Goal: Task Accomplishment & Management: Complete application form

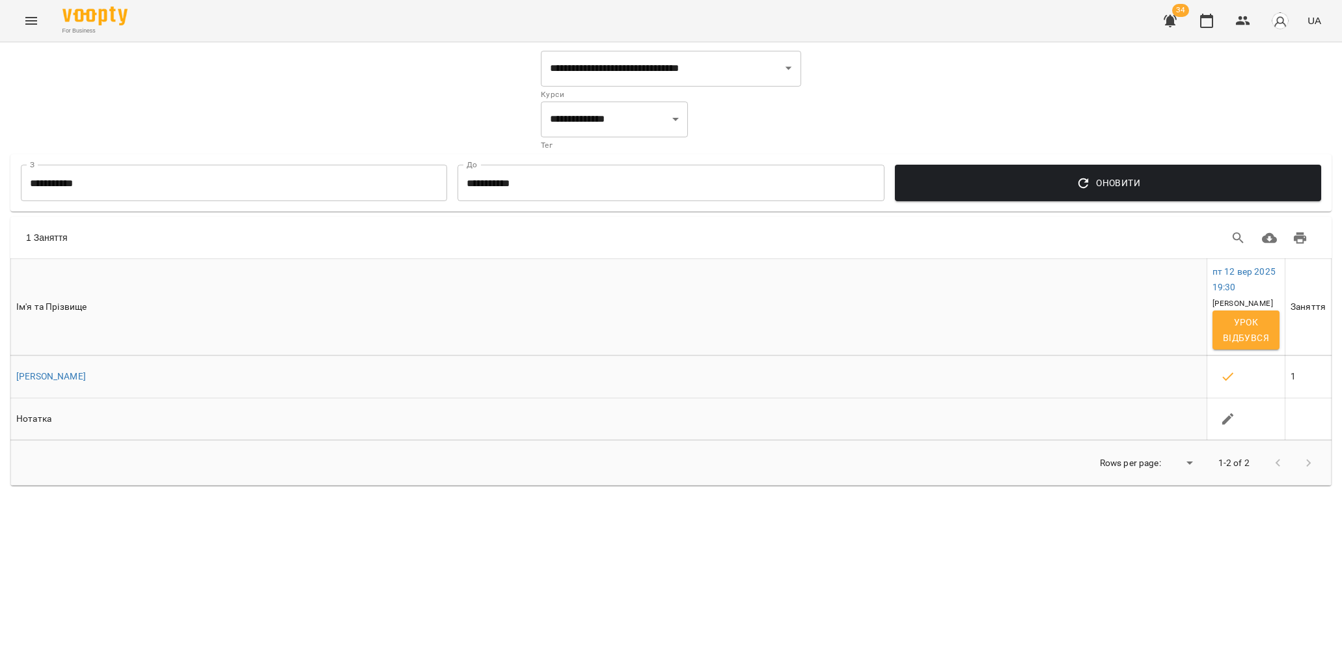
select select "**********"
click at [37, 25] on icon "Menu" at bounding box center [31, 21] width 16 height 16
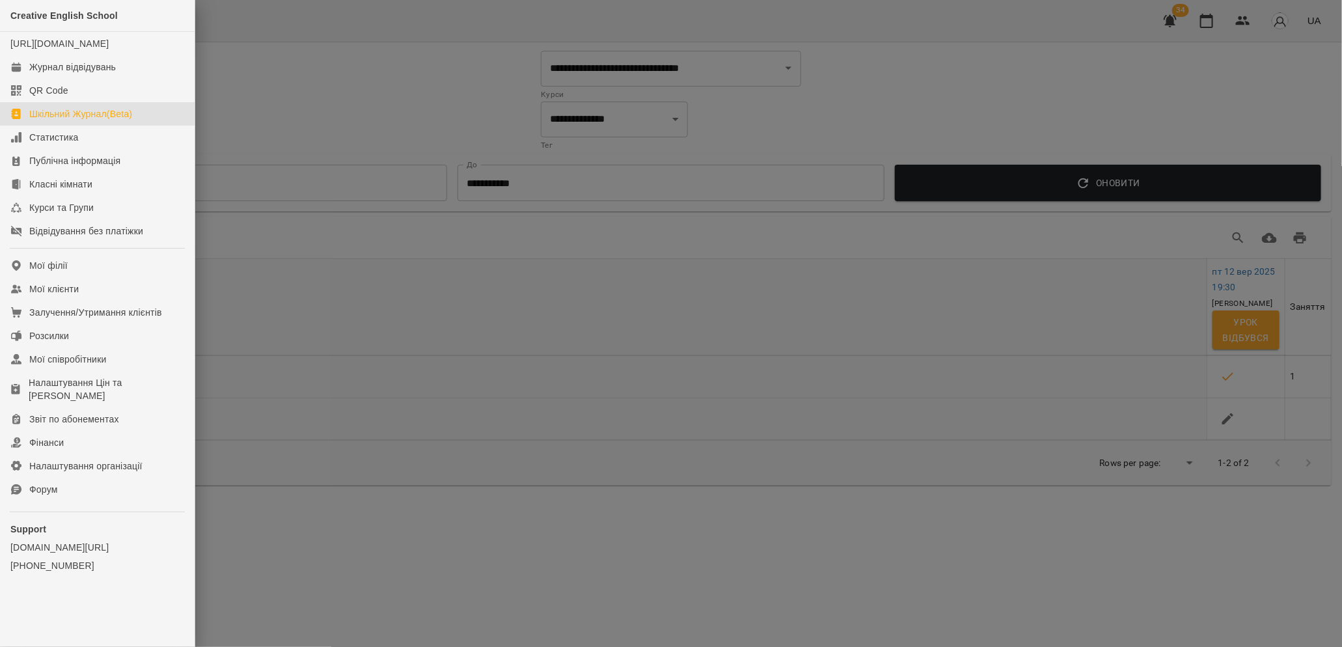
click at [521, 247] on div at bounding box center [671, 323] width 1342 height 647
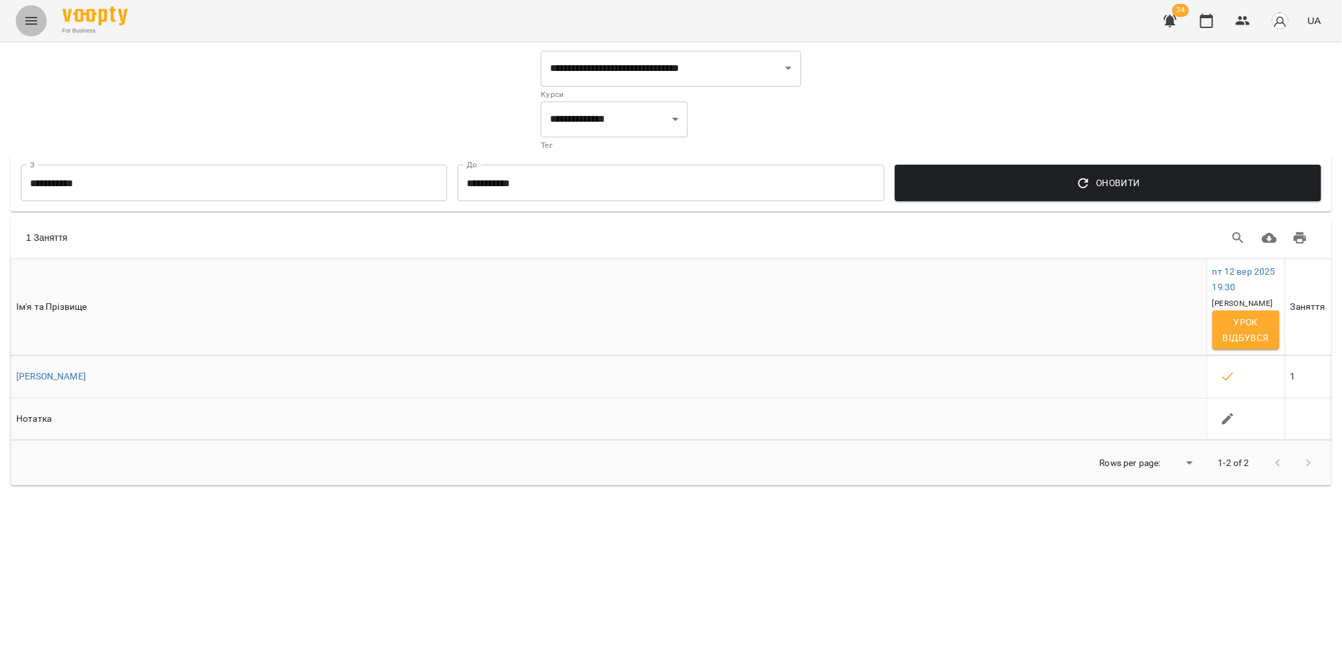
click at [33, 14] on icon "Menu" at bounding box center [31, 21] width 16 height 16
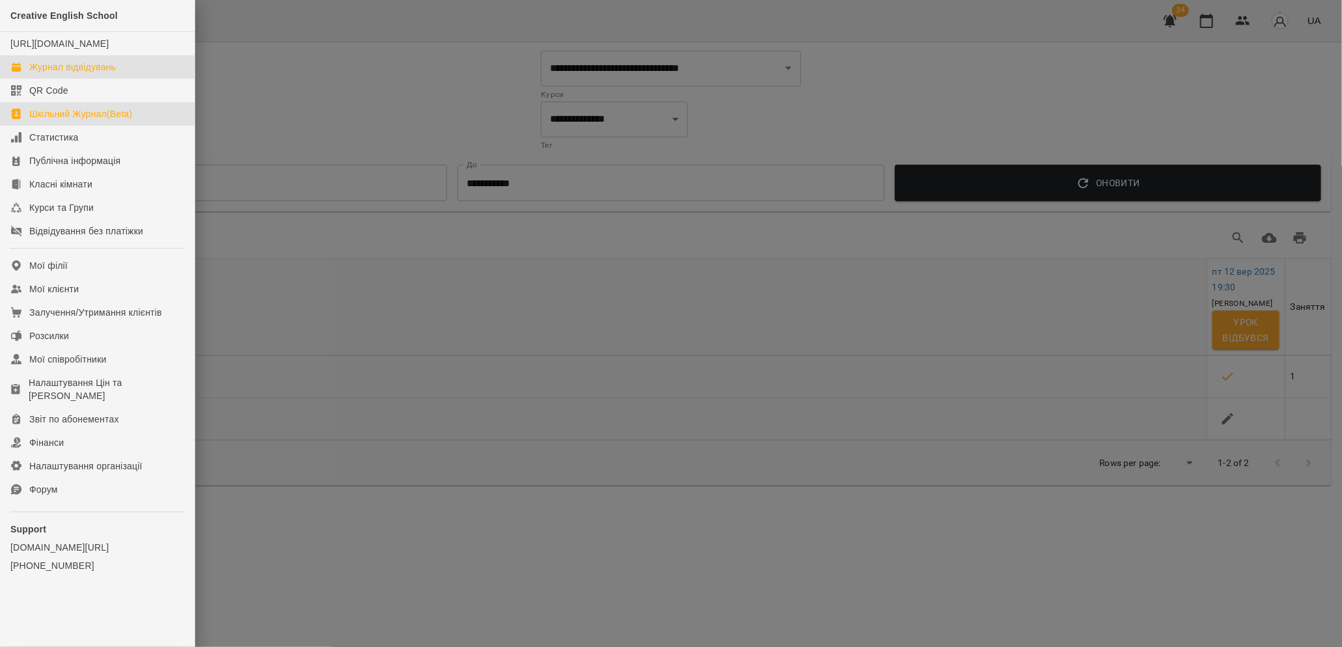
click at [62, 74] on div "Журнал відвідувань" at bounding box center [72, 67] width 87 height 13
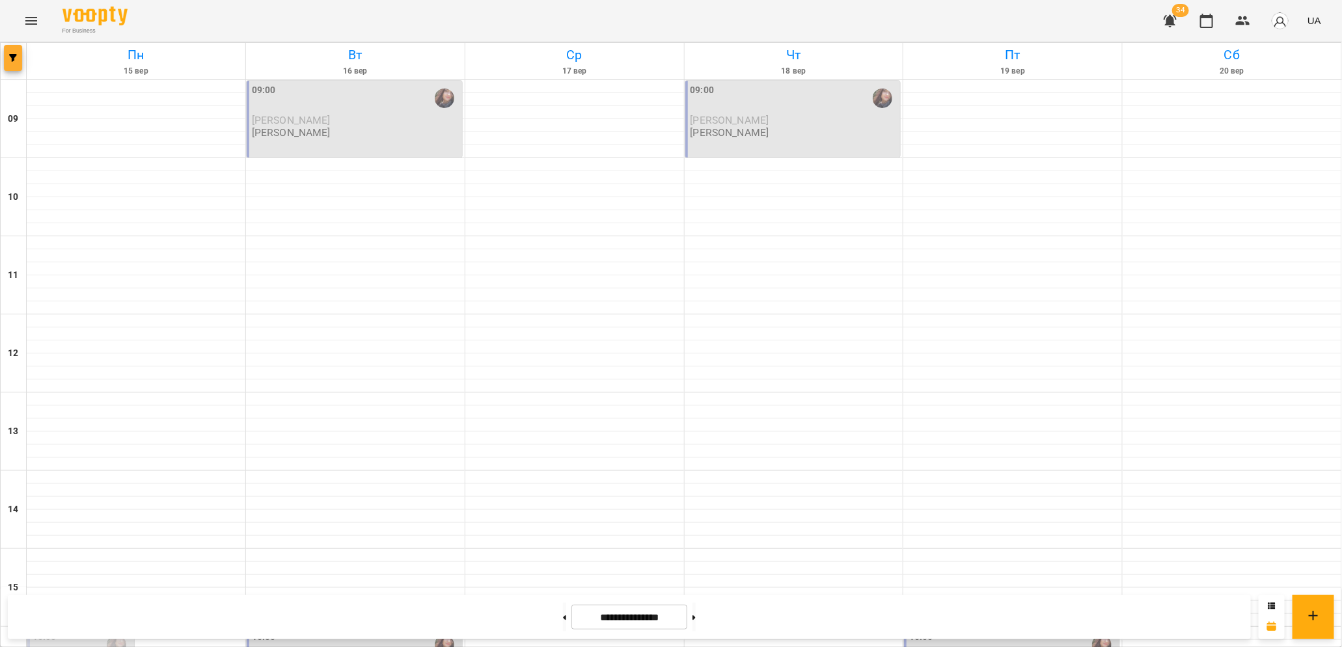
click at [17, 61] on span "button" at bounding box center [13, 58] width 18 height 8
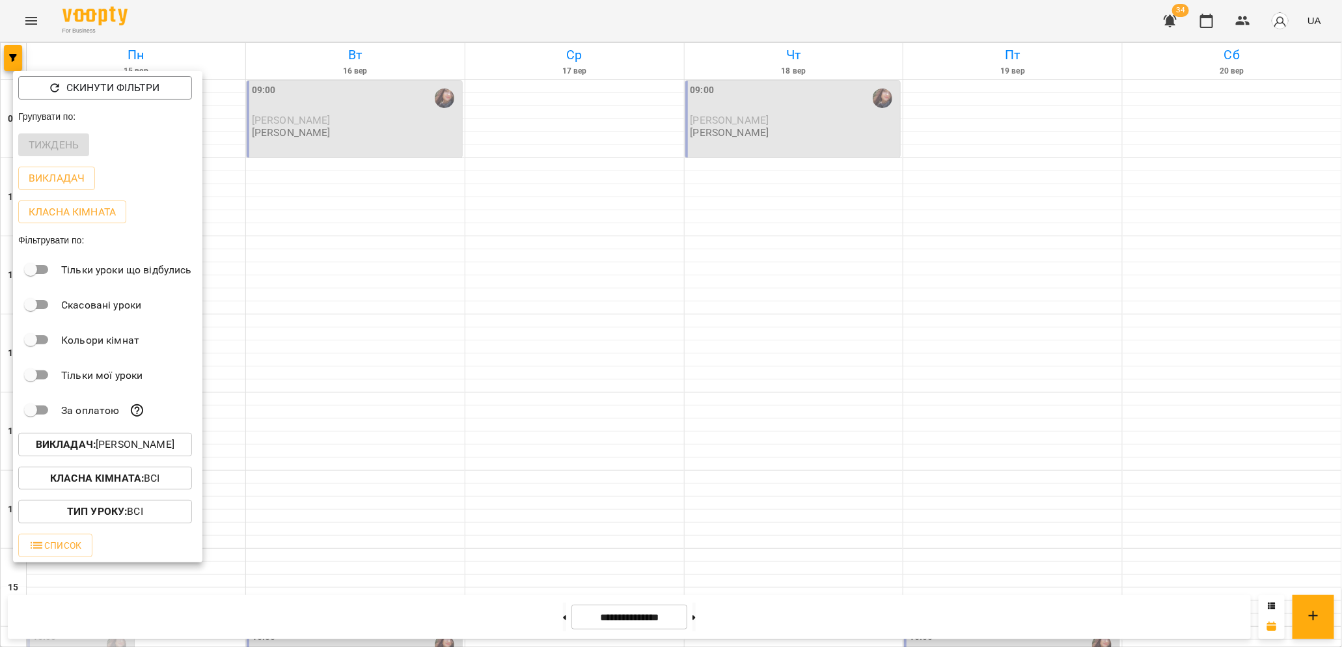
click at [71, 446] on b "Викладач :" at bounding box center [66, 444] width 60 height 12
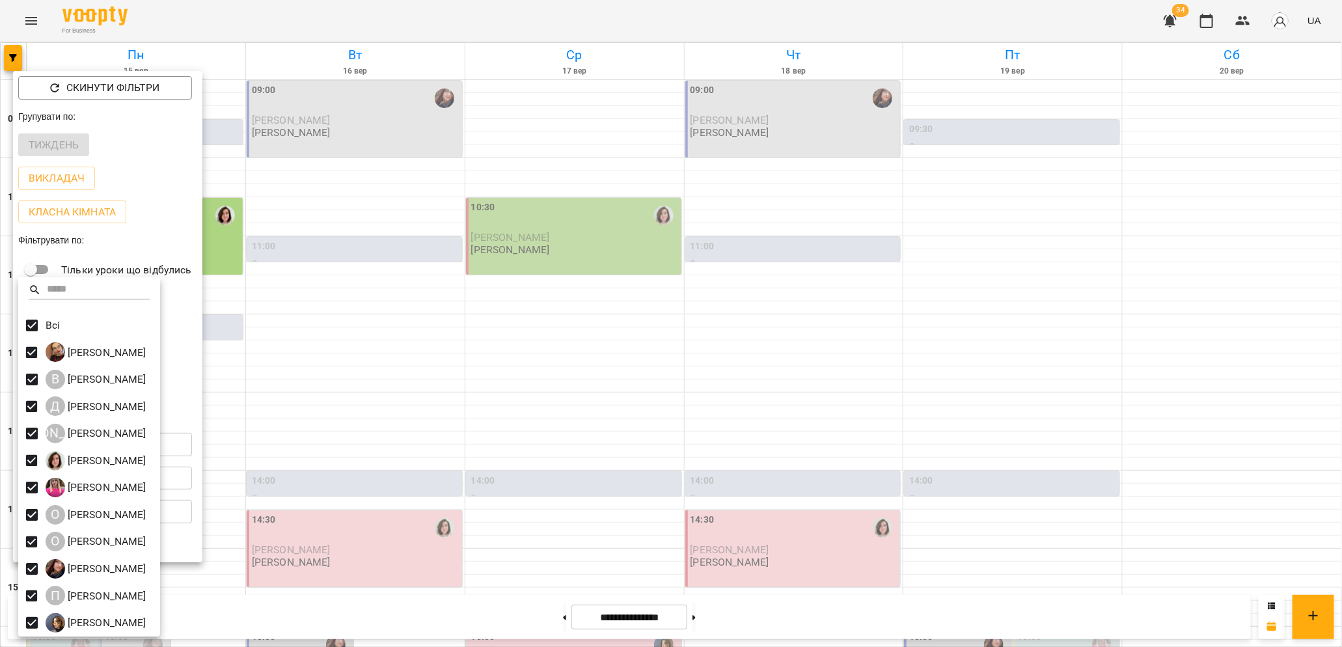
click at [344, 350] on div at bounding box center [671, 323] width 1342 height 647
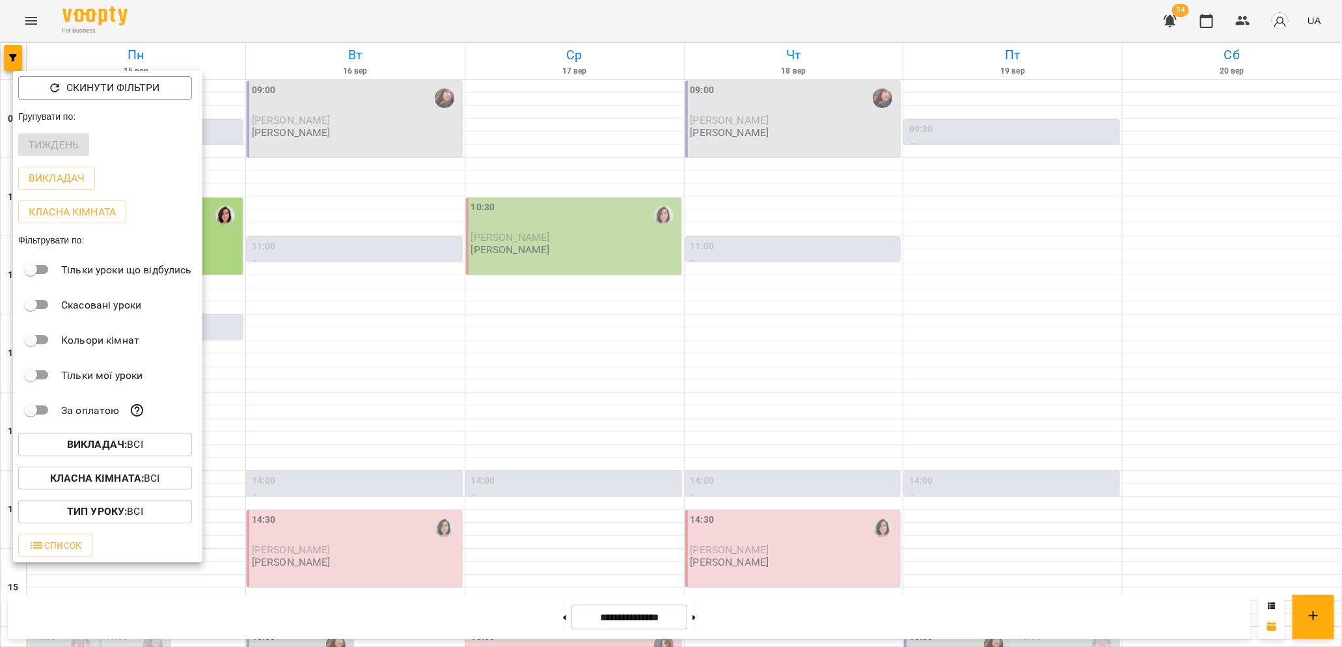
click at [455, 379] on div at bounding box center [671, 323] width 1342 height 647
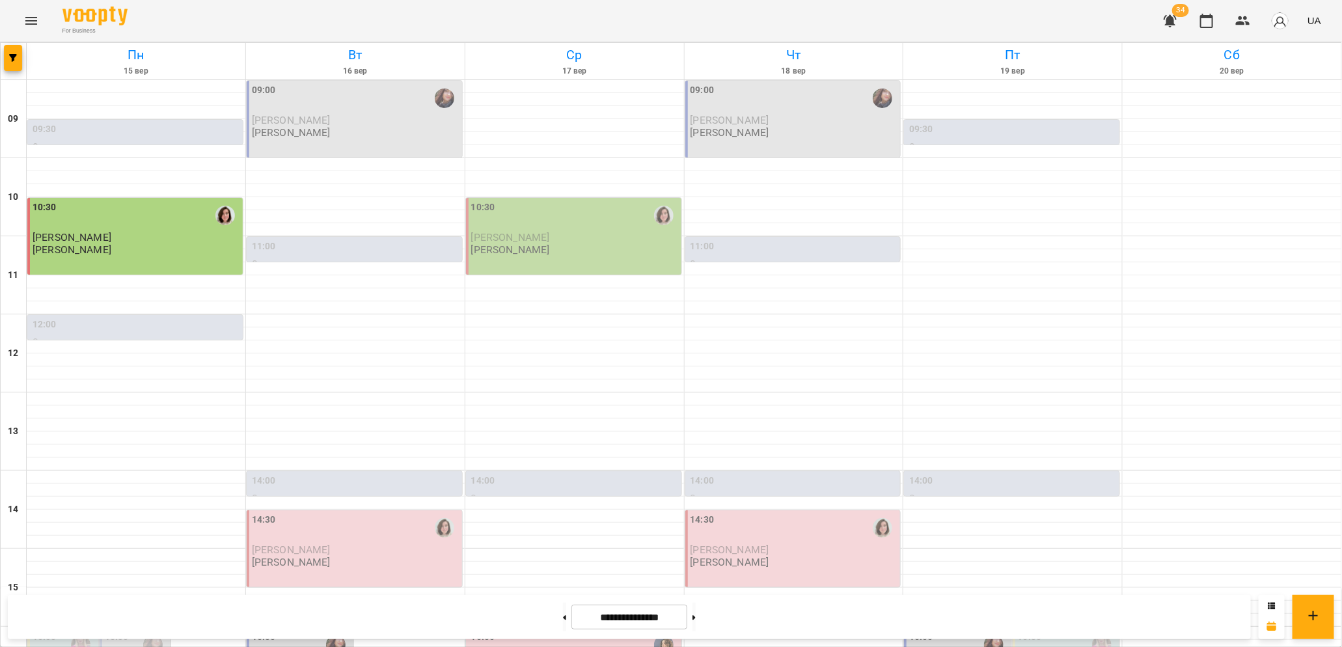
scroll to position [426, 0]
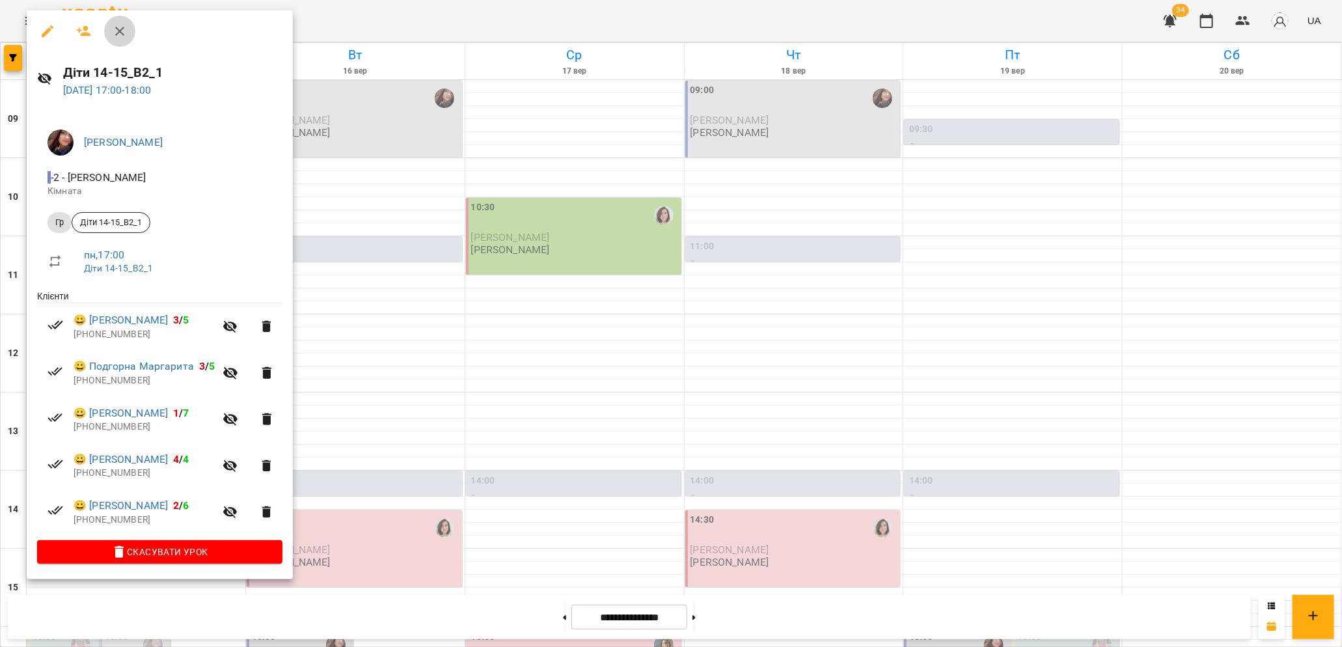
click at [124, 25] on icon "button" at bounding box center [120, 31] width 16 height 16
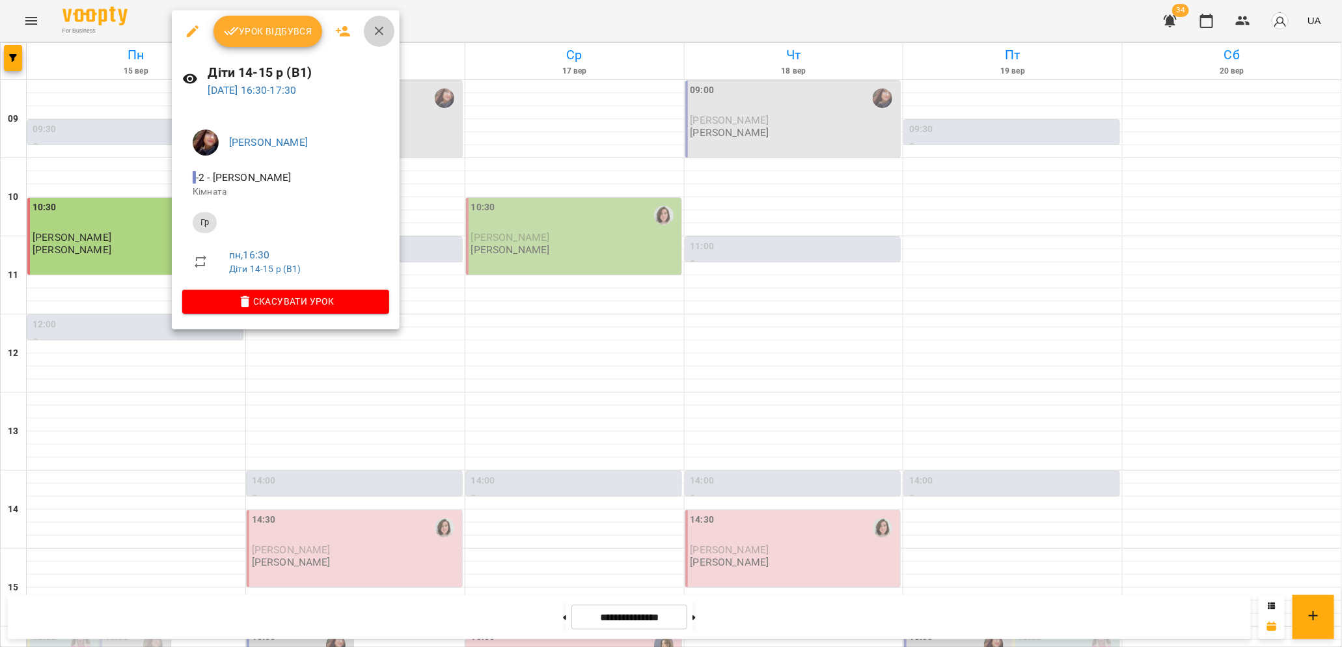
click at [386, 36] on button "button" at bounding box center [379, 31] width 31 height 31
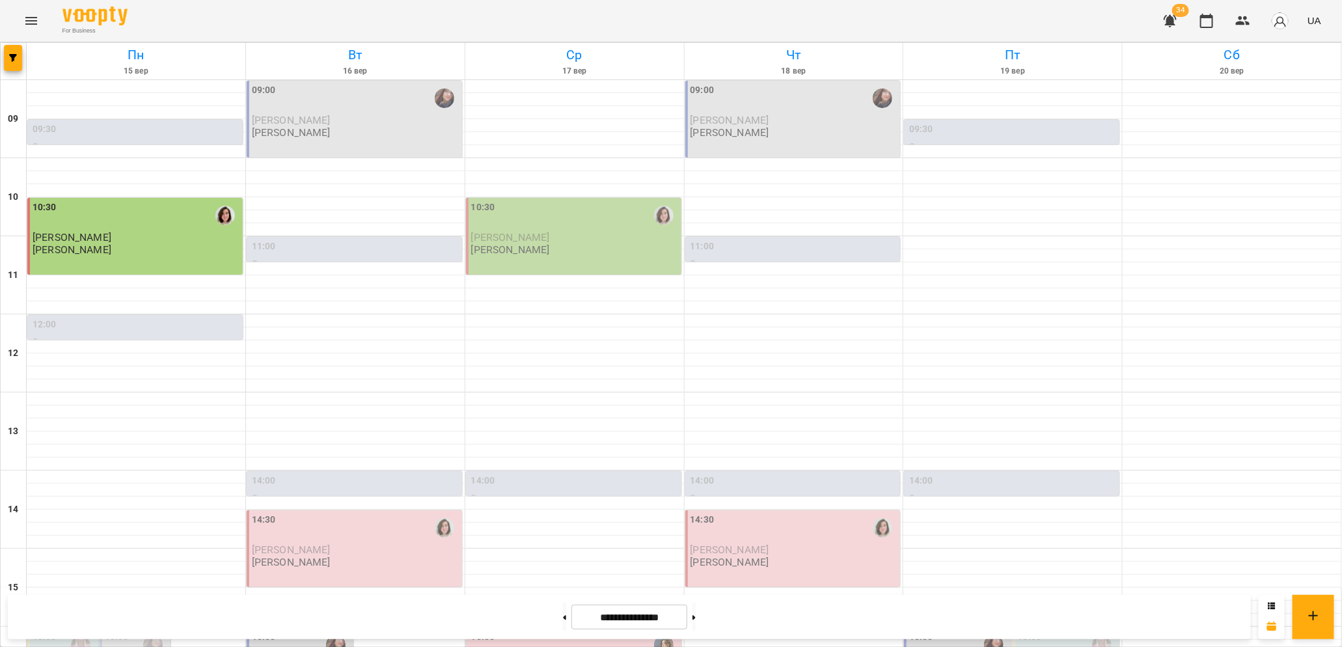
scroll to position [428, 0]
click at [25, 30] on button "Menu" at bounding box center [31, 20] width 31 height 31
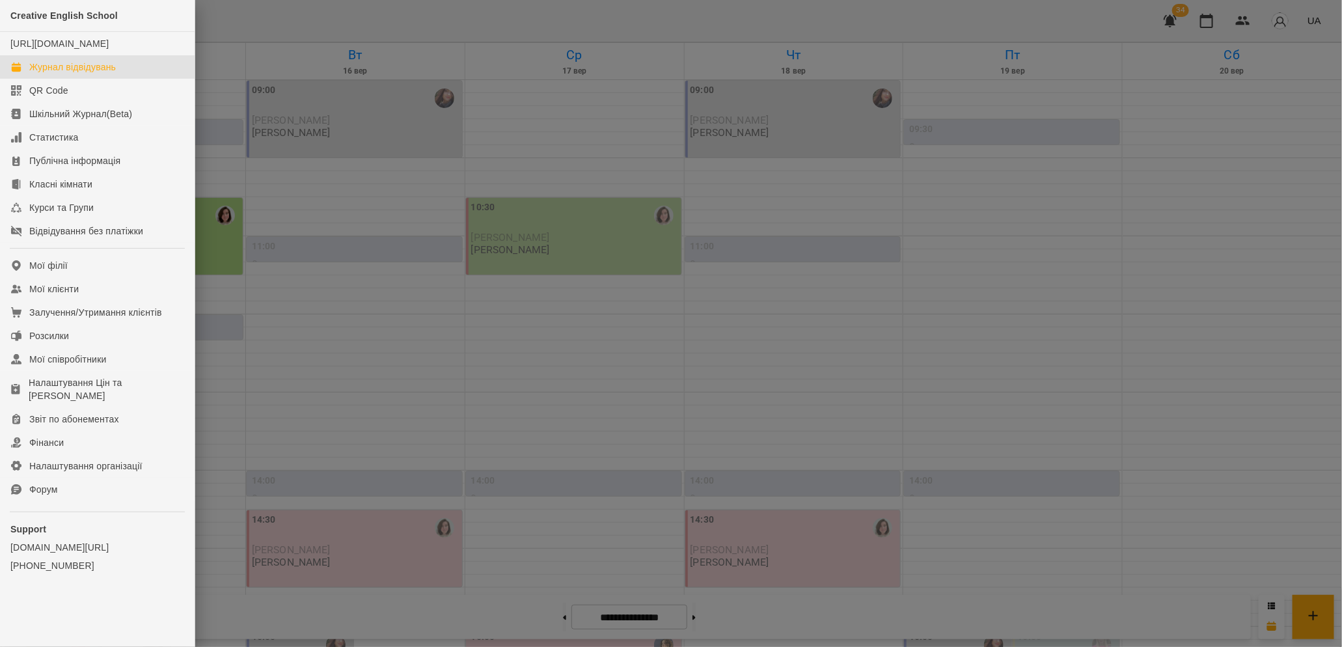
click at [226, 207] on div at bounding box center [671, 323] width 1342 height 647
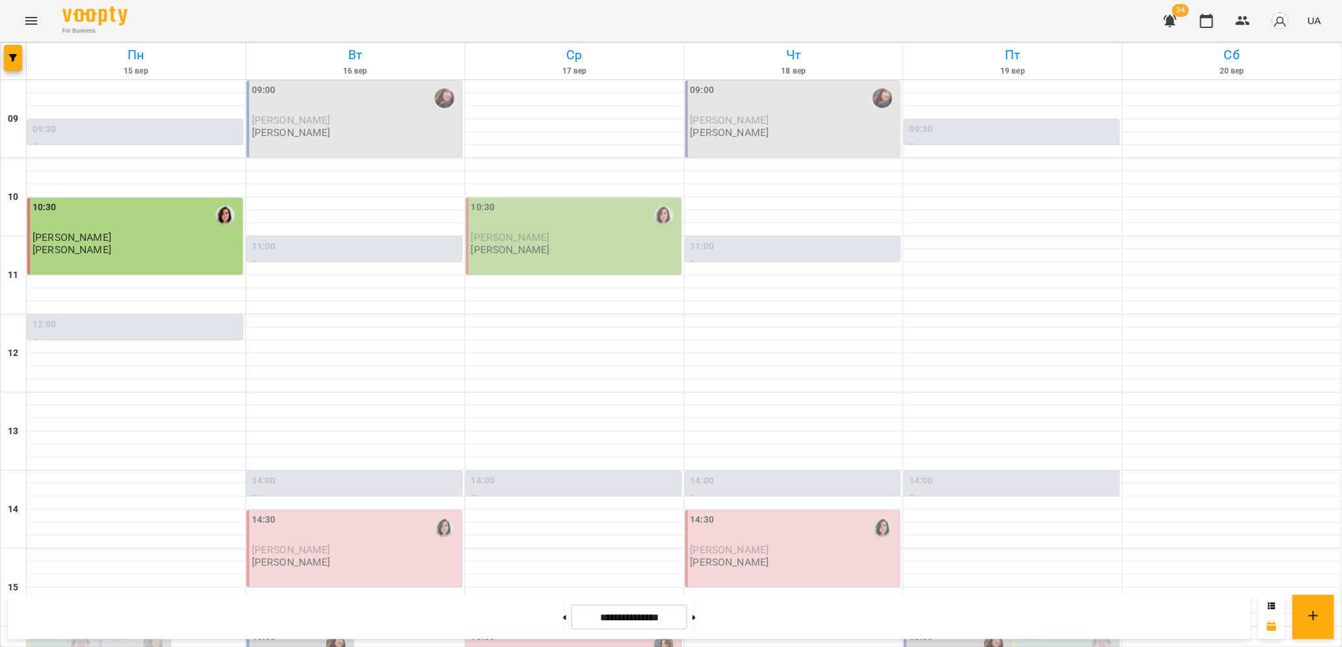
click at [38, 23] on icon "Menu" at bounding box center [31, 21] width 16 height 16
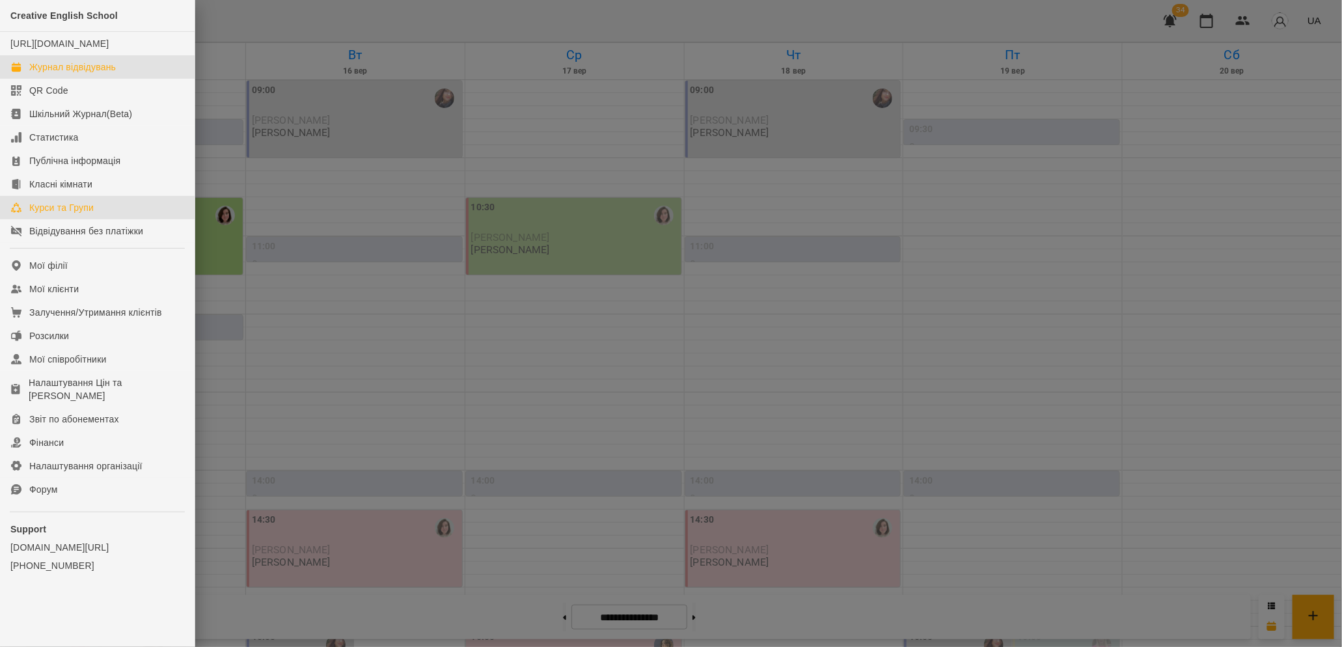
click at [95, 219] on link "Курси та Групи" at bounding box center [97, 207] width 195 height 23
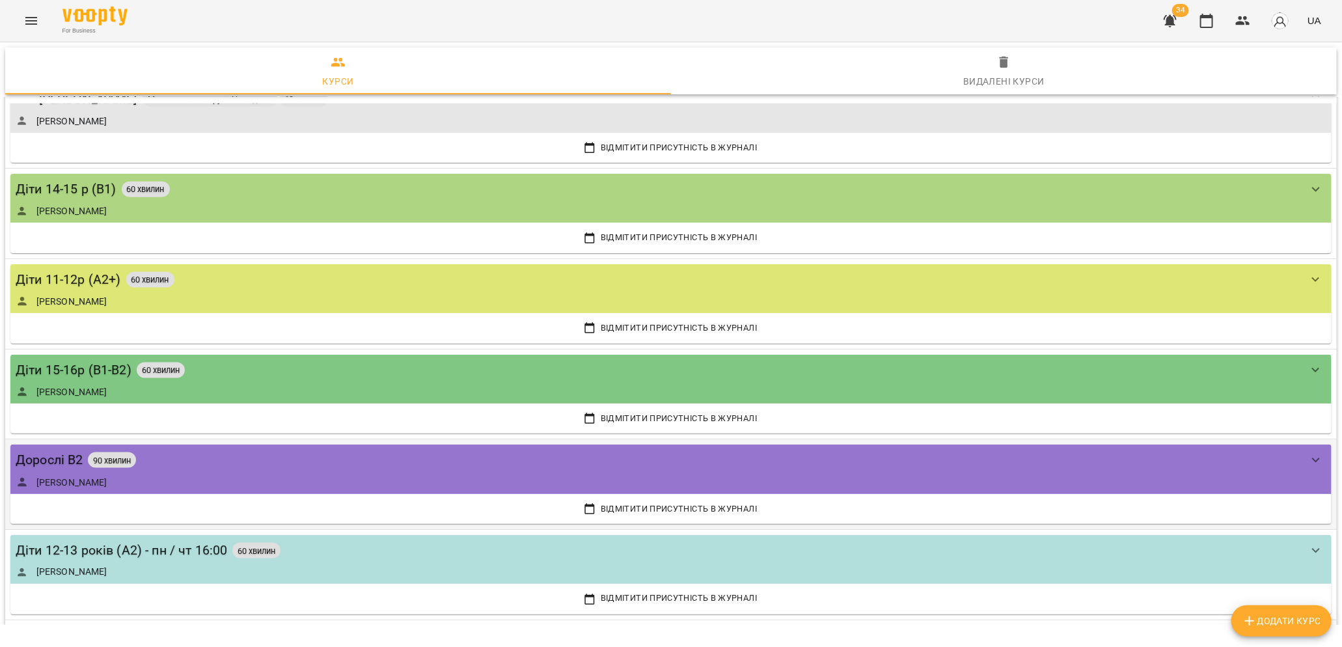
scroll to position [3557, 0]
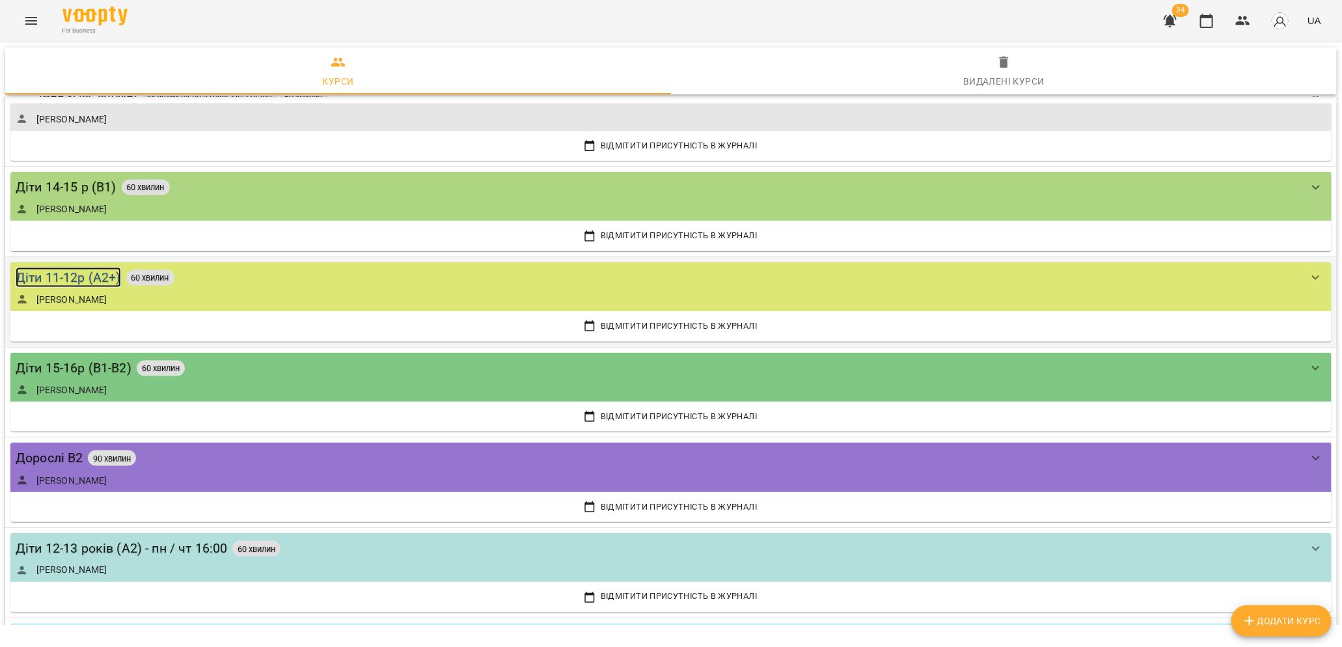
click at [80, 275] on div "Діти 11-12р (А2+)" at bounding box center [68, 277] width 105 height 20
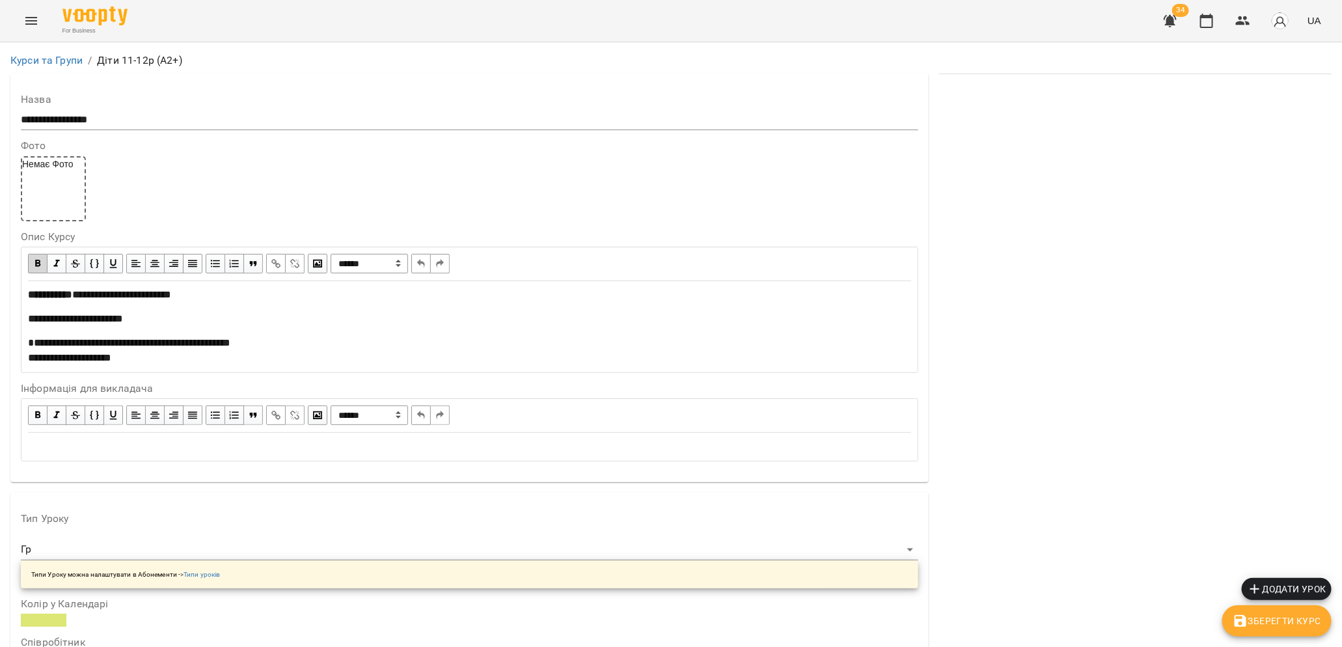
scroll to position [561, 0]
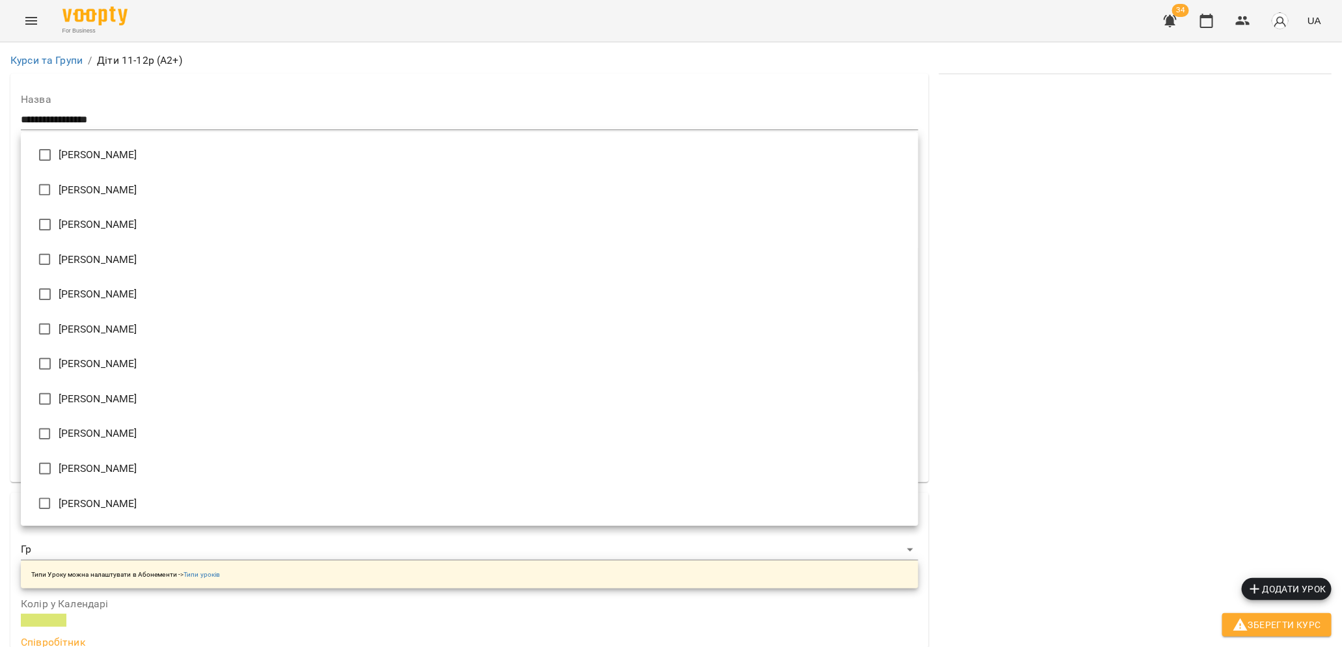
click at [1253, 628] on div at bounding box center [671, 323] width 1342 height 647
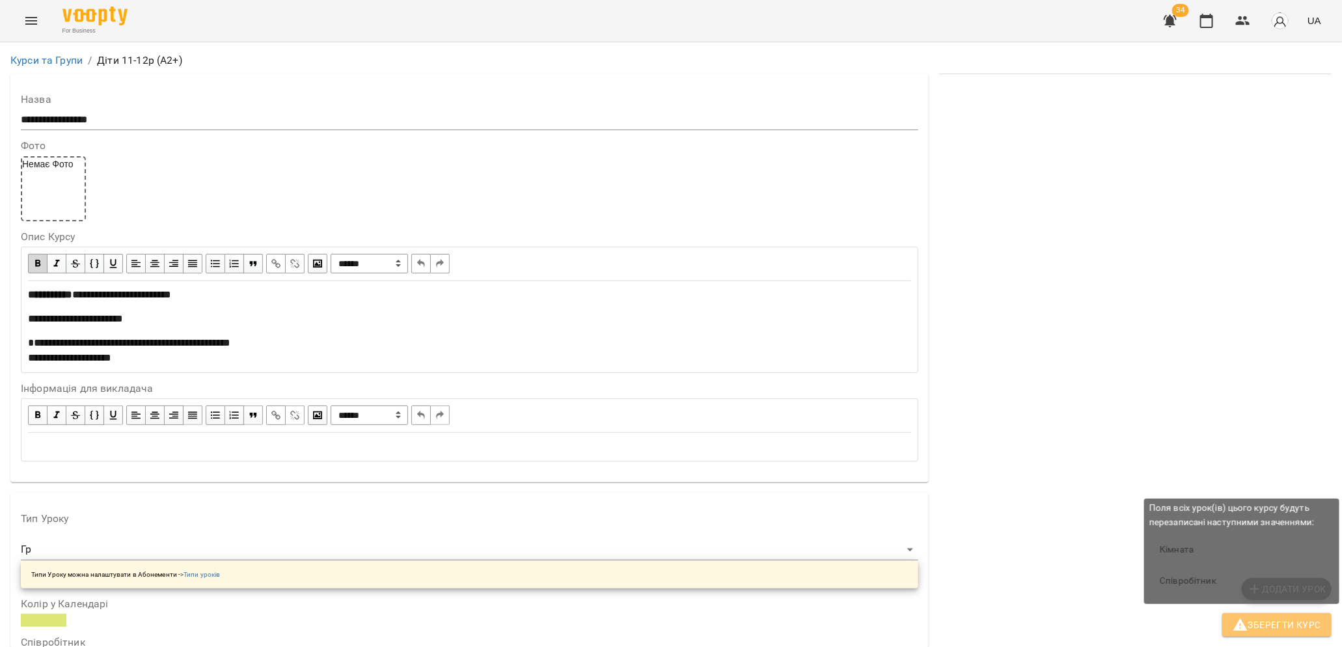
click at [1250, 625] on span "Зберегти Курс" at bounding box center [1276, 625] width 88 height 16
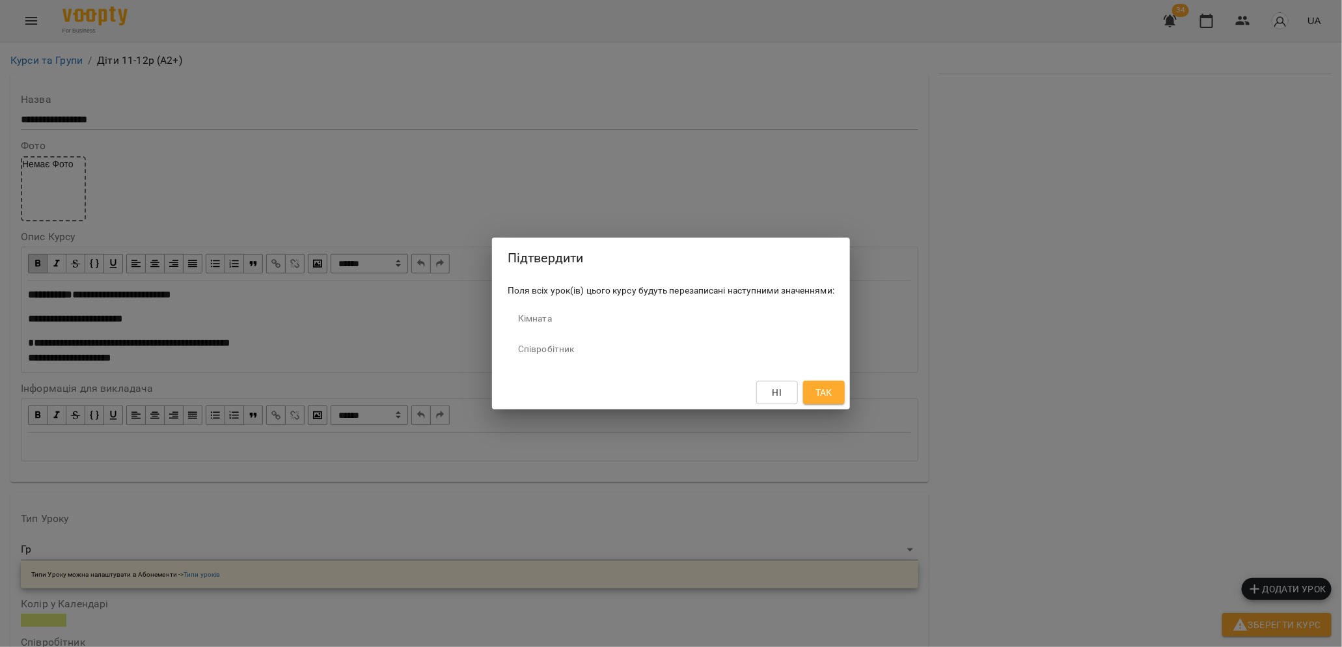
click at [831, 395] on span "Так" at bounding box center [823, 393] width 17 height 16
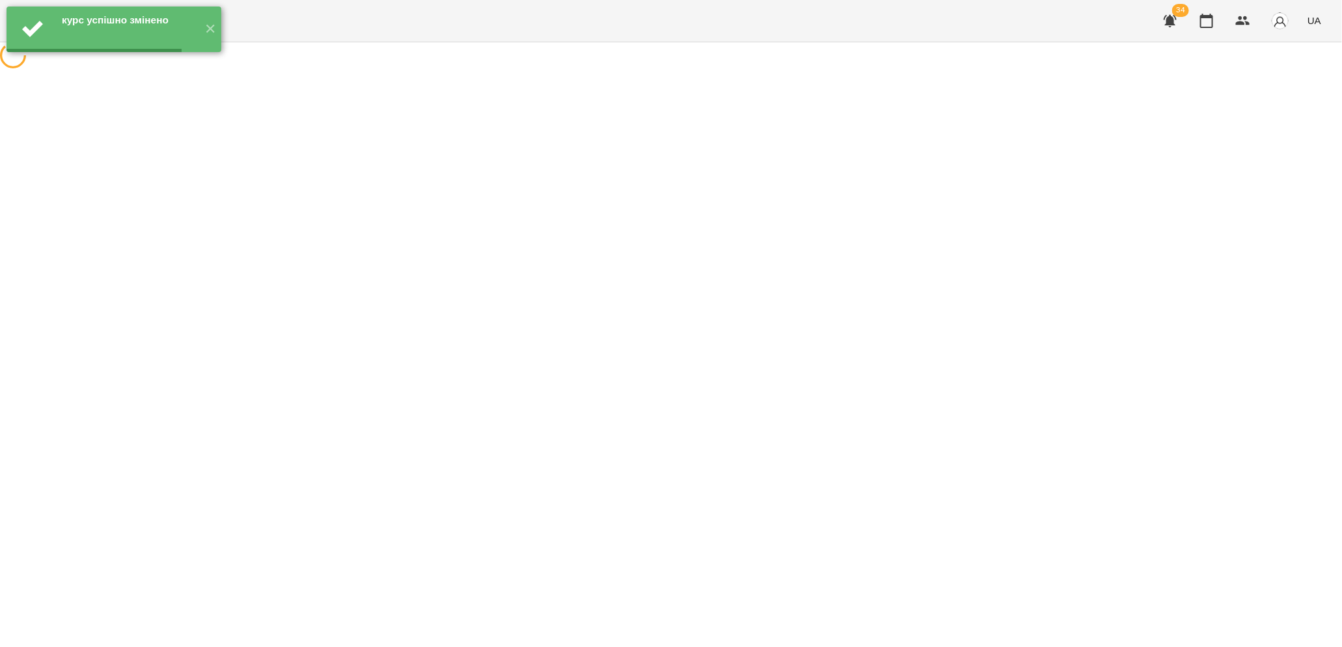
scroll to position [0, 0]
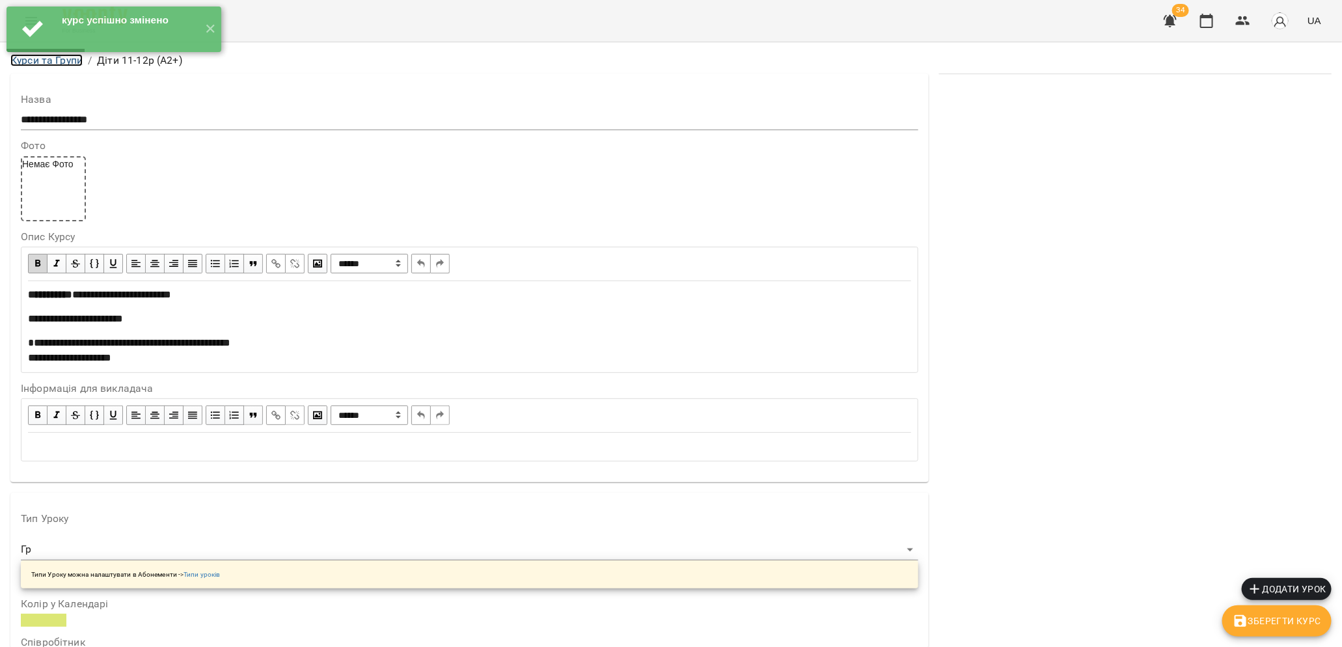
click at [39, 65] on link "Курси та Групи" at bounding box center [46, 60] width 72 height 12
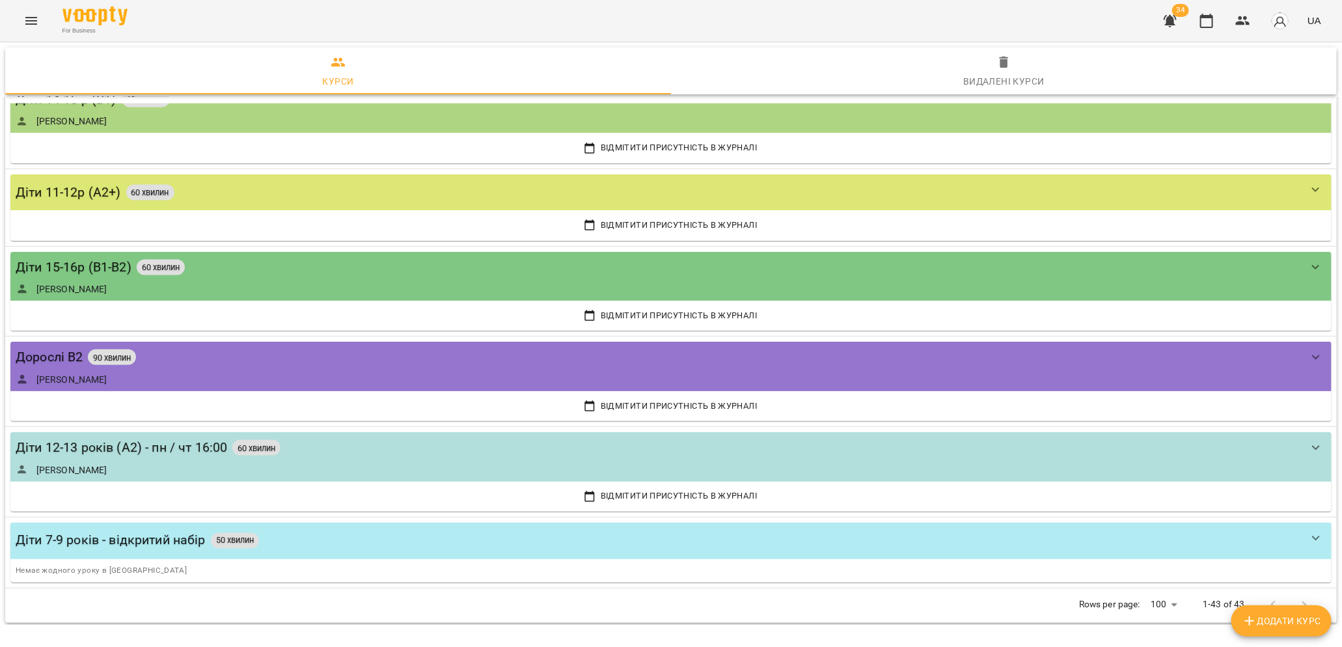
scroll to position [3680, 0]
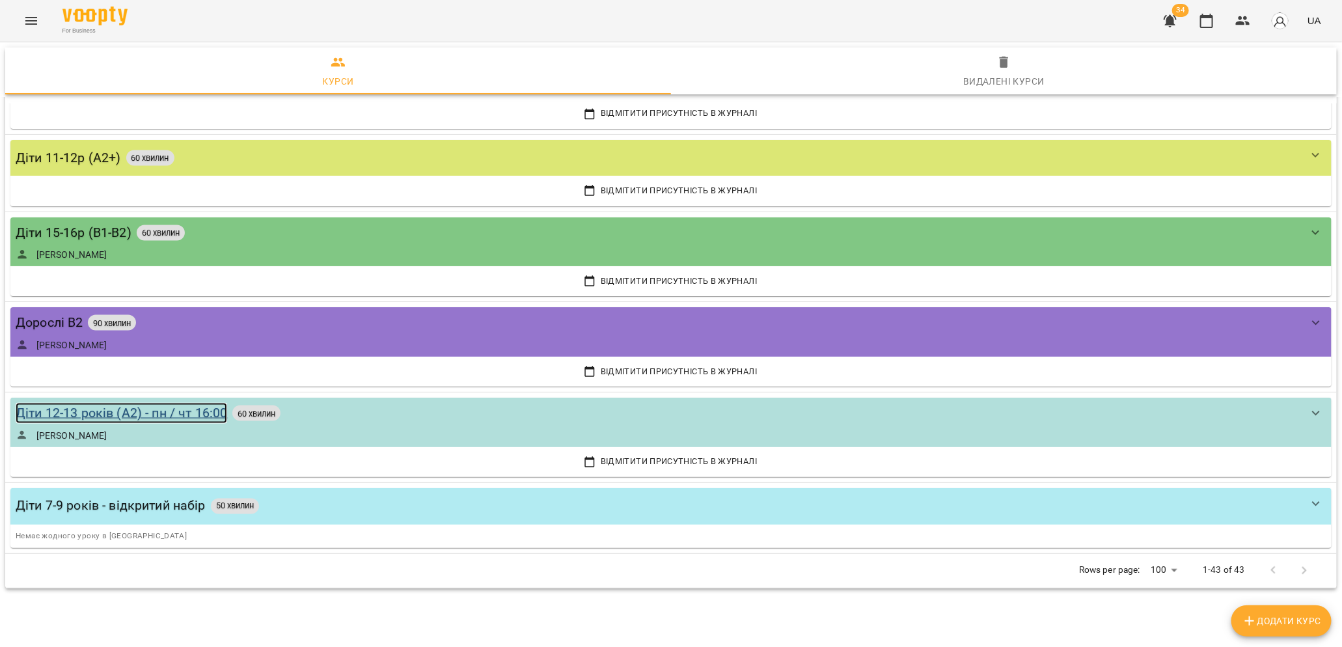
click at [64, 405] on div "Діти 12-13 років (А2) - пн / чт 16:00" at bounding box center [121, 413] width 211 height 20
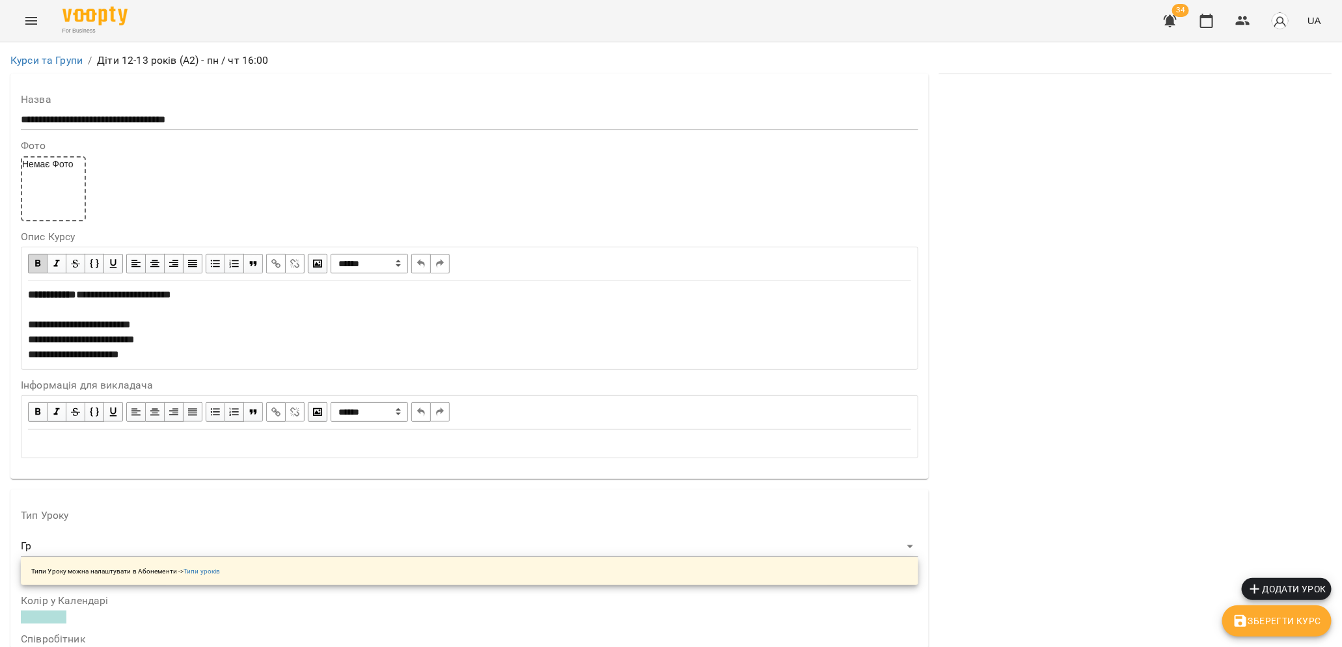
scroll to position [514, 0]
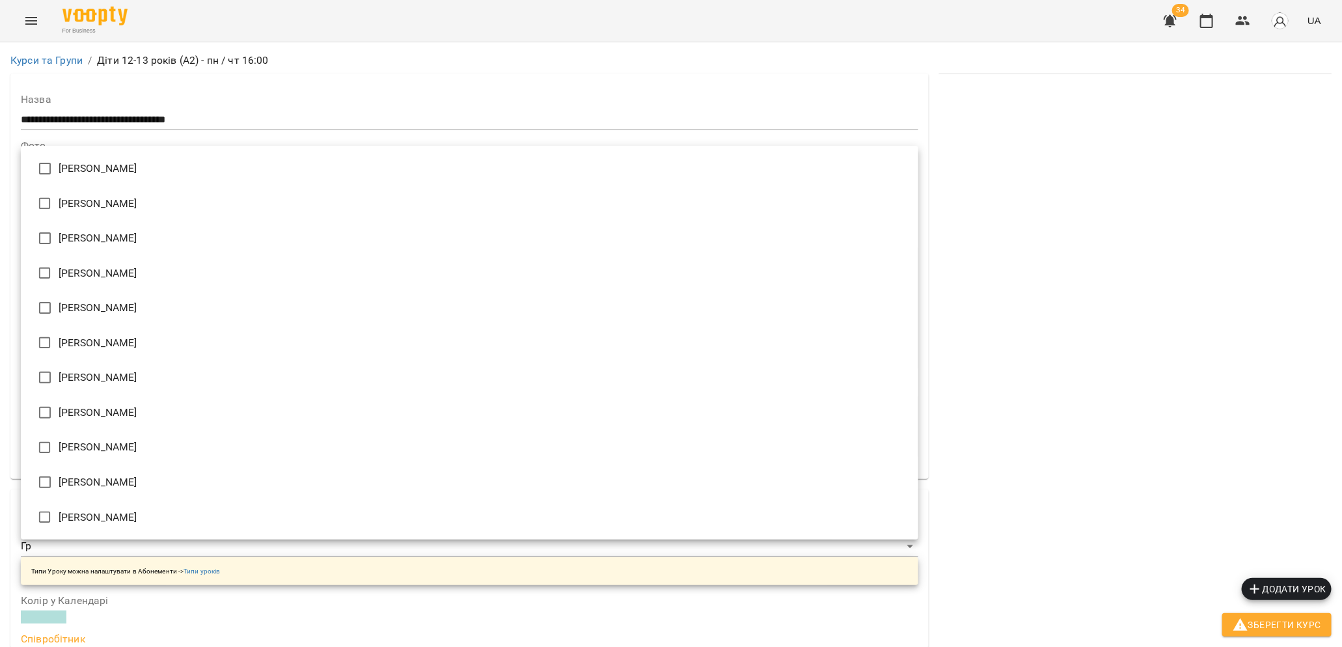
click at [14, 458] on div at bounding box center [671, 323] width 1342 height 647
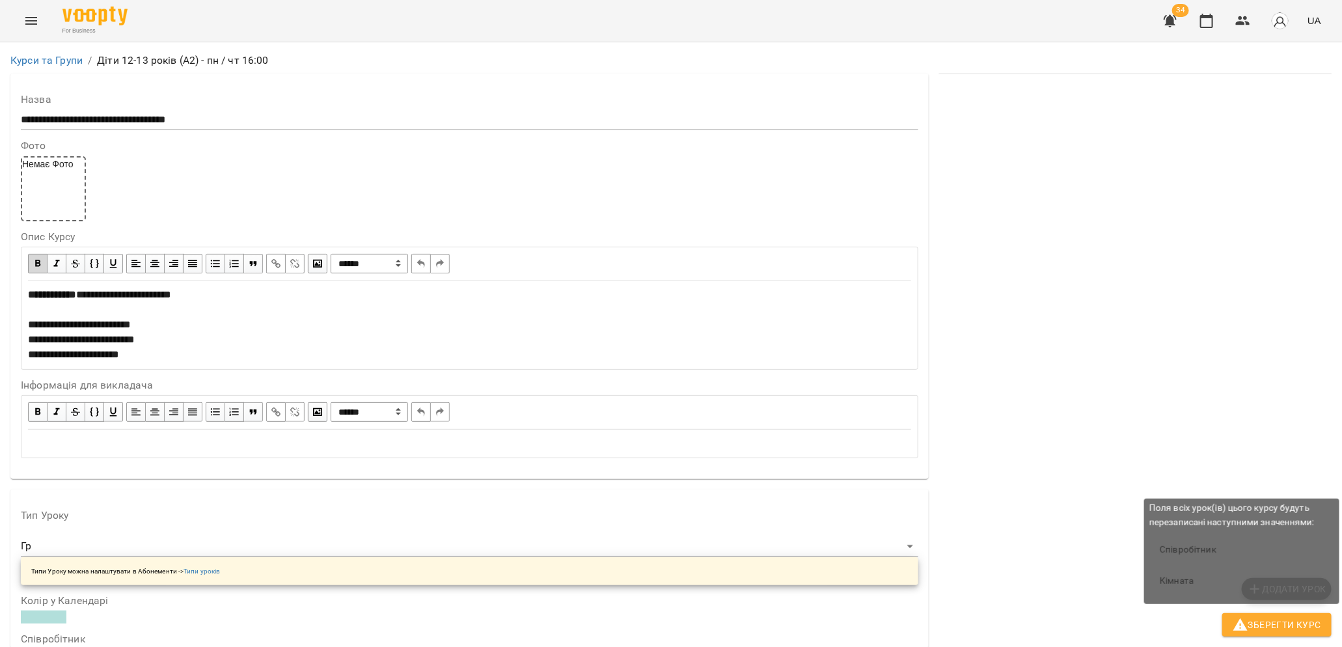
click at [1298, 620] on span "Зберегти Курс" at bounding box center [1276, 625] width 88 height 16
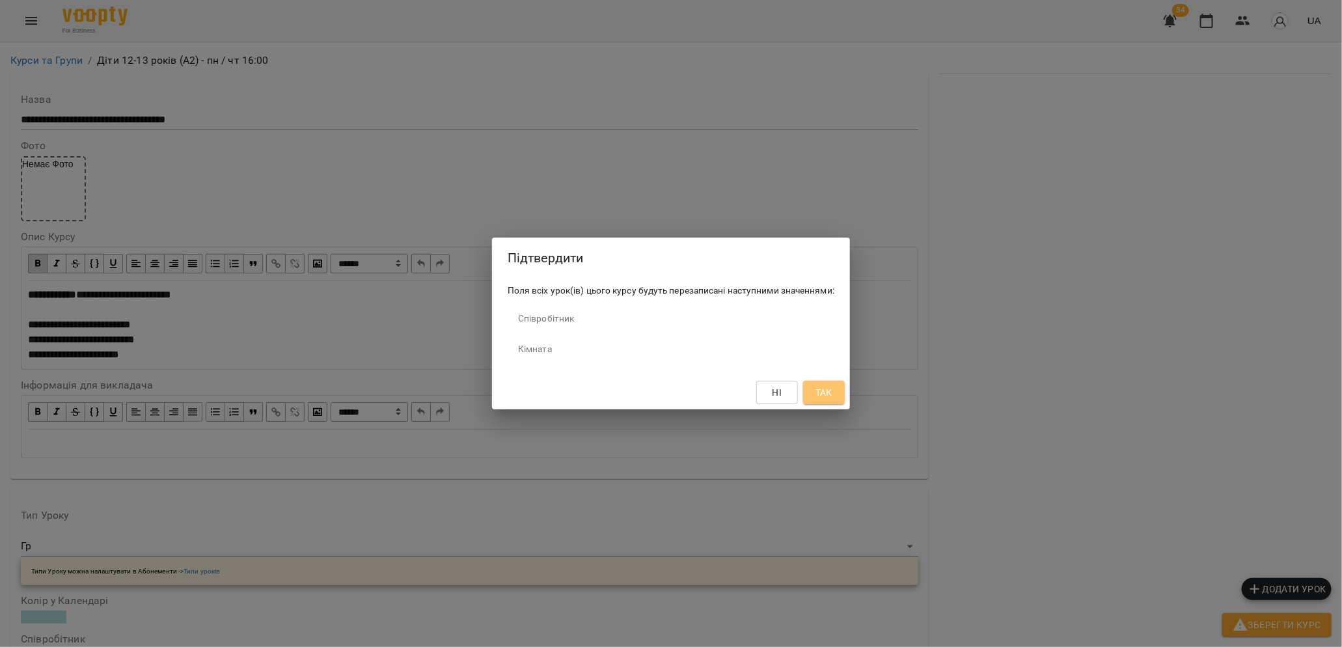
click at [822, 395] on span "Так" at bounding box center [823, 393] width 17 height 16
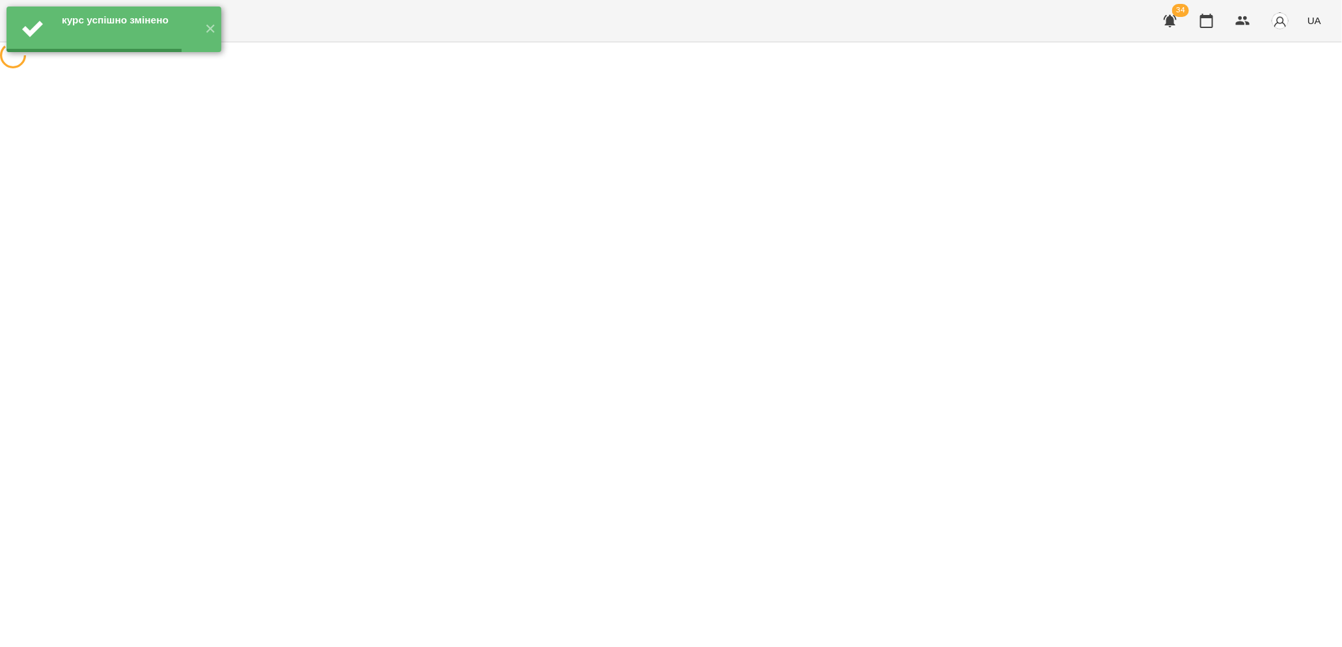
scroll to position [0, 0]
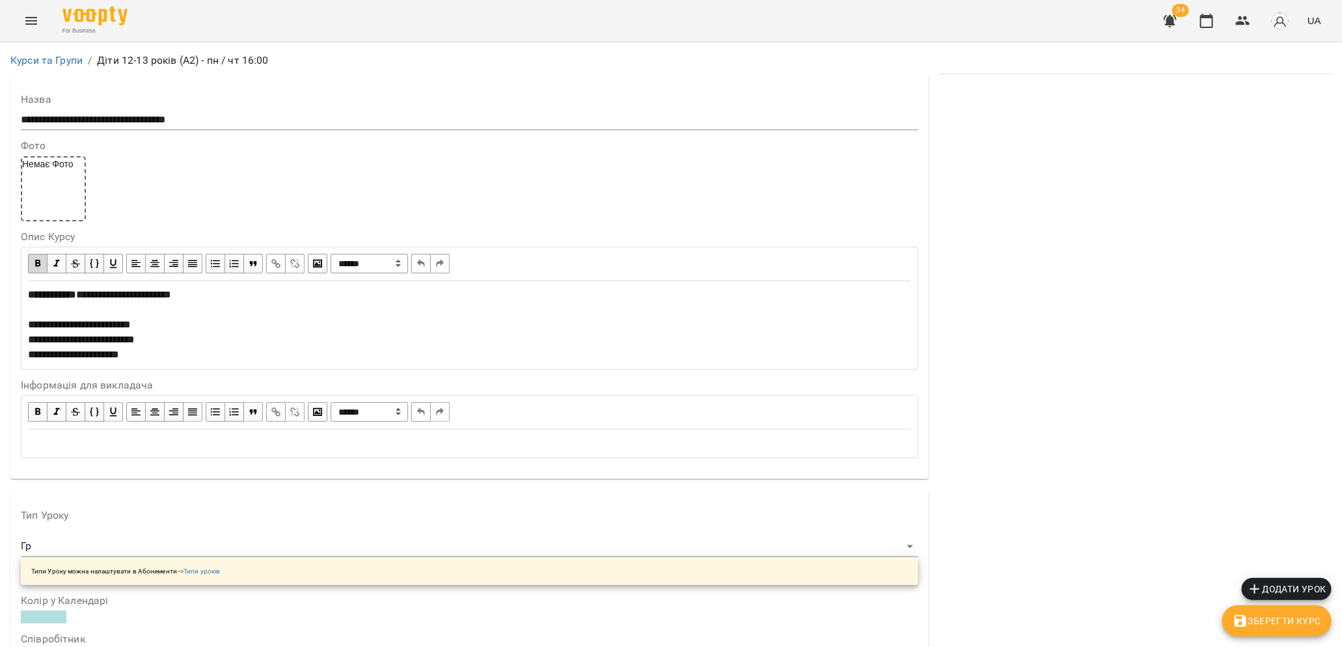
click at [49, 53] on li "Курси та Групи" at bounding box center [46, 61] width 72 height 16
click at [46, 57] on link "Курси та Групи" at bounding box center [46, 60] width 72 height 12
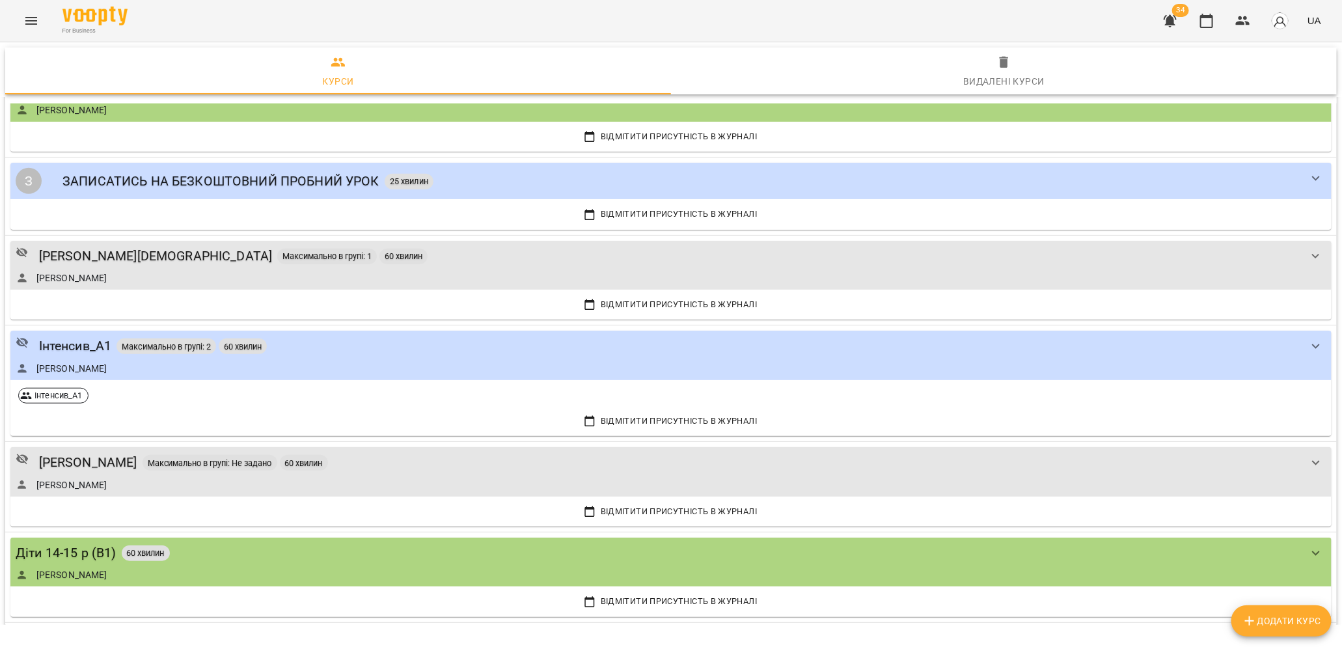
scroll to position [3666, 0]
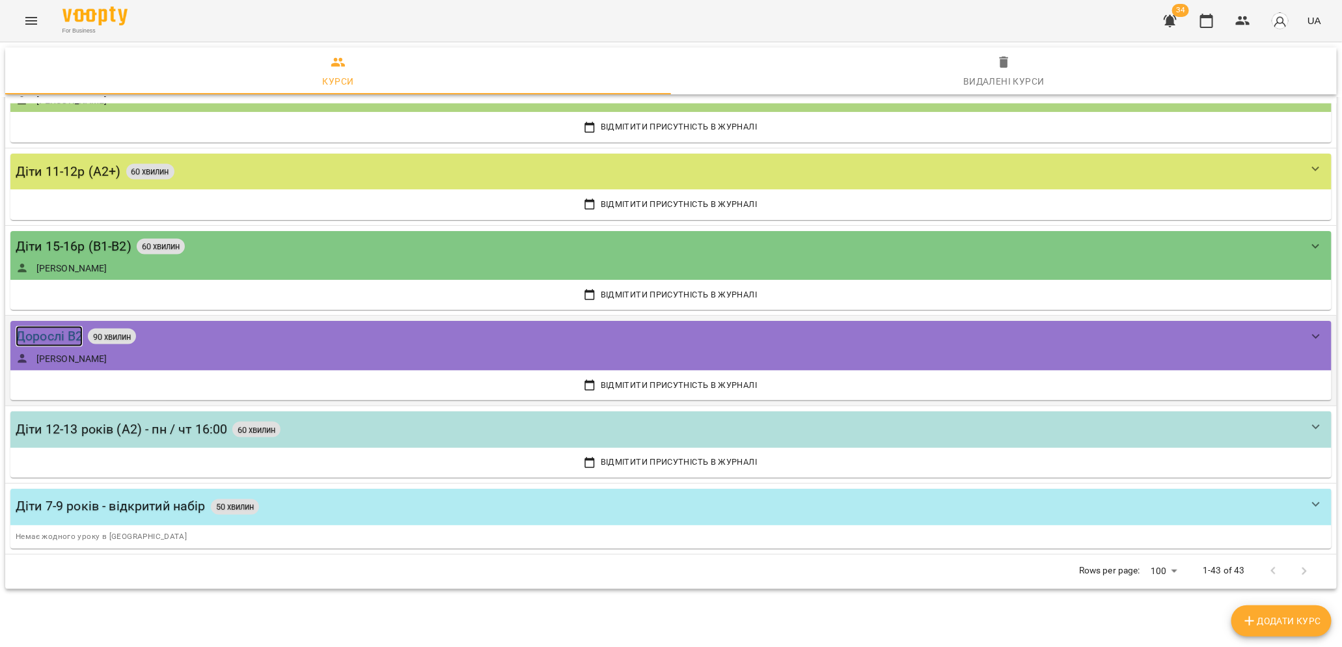
click at [48, 327] on div "Дорослі В2" at bounding box center [49, 336] width 67 height 20
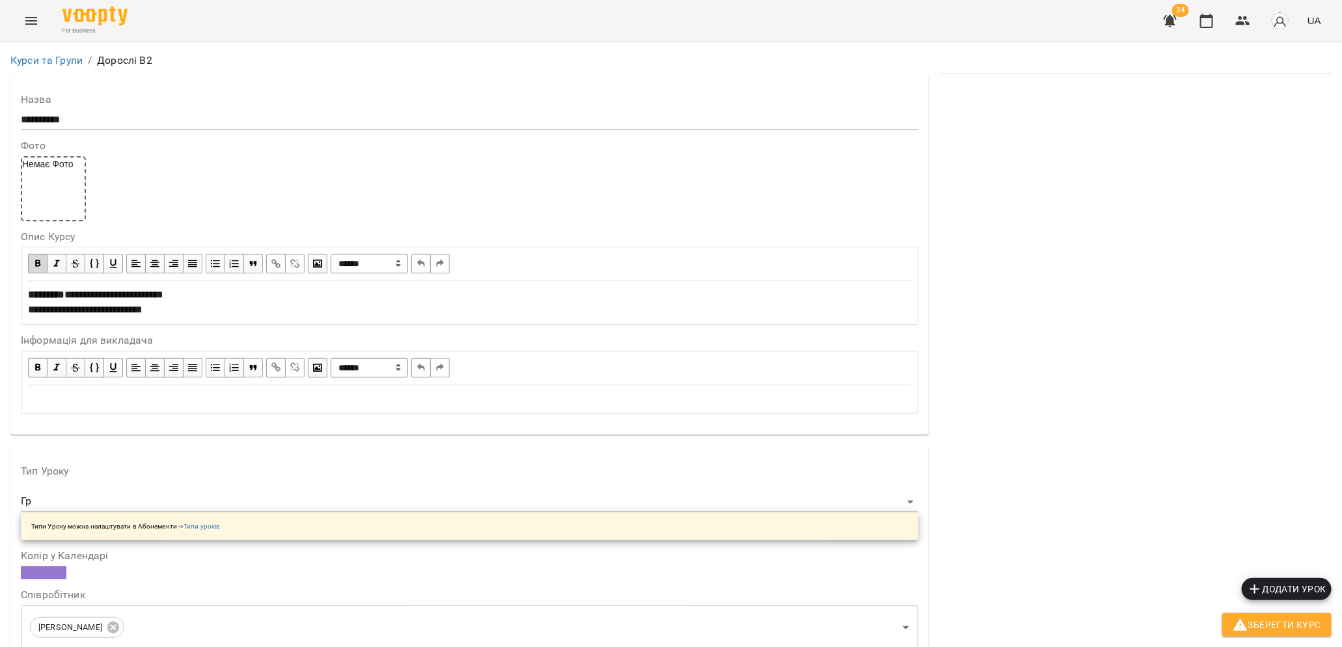
scroll to position [461, 0]
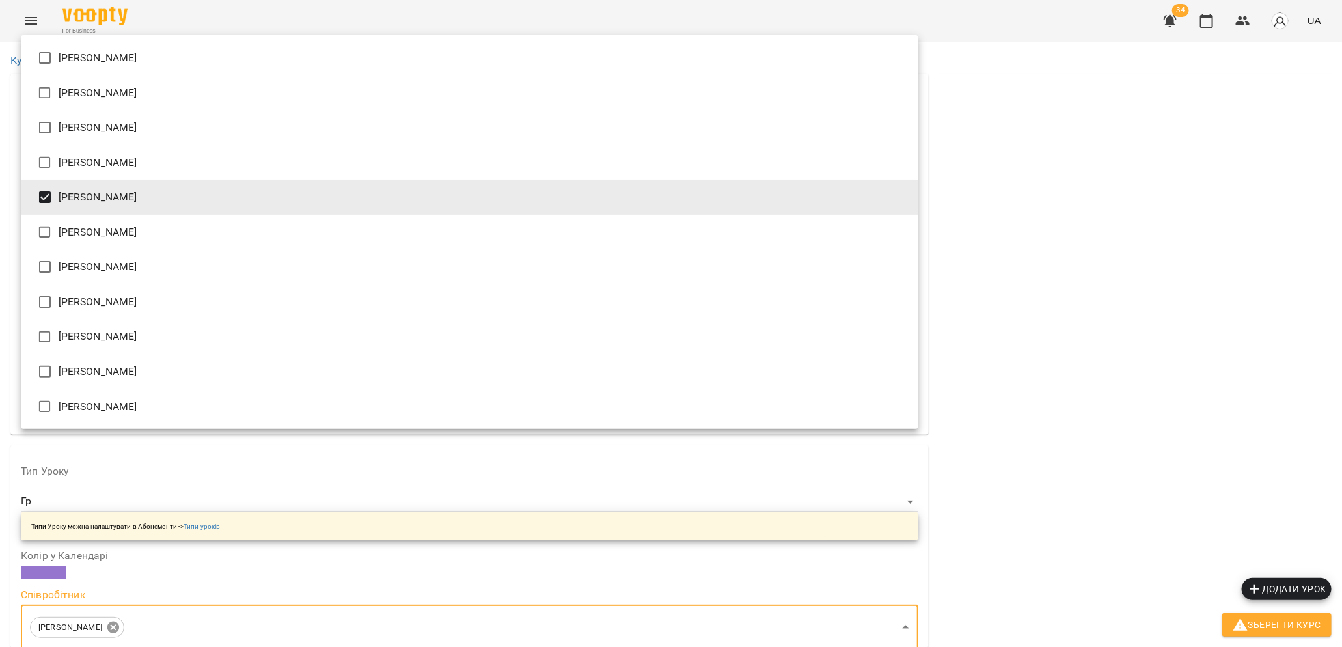
click at [117, 200] on li "[PERSON_NAME]" at bounding box center [469, 197] width 897 height 35
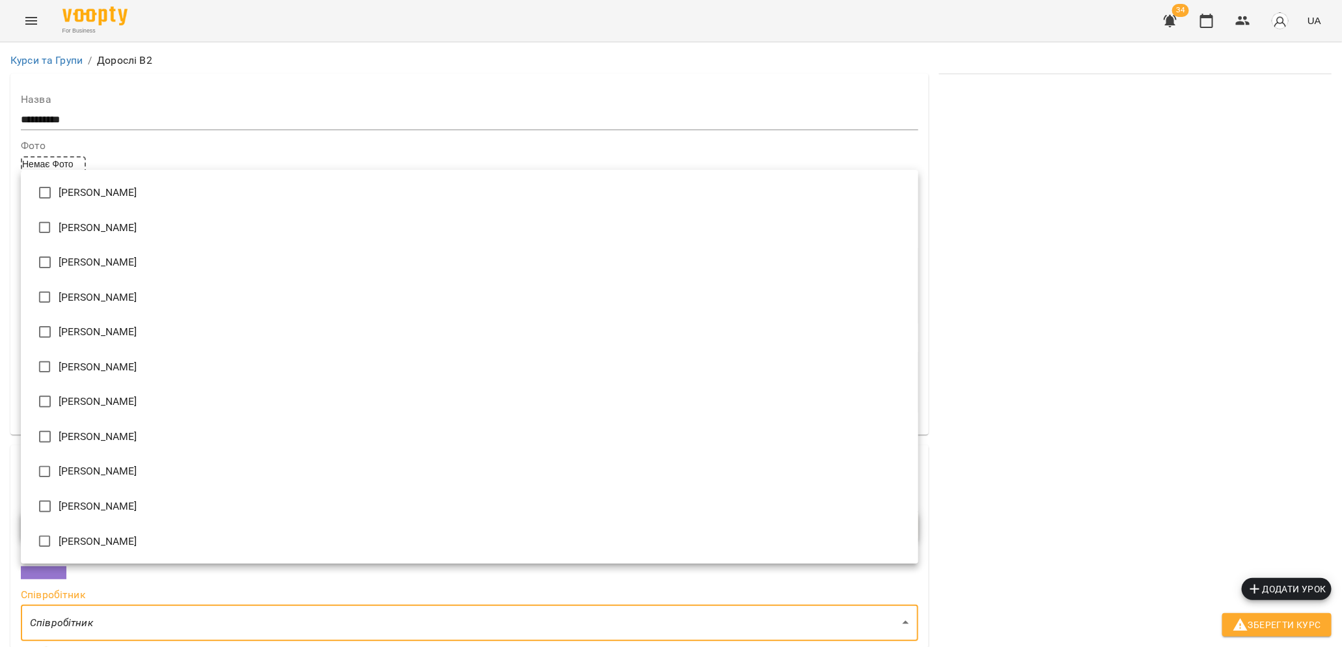
click at [1249, 631] on div at bounding box center [671, 323] width 1342 height 647
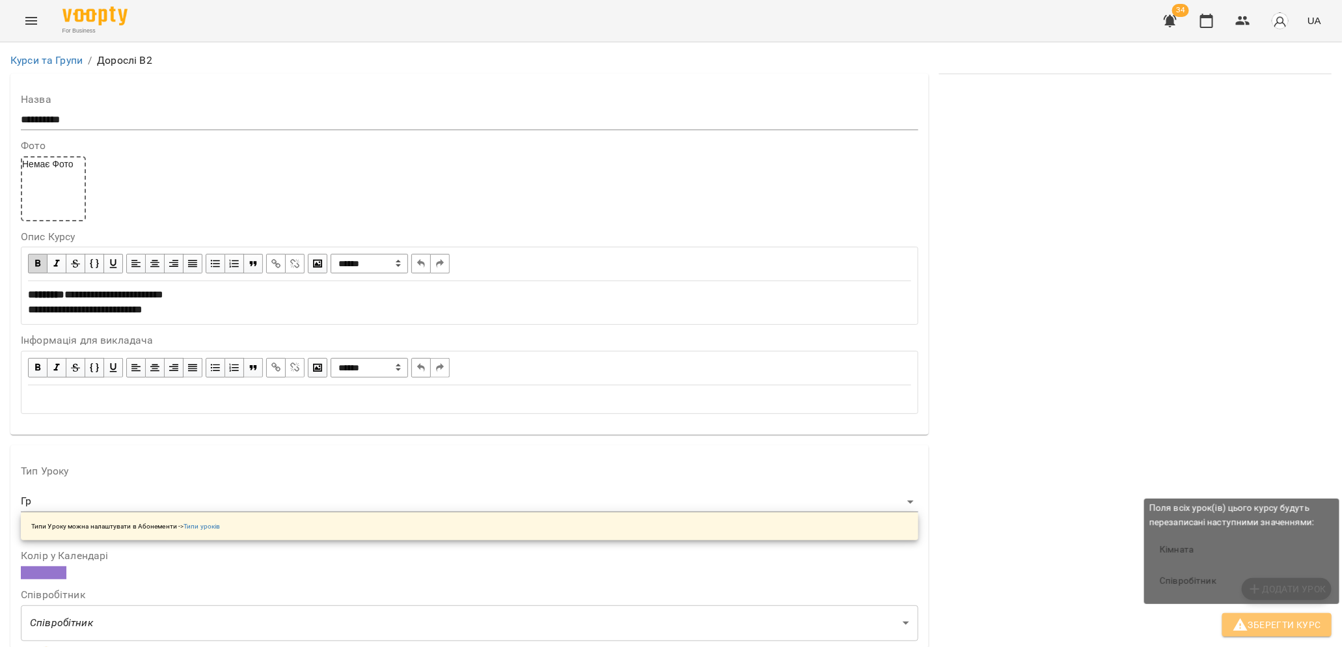
click at [1249, 627] on span "Зберегти Курс" at bounding box center [1276, 625] width 88 height 16
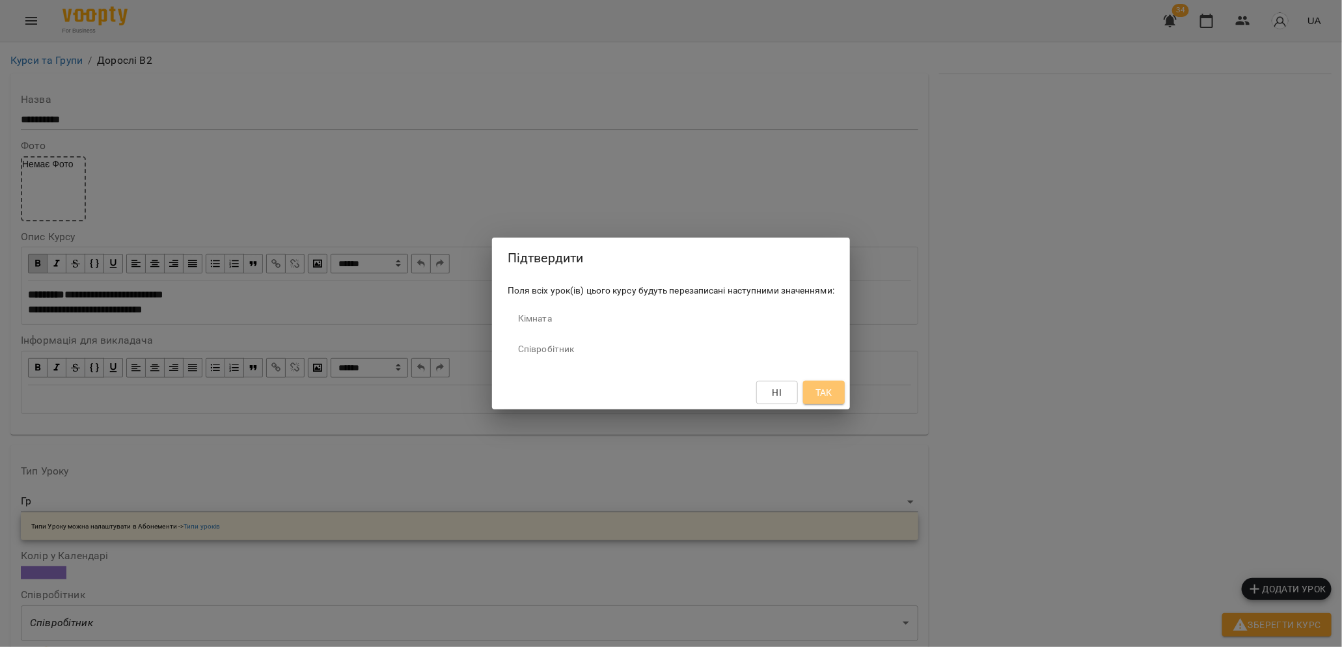
click at [822, 384] on button "Так" at bounding box center [824, 392] width 42 height 23
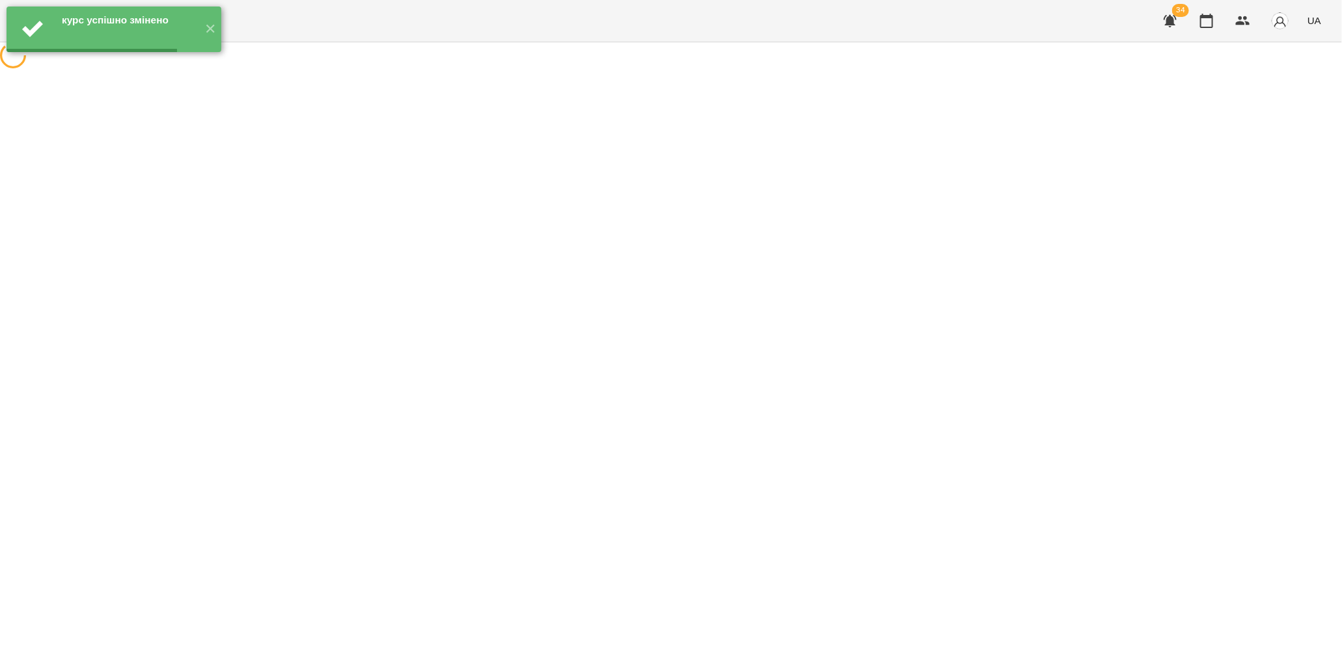
scroll to position [0, 0]
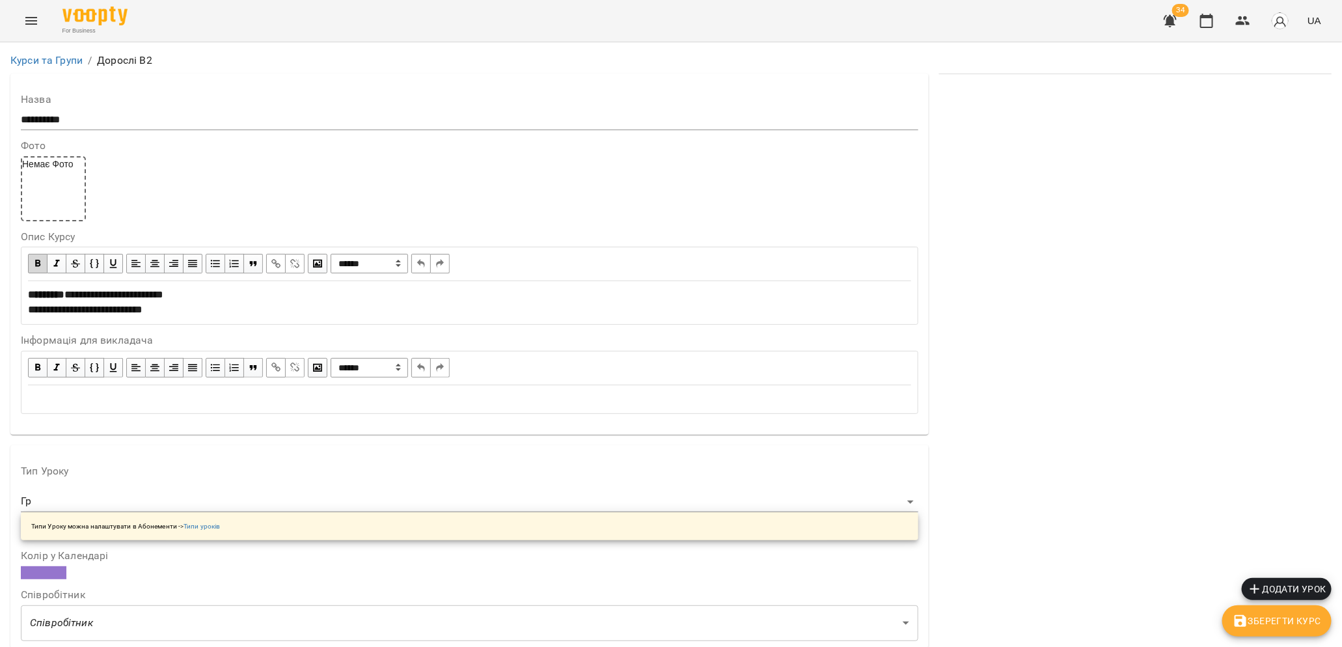
click at [1296, 616] on span "Зберегти Курс" at bounding box center [1276, 621] width 88 height 16
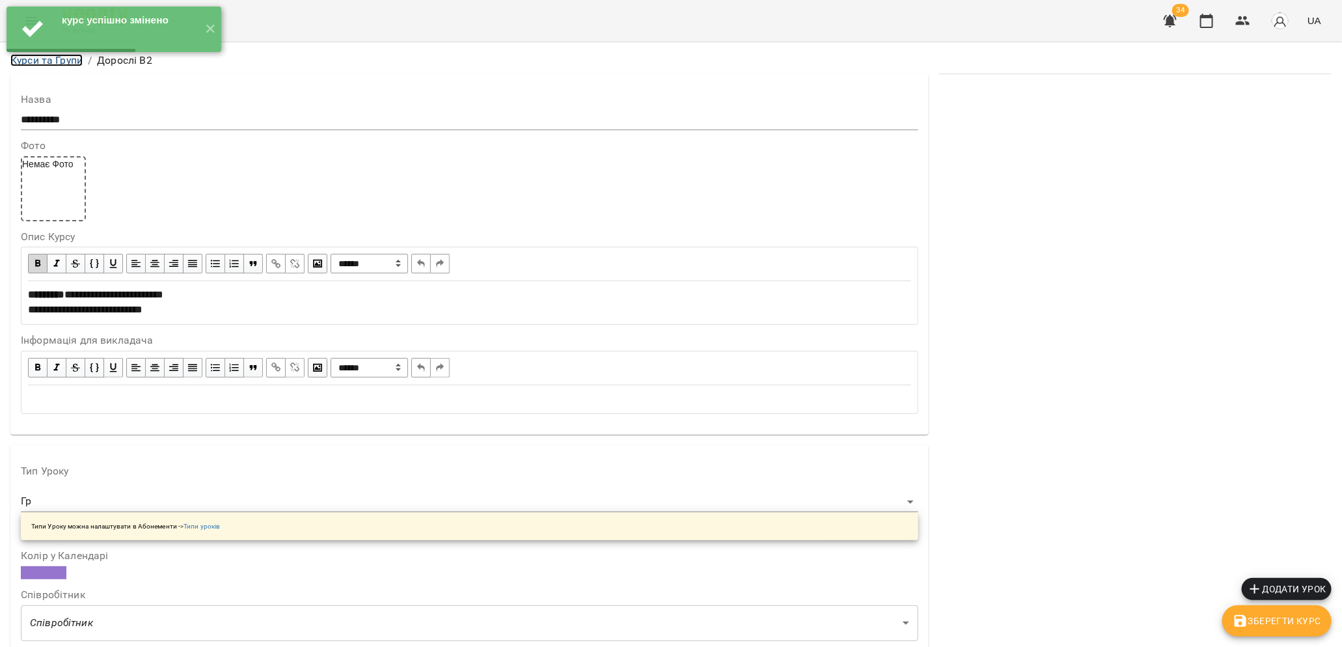
click at [67, 59] on link "Курси та Групи" at bounding box center [46, 60] width 72 height 12
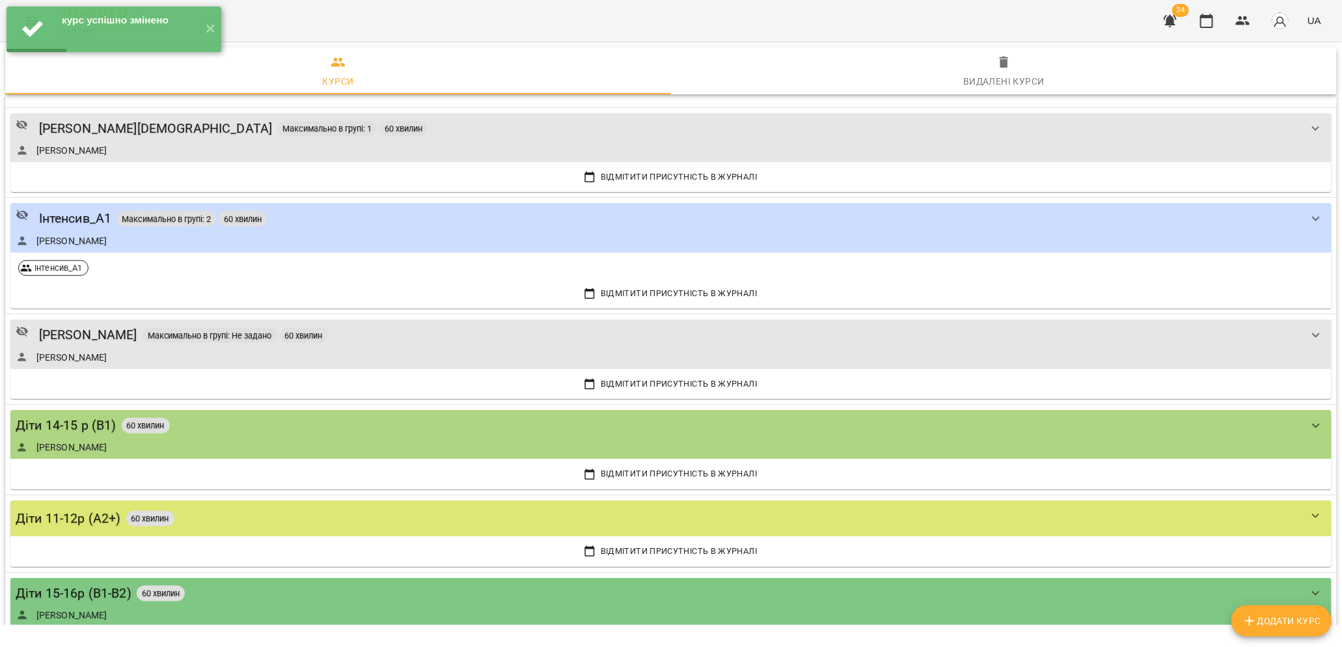
scroll to position [3654, 0]
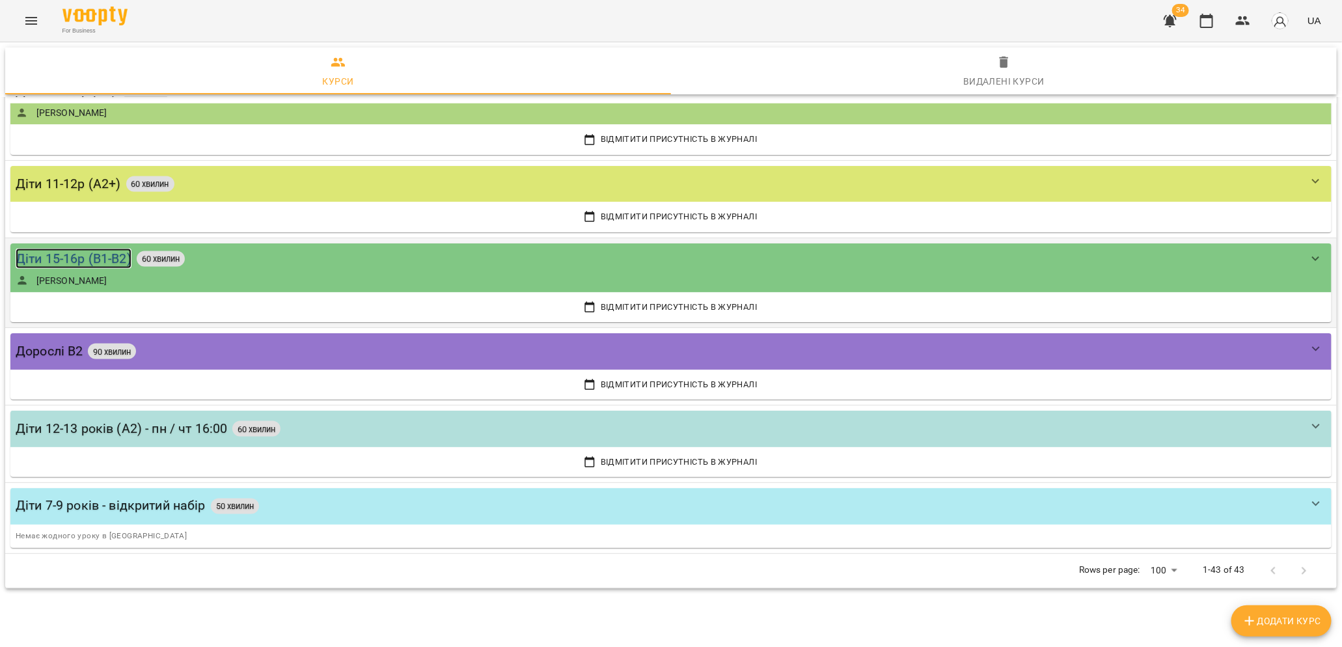
click at [55, 256] on div "Діти 15-16р (В1-В2)" at bounding box center [74, 259] width 116 height 20
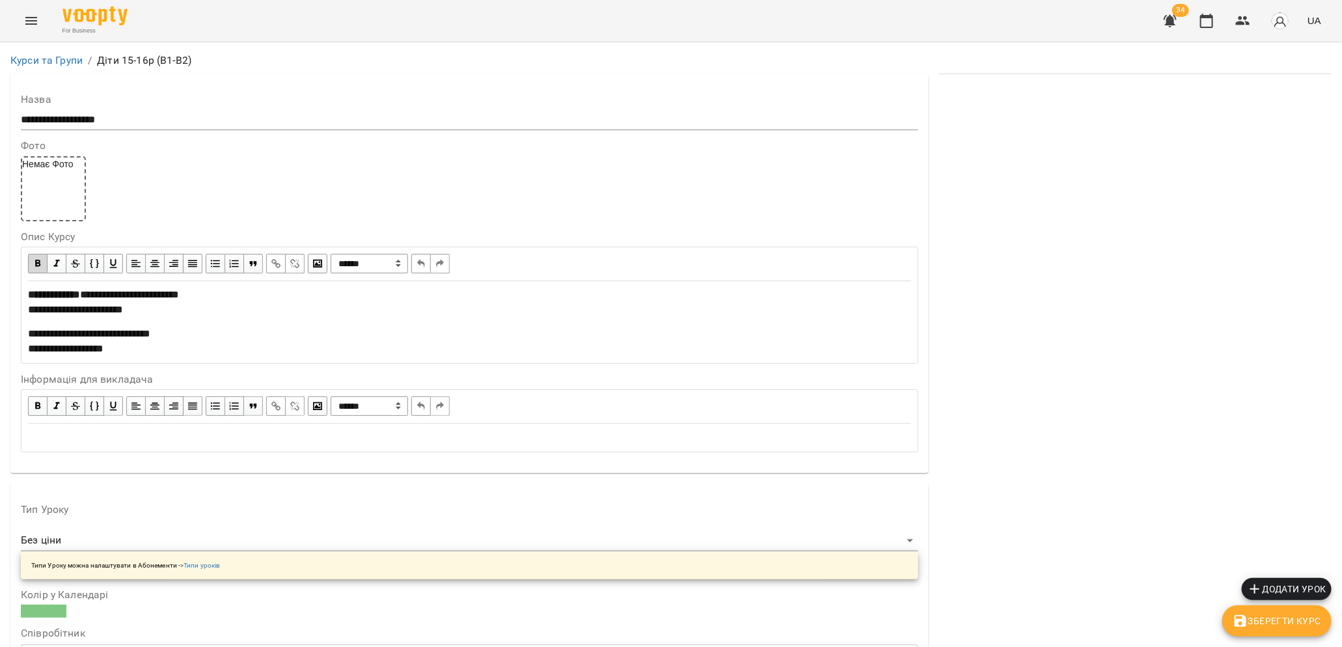
scroll to position [276, 0]
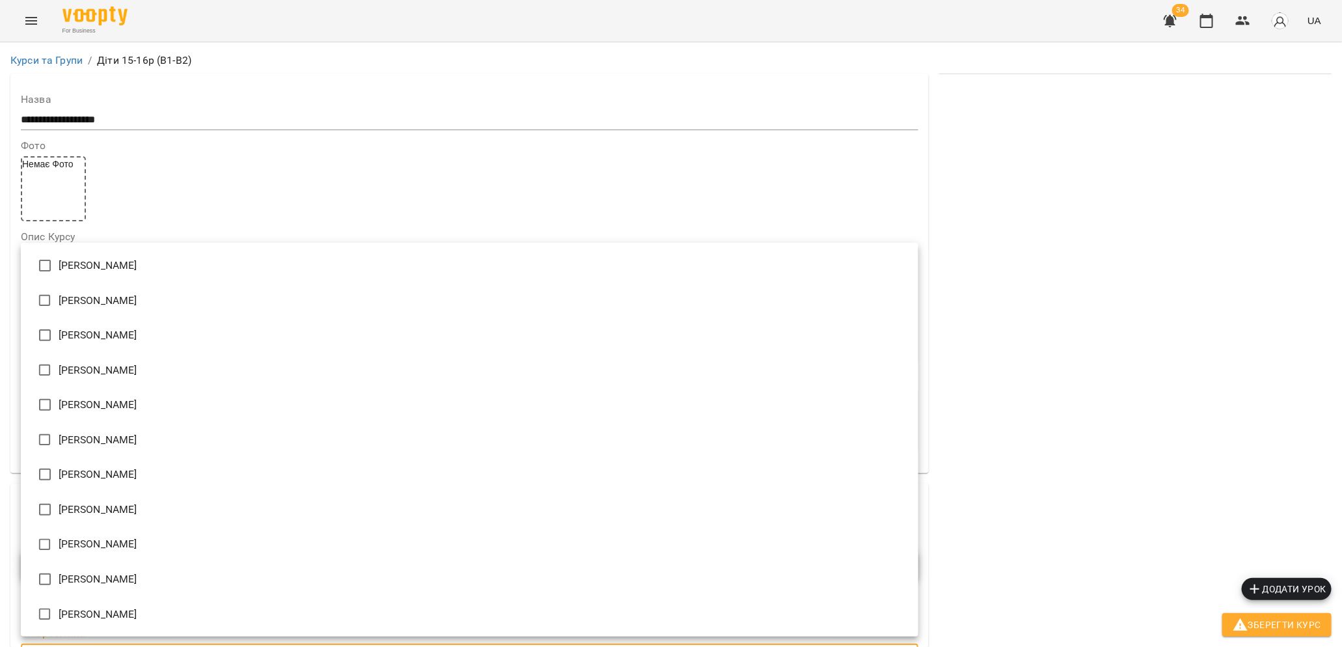
click at [575, 185] on div at bounding box center [671, 323] width 1342 height 647
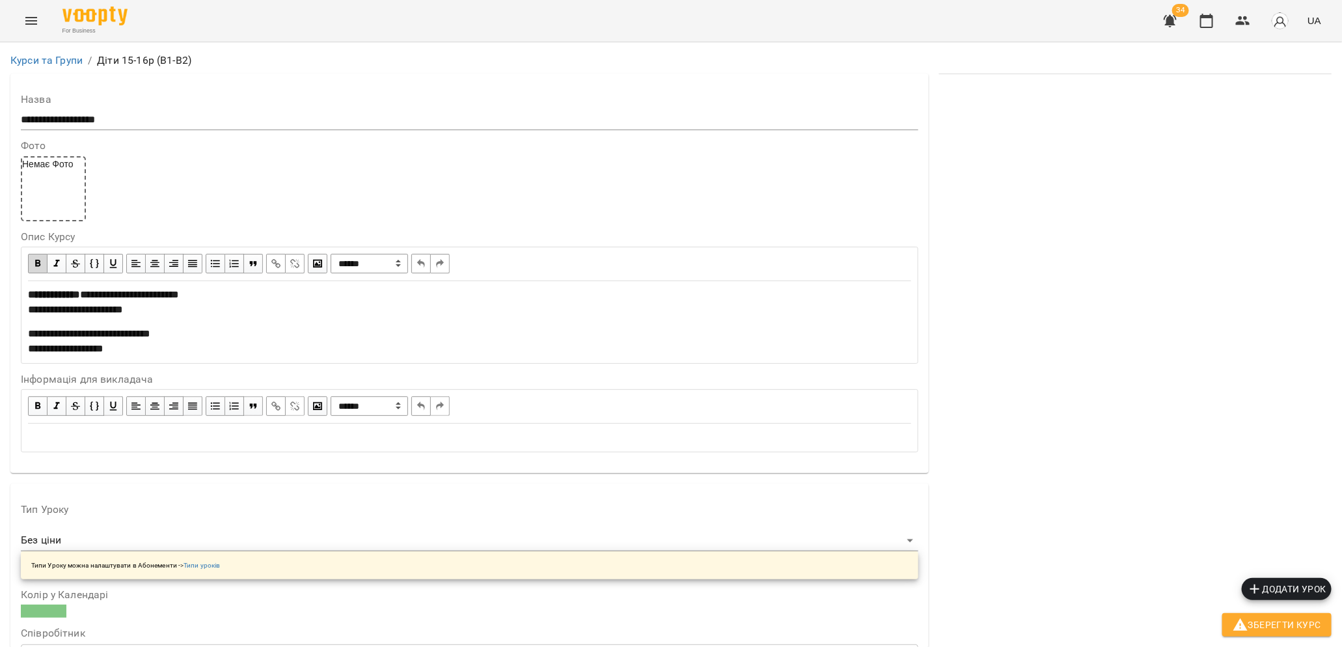
scroll to position [1066, 0]
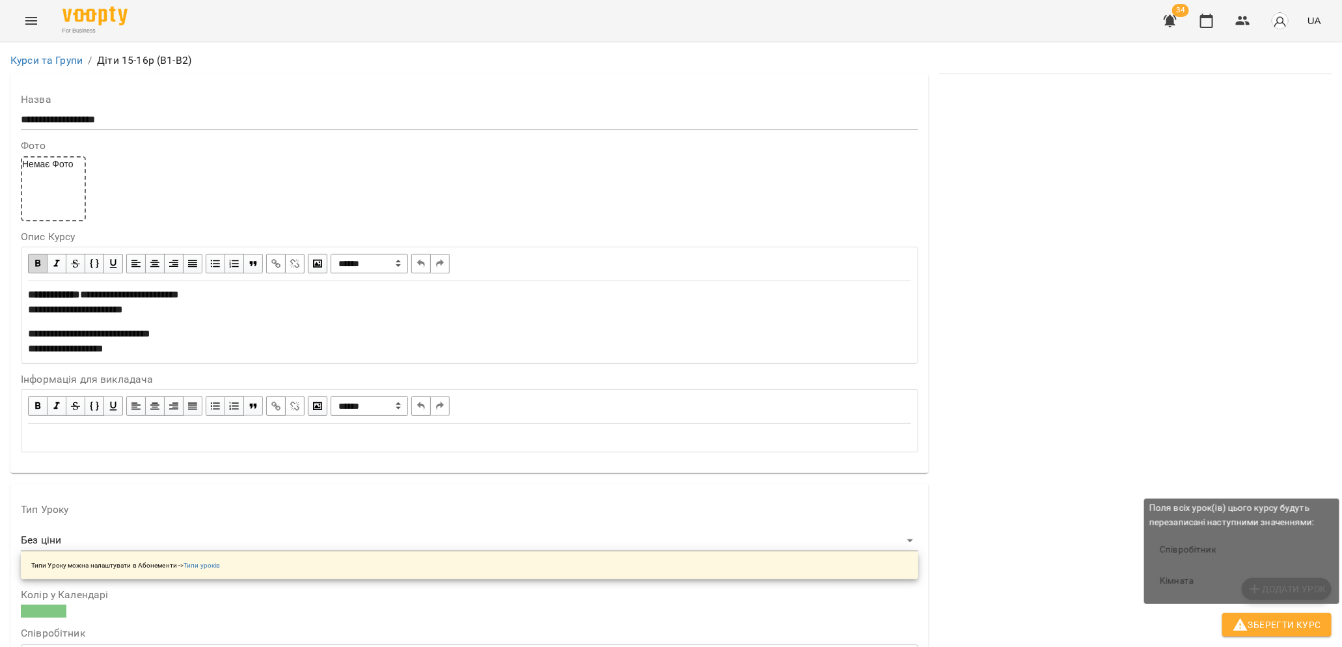
click at [1269, 623] on span "Зберегти Курс" at bounding box center [1276, 625] width 88 height 16
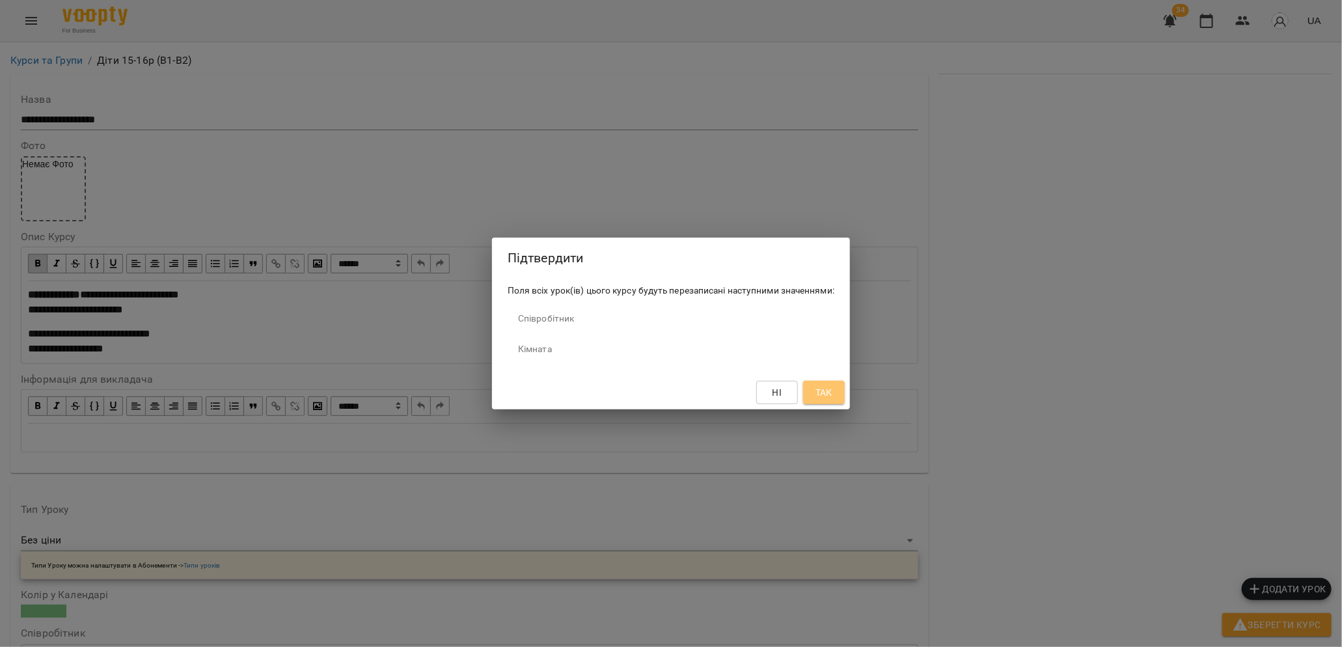
click at [840, 400] on button "Так" at bounding box center [824, 392] width 42 height 23
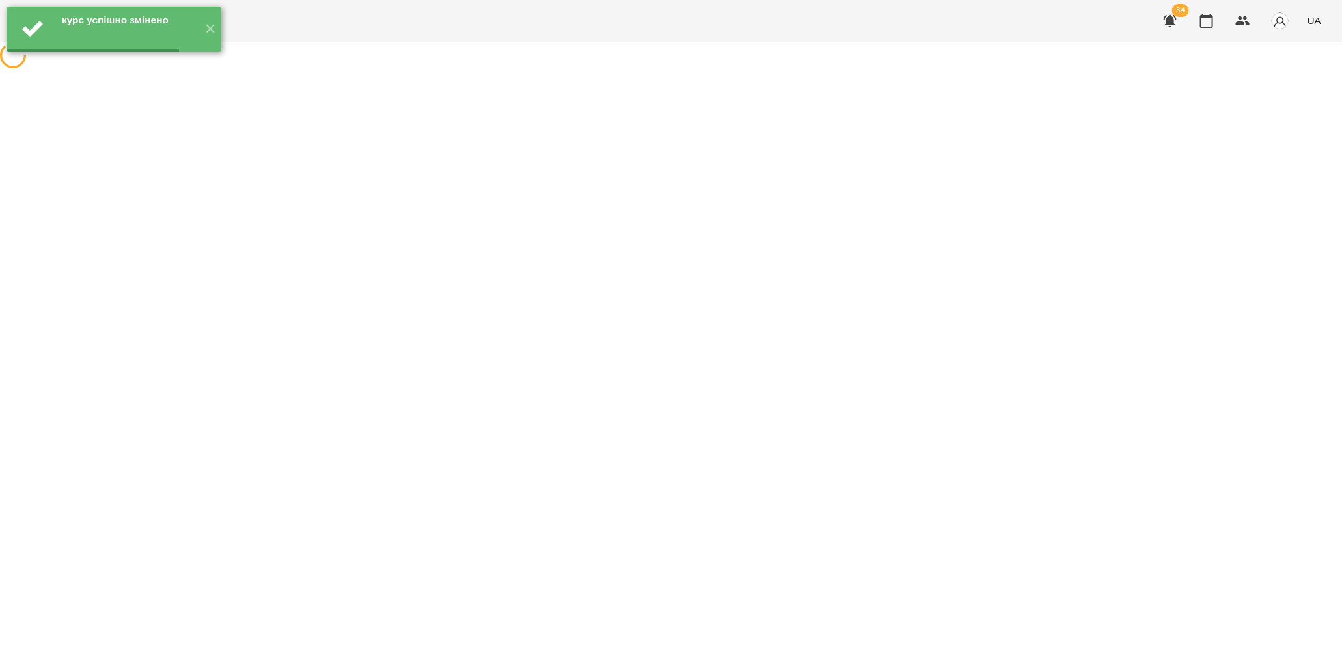
scroll to position [0, 0]
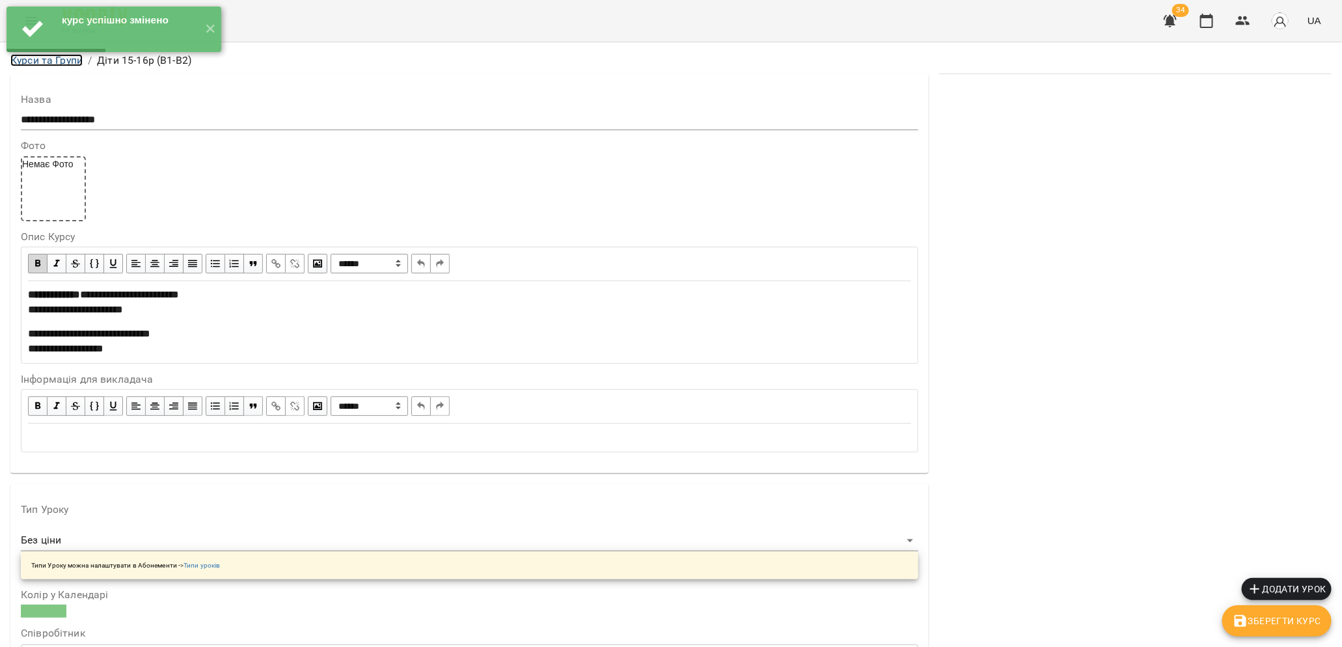
click at [53, 62] on link "Курси та Групи" at bounding box center [46, 60] width 72 height 12
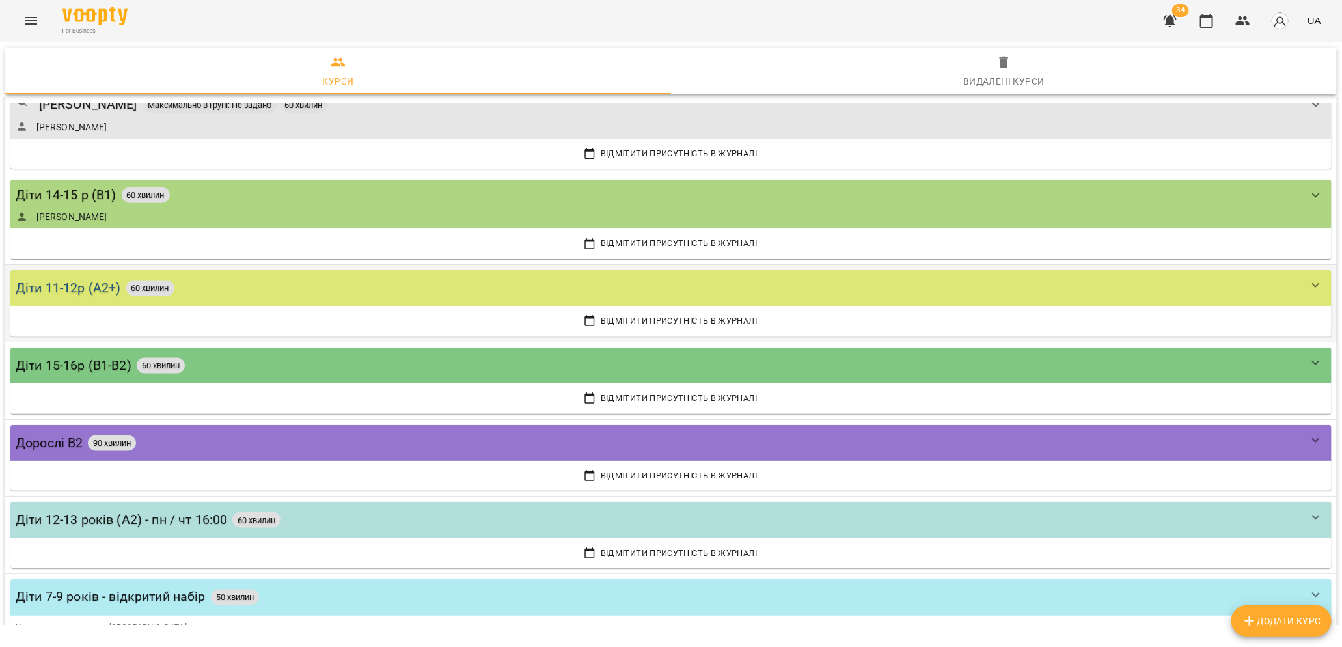
scroll to position [3551, 0]
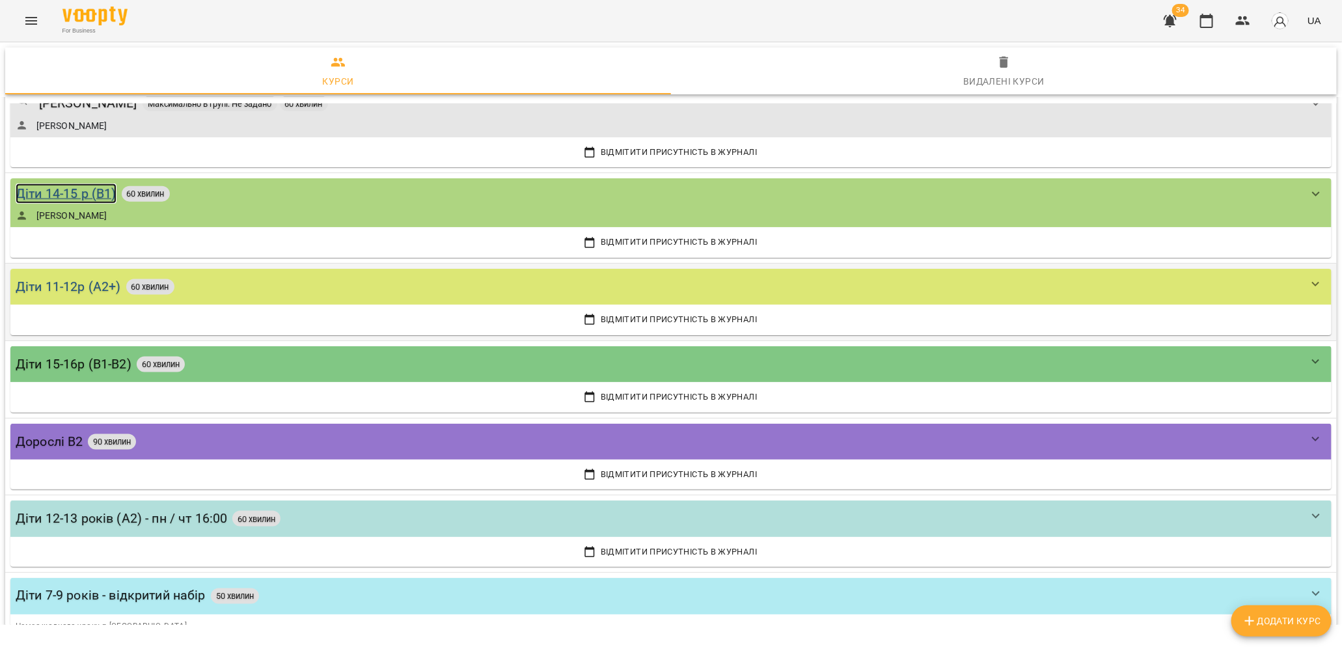
click at [61, 183] on div "Діти 14-15 р (В1)" at bounding box center [66, 193] width 101 height 20
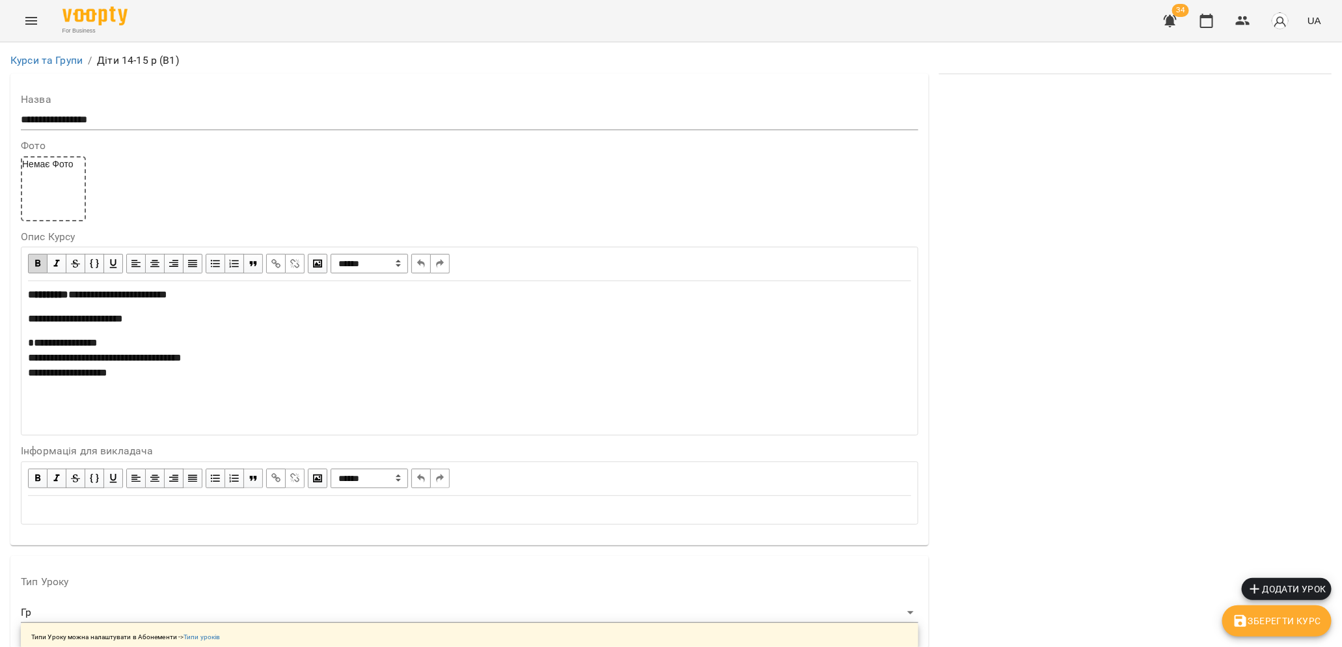
scroll to position [268, 0]
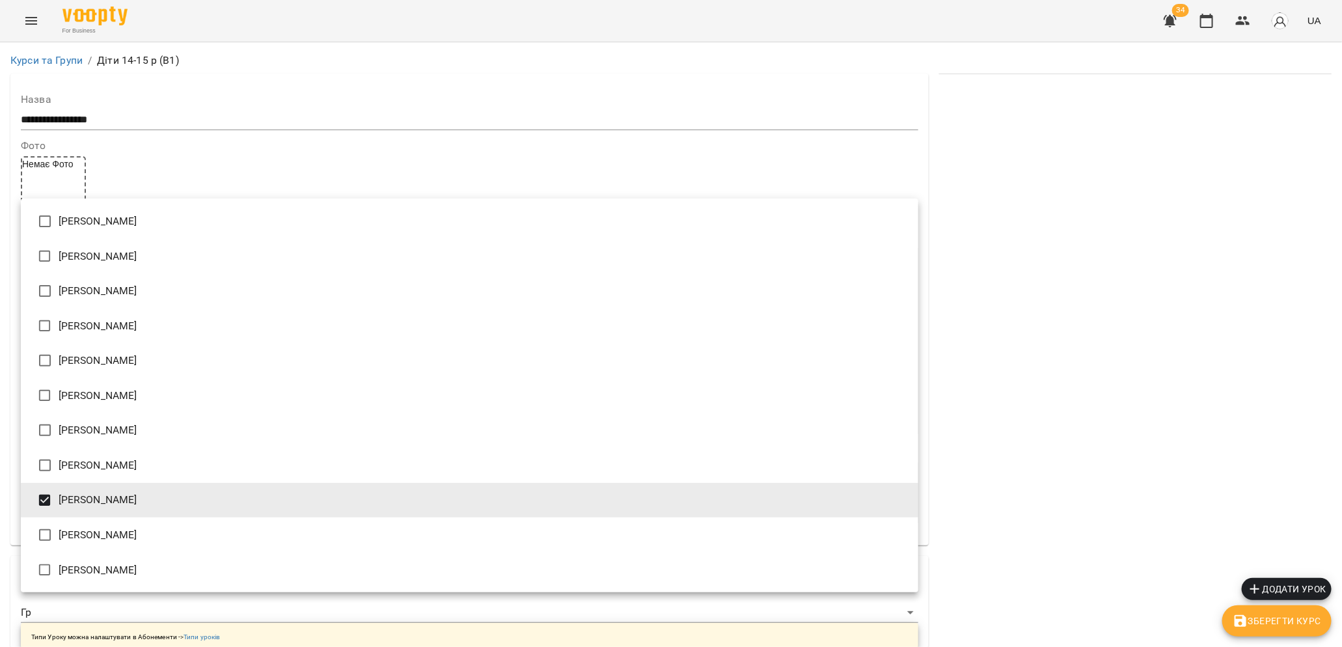
click at [81, 502] on li "[PERSON_NAME]" at bounding box center [469, 500] width 897 height 35
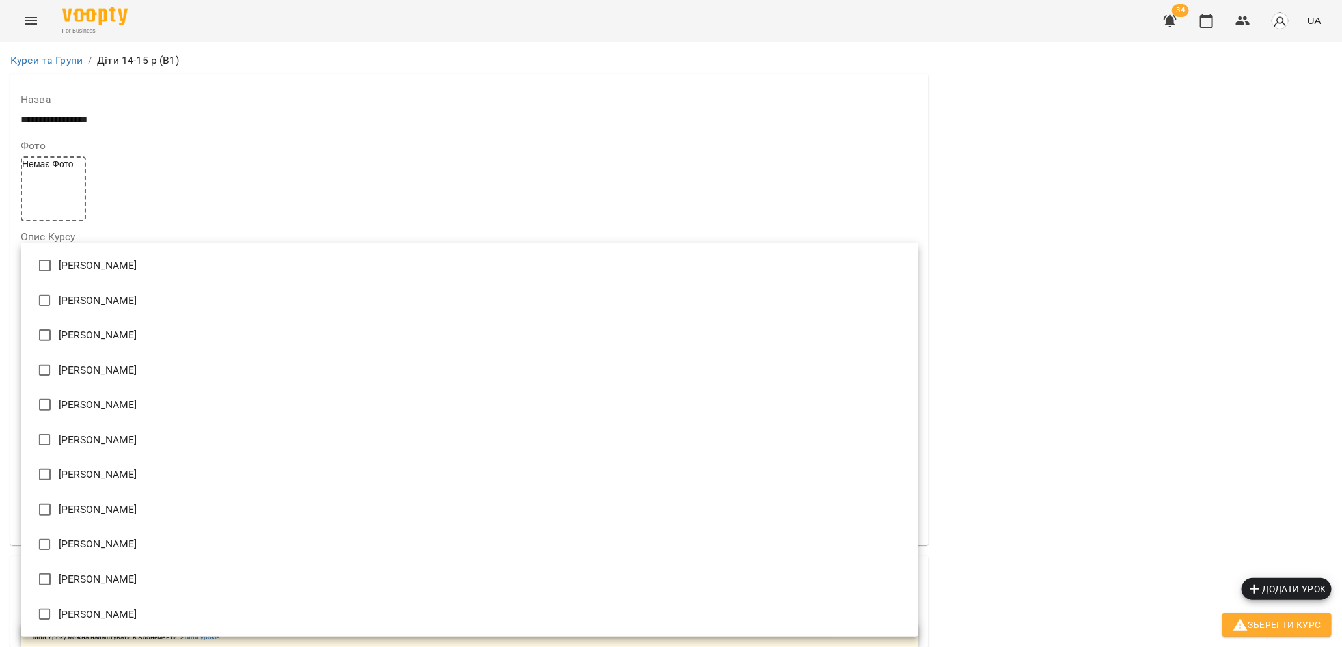
click at [429, 74] on div at bounding box center [671, 323] width 1342 height 647
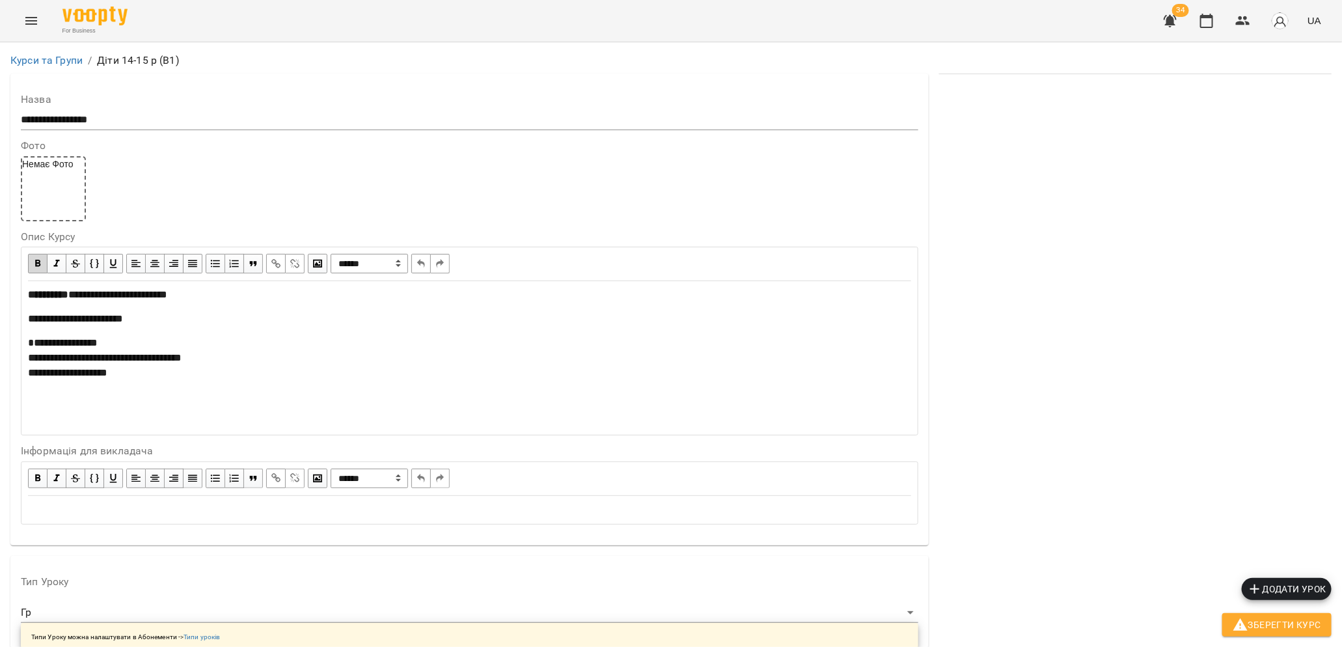
scroll to position [1152, 0]
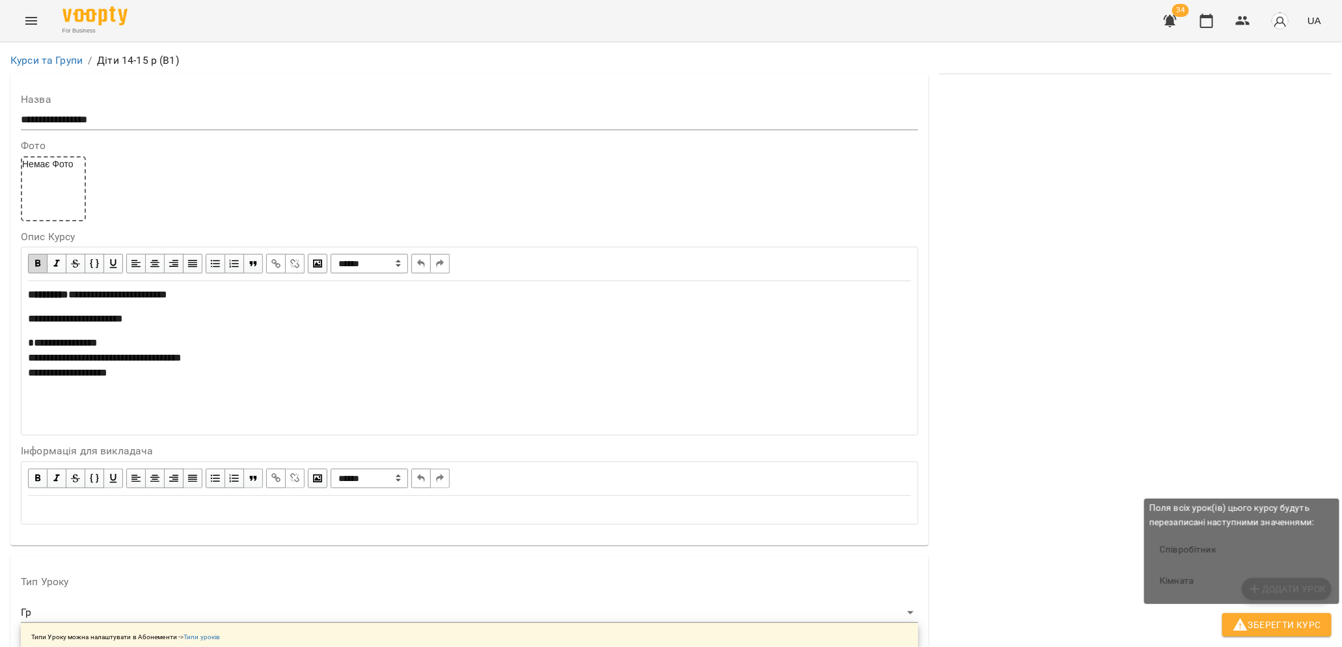
click at [1258, 629] on span "Зберегти Курс" at bounding box center [1276, 625] width 88 height 16
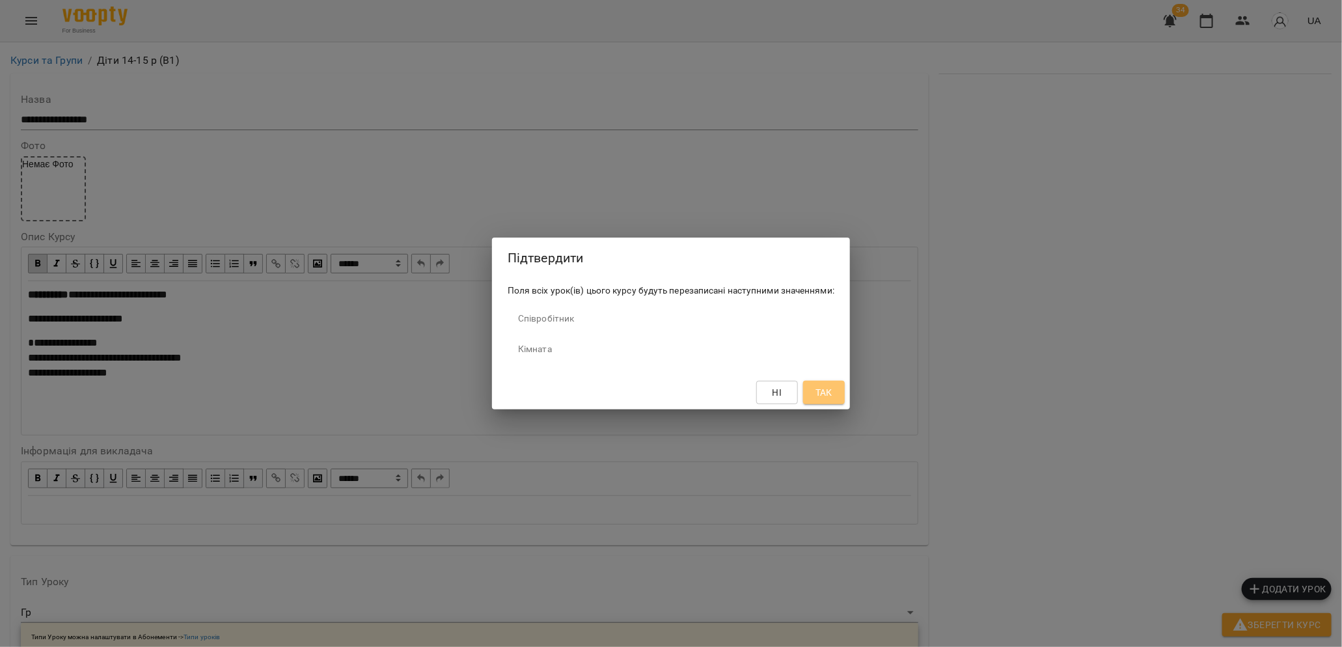
click at [833, 399] on span "Так" at bounding box center [823, 393] width 21 height 16
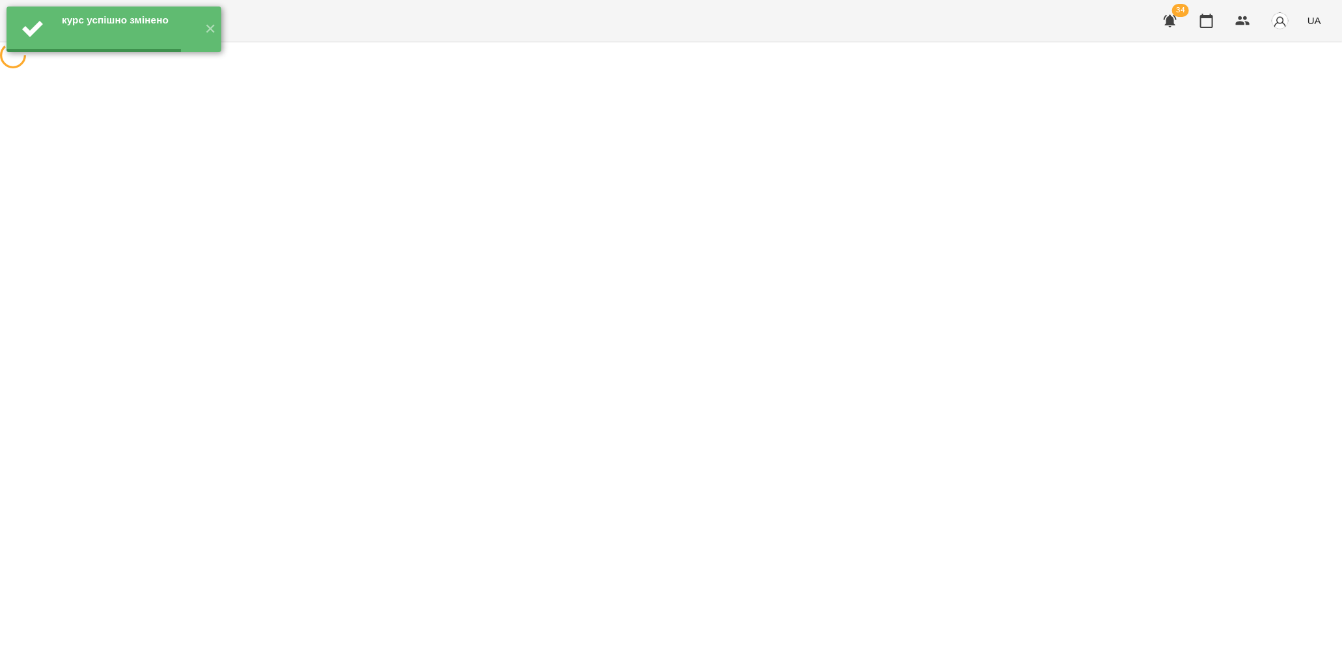
scroll to position [0, 0]
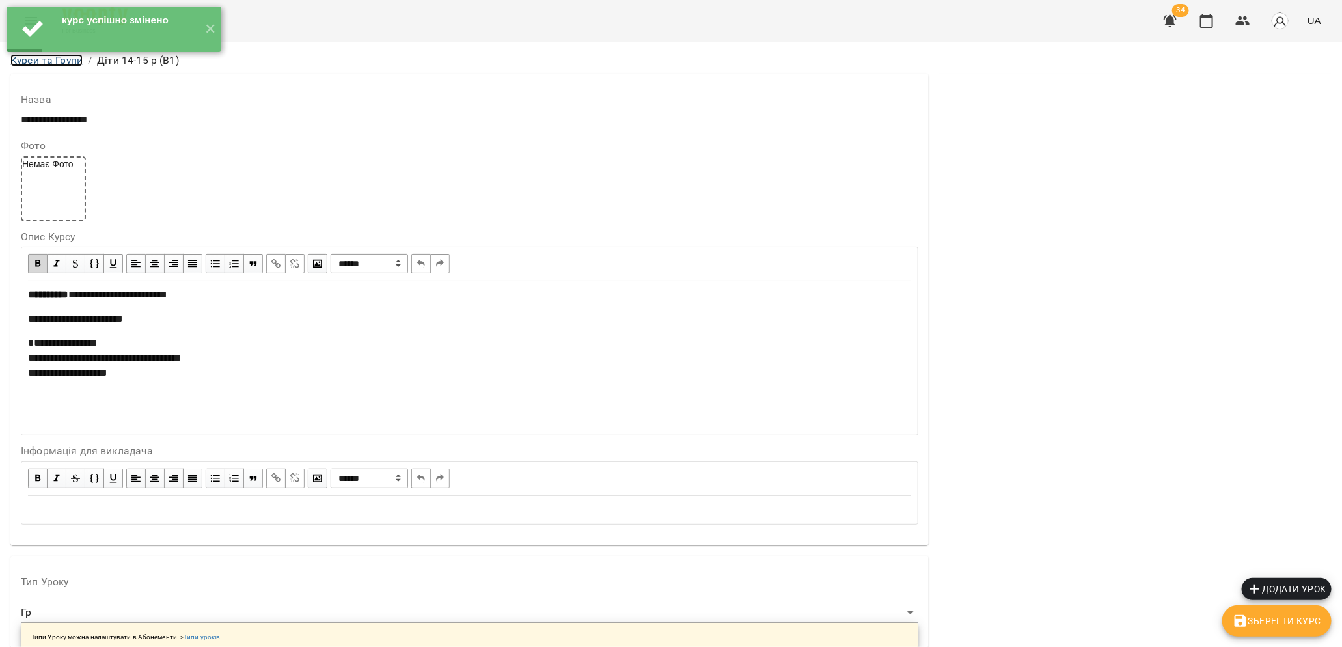
click at [42, 64] on link "Курси та Групи" at bounding box center [46, 60] width 72 height 12
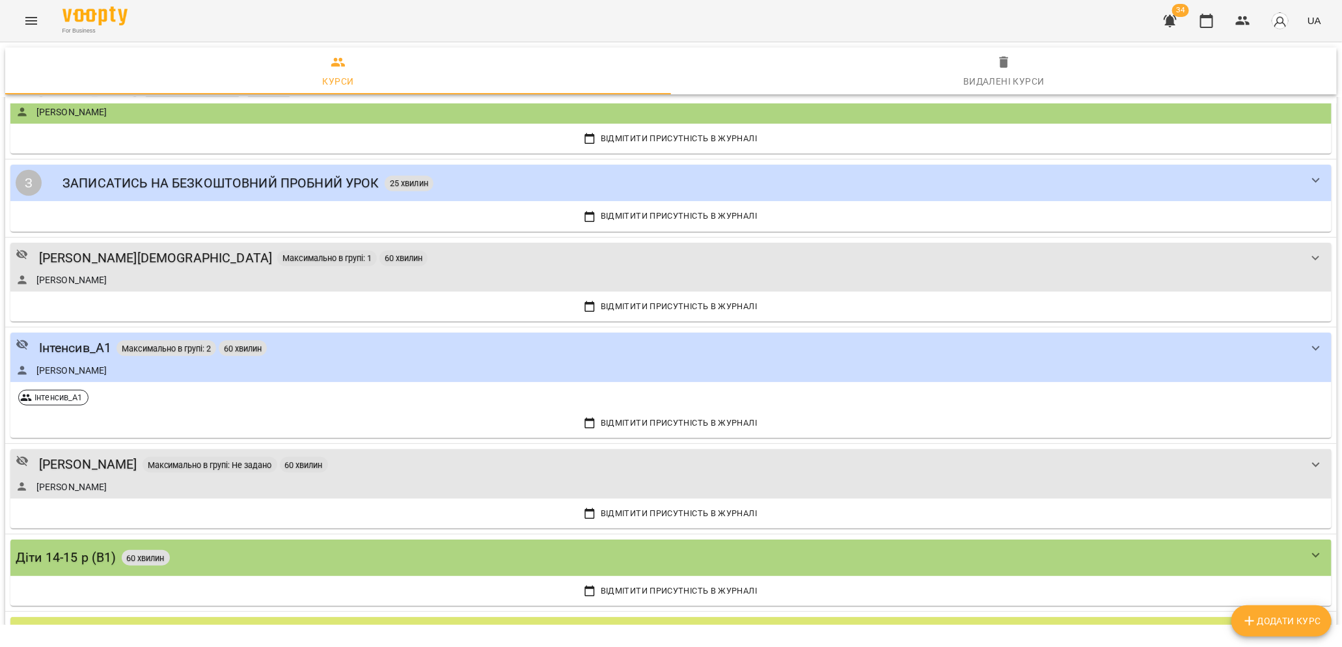
scroll to position [3184, 0]
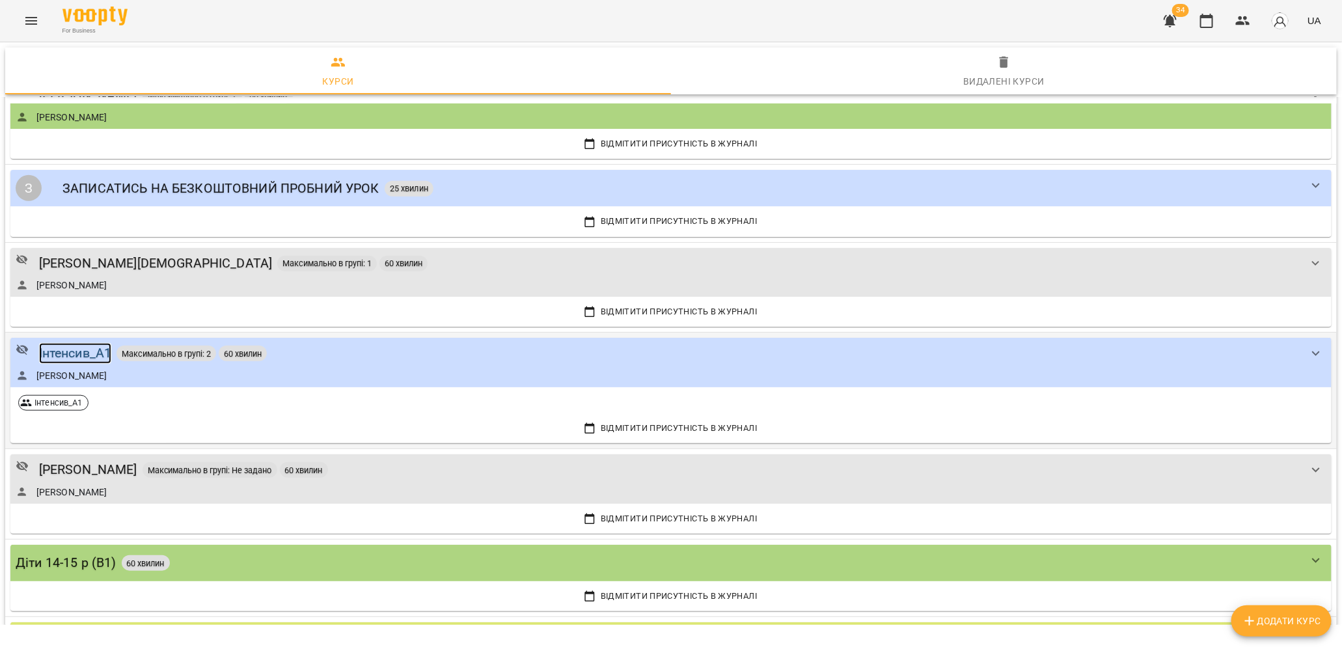
click at [55, 343] on div "Інтенсив_А1" at bounding box center [75, 353] width 73 height 20
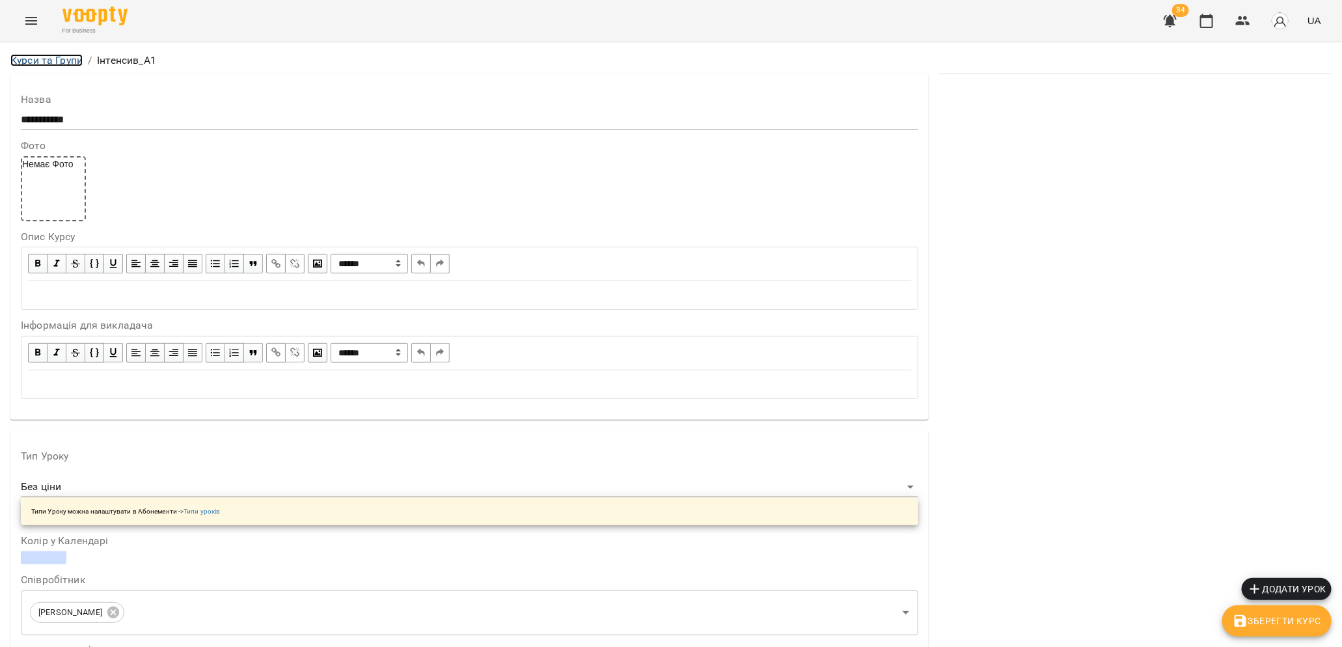
click at [36, 59] on link "Курси та Групи" at bounding box center [46, 60] width 72 height 12
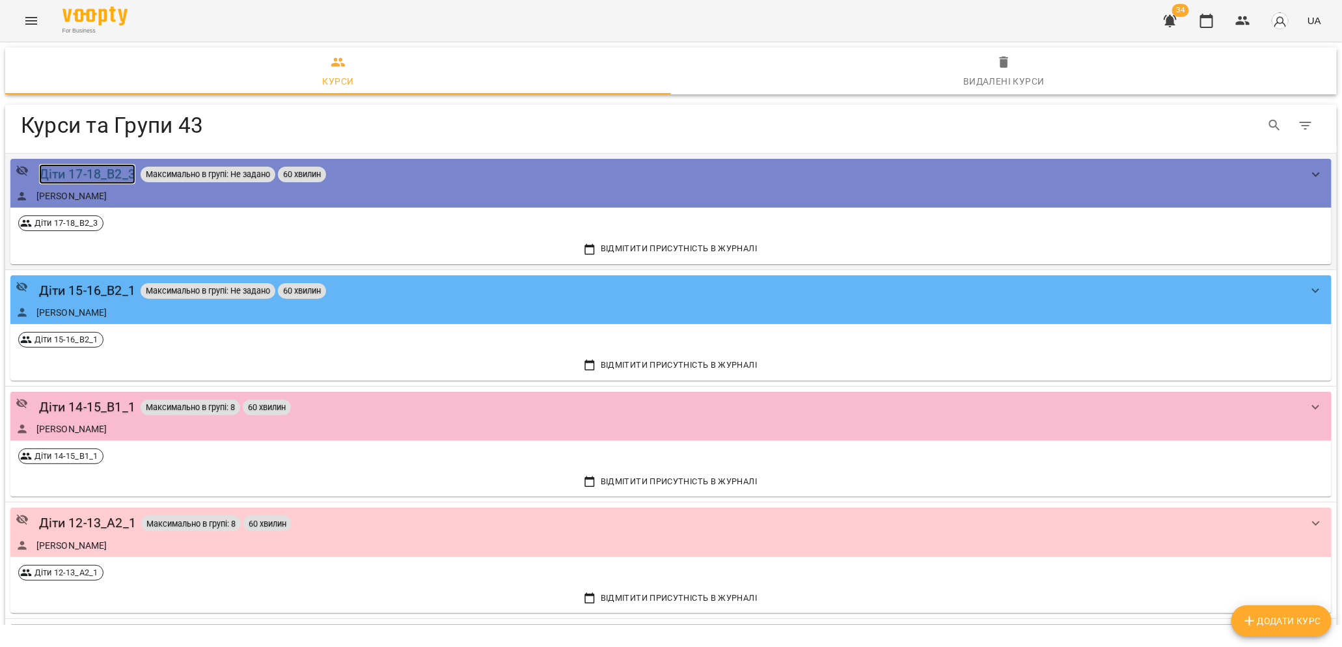
click at [88, 170] on div "Діти 17-18_B2_3" at bounding box center [87, 174] width 96 height 20
click at [78, 290] on div "Діти 15-16_B2_1" at bounding box center [87, 290] width 96 height 20
click at [1301, 616] on span "Додати Курс" at bounding box center [1281, 621] width 79 height 16
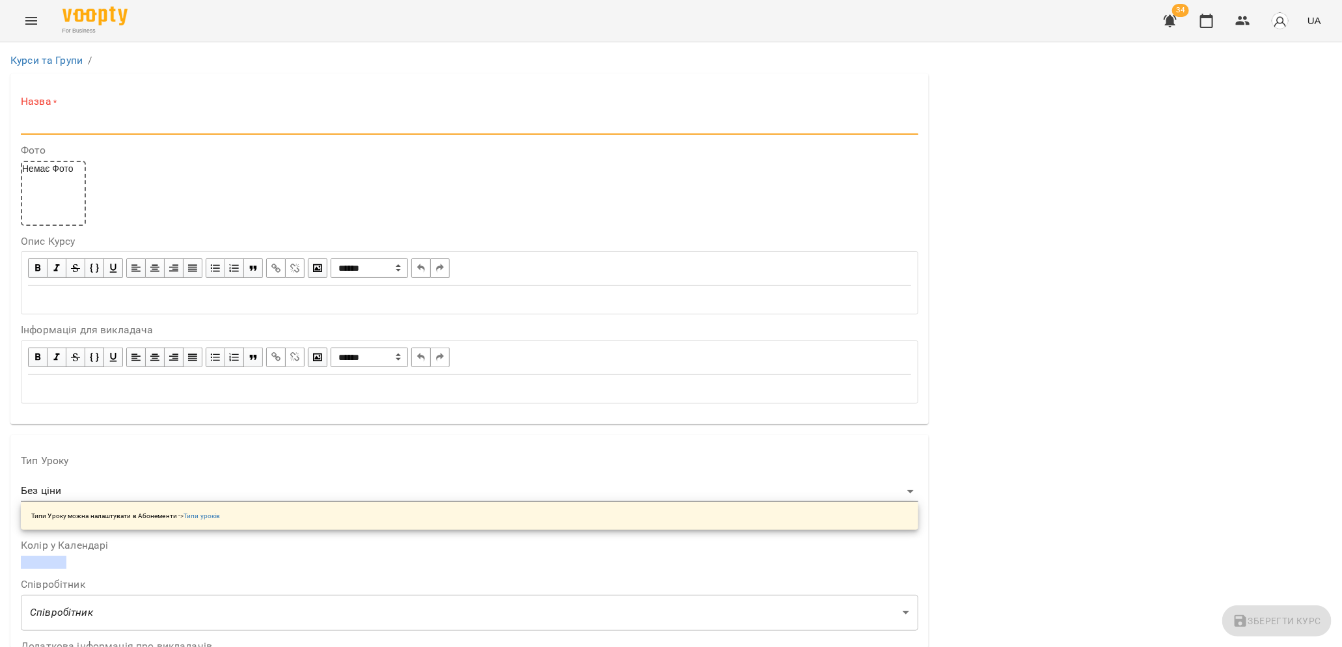
click at [100, 126] on input "text" at bounding box center [469, 124] width 897 height 21
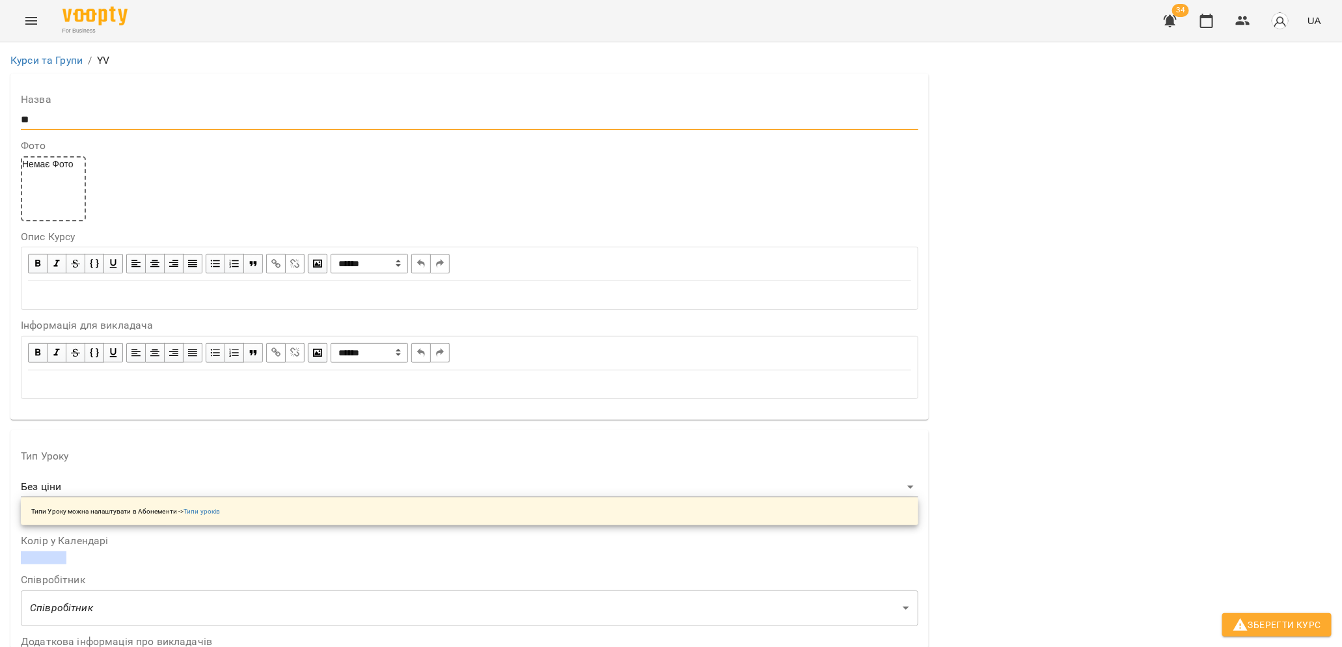
type input "*"
type input "*********"
click at [47, 193] on div "Немає Фото" at bounding box center [53, 188] width 65 height 65
click at [48, 191] on div "Немає Фото" at bounding box center [53, 188] width 65 height 65
type input "**********"
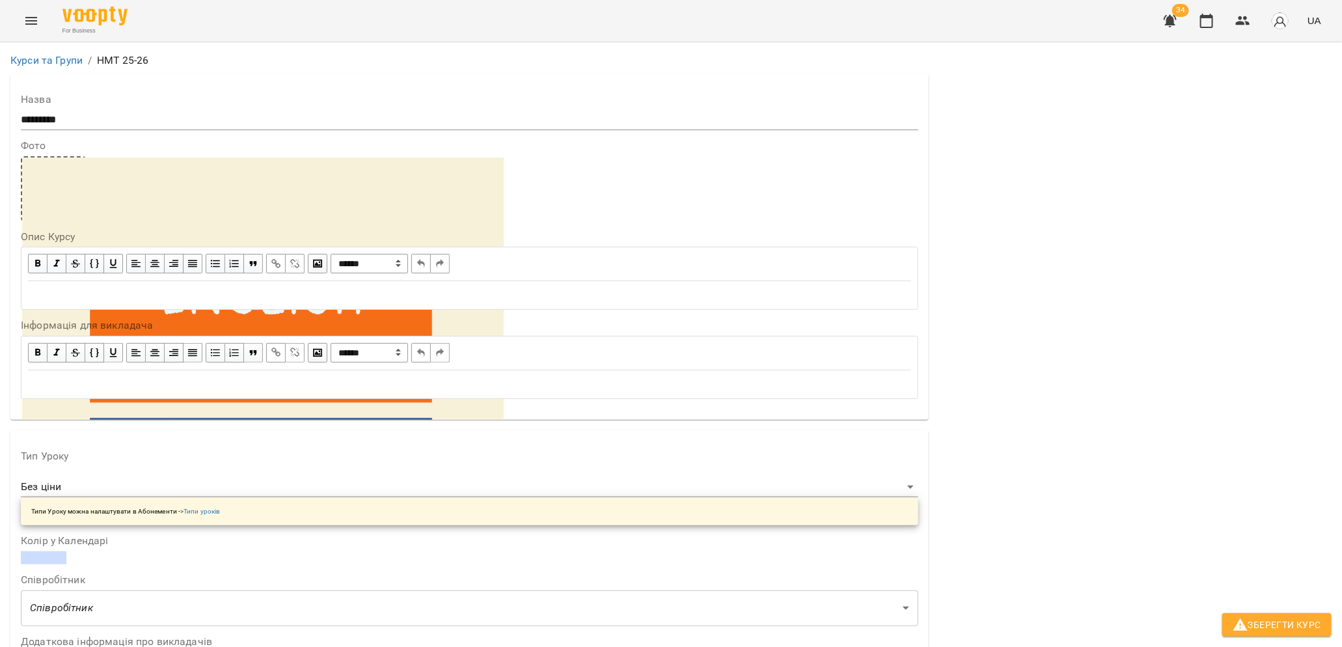
drag, startPoint x: 60, startPoint y: 206, endPoint x: 918, endPoint y: 12, distance: 879.8
click at [38, 625] on icon at bounding box center [30, 633] width 16 height 16
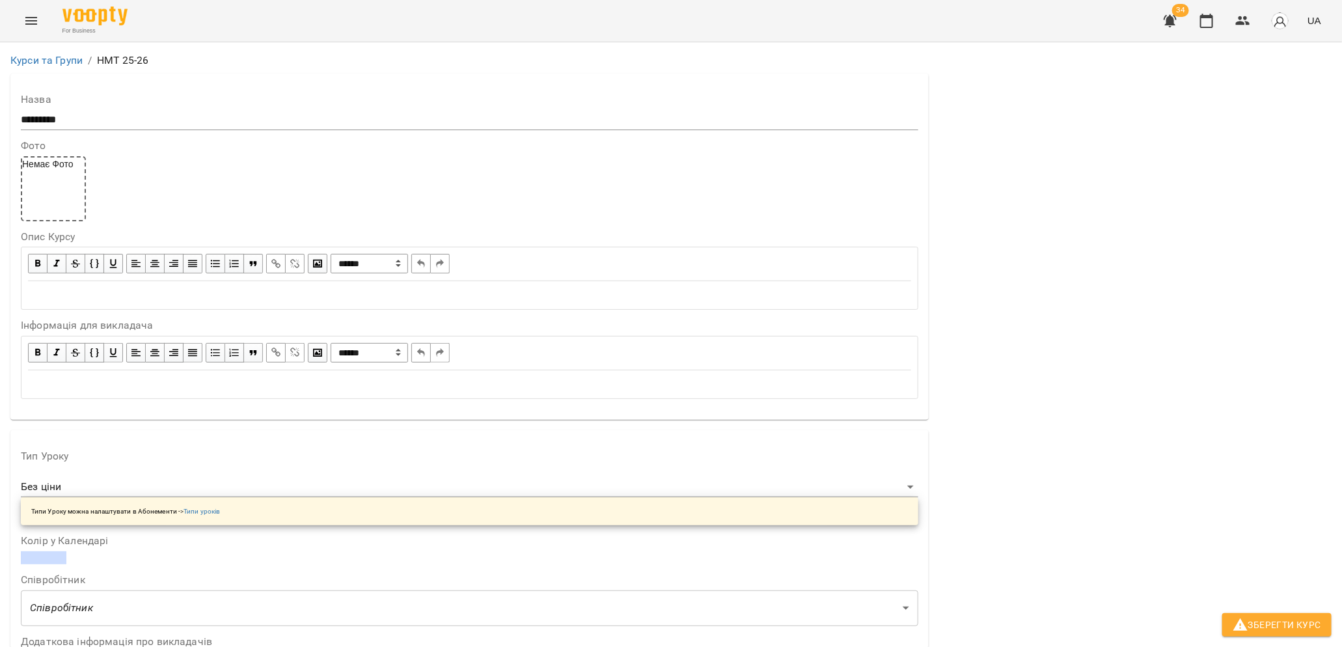
click at [44, 205] on div "Немає Фото" at bounding box center [53, 188] width 65 height 65
type input "**********"
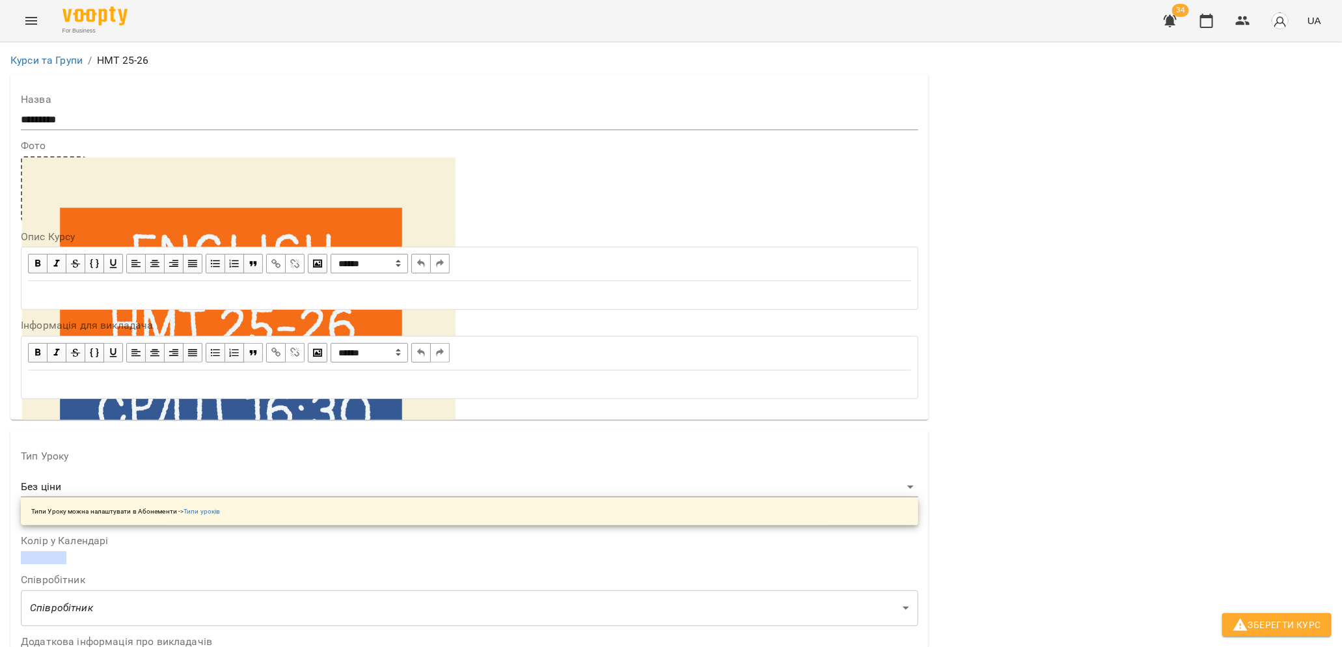
scroll to position [178, 0]
click at [64, 282] on div "Edit text" at bounding box center [469, 295] width 895 height 27
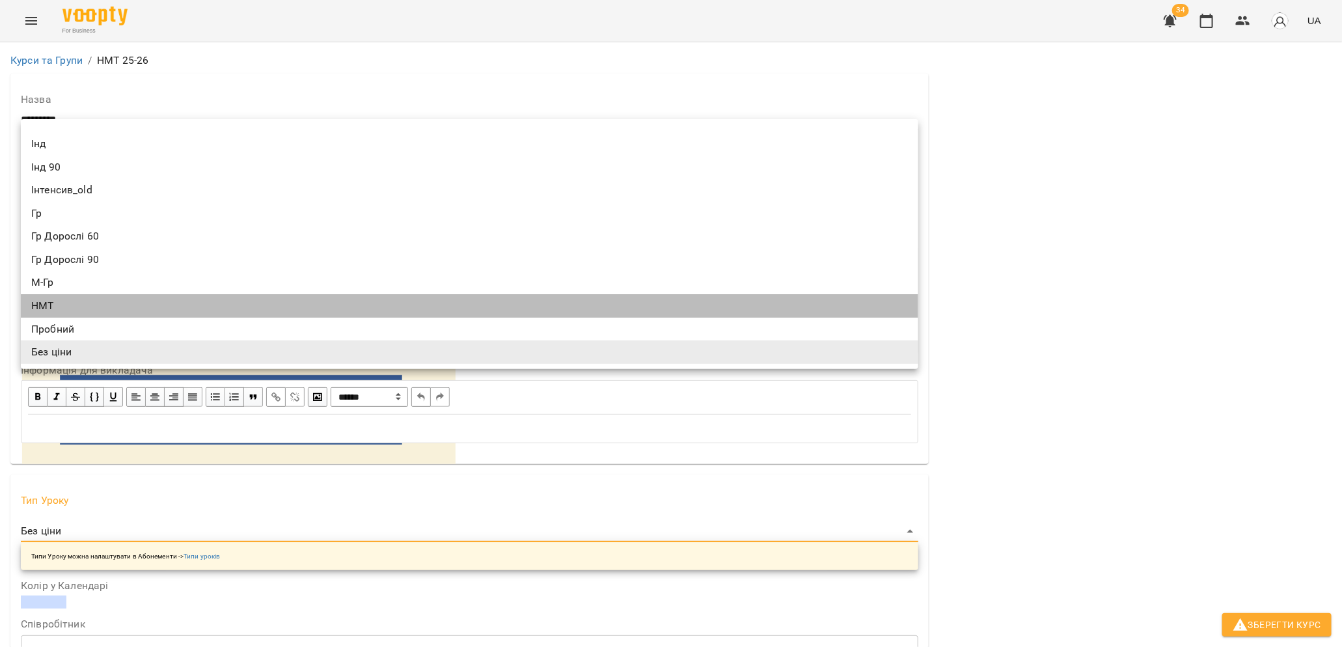
click at [94, 305] on li "НМТ" at bounding box center [469, 305] width 897 height 23
type input "***"
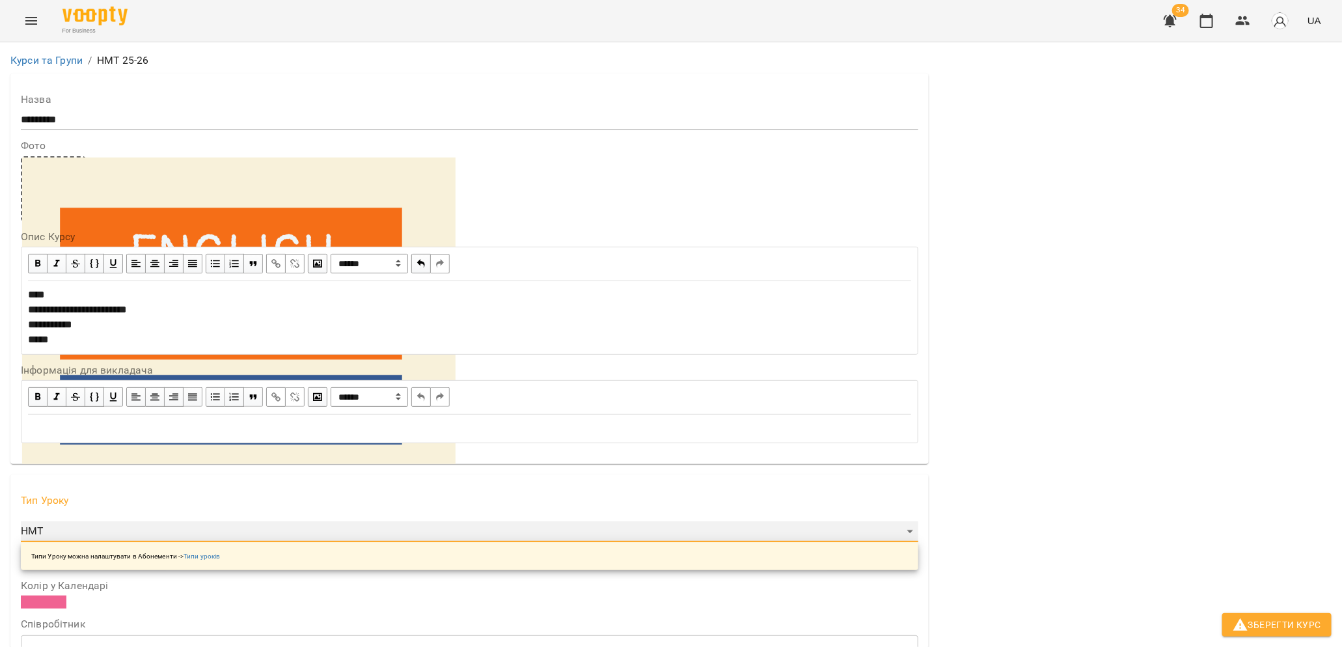
scroll to position [307, 0]
click at [49, 595] on span at bounding box center [44, 601] width 46 height 13
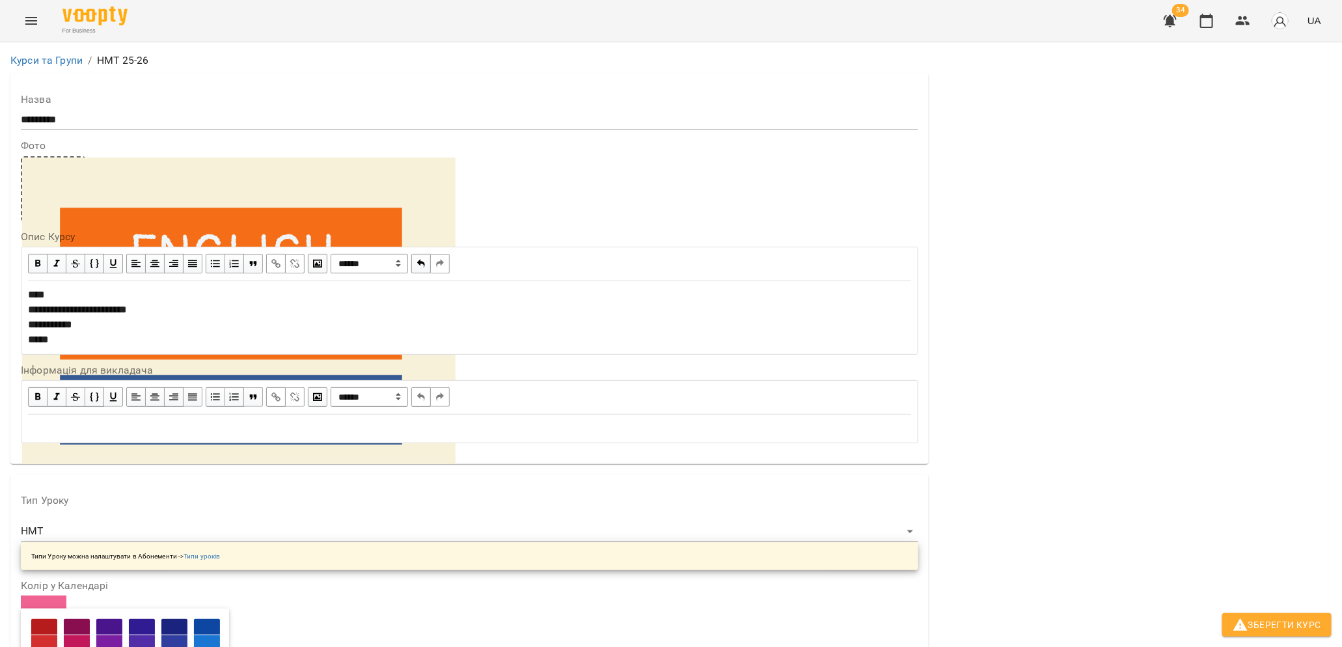
click at [413, 595] on link at bounding box center [469, 601] width 897 height 13
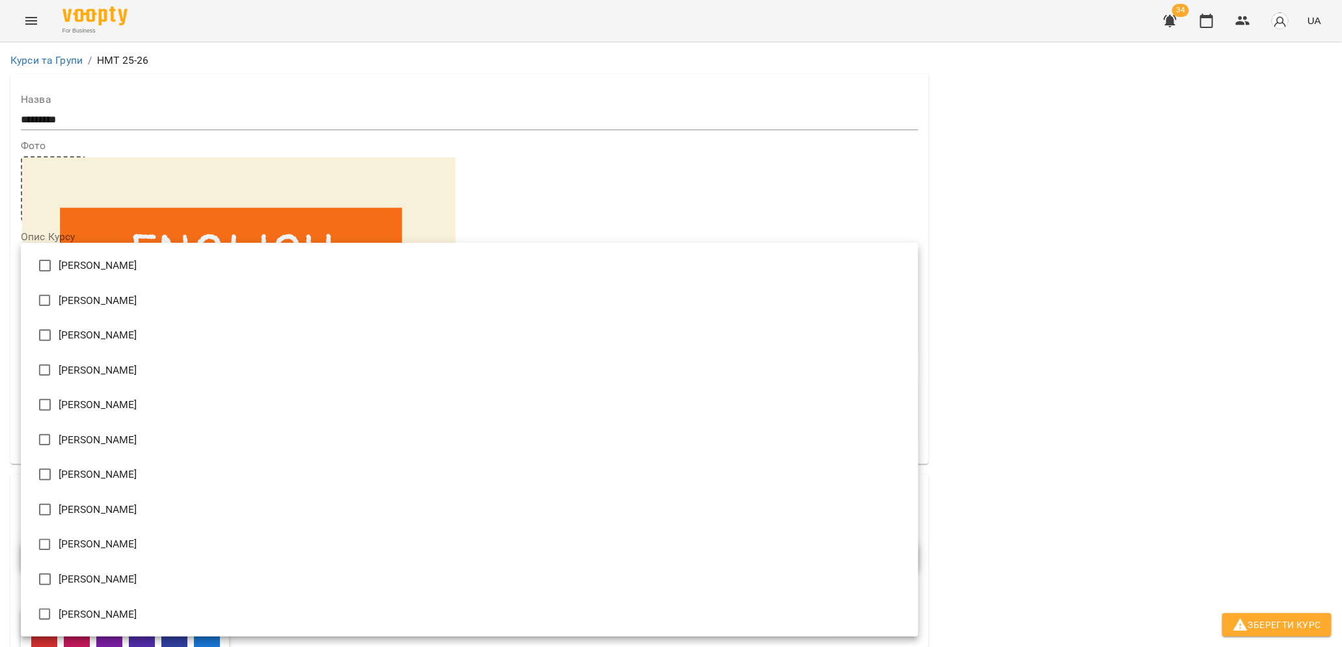
click at [1174, 290] on div at bounding box center [671, 323] width 1342 height 647
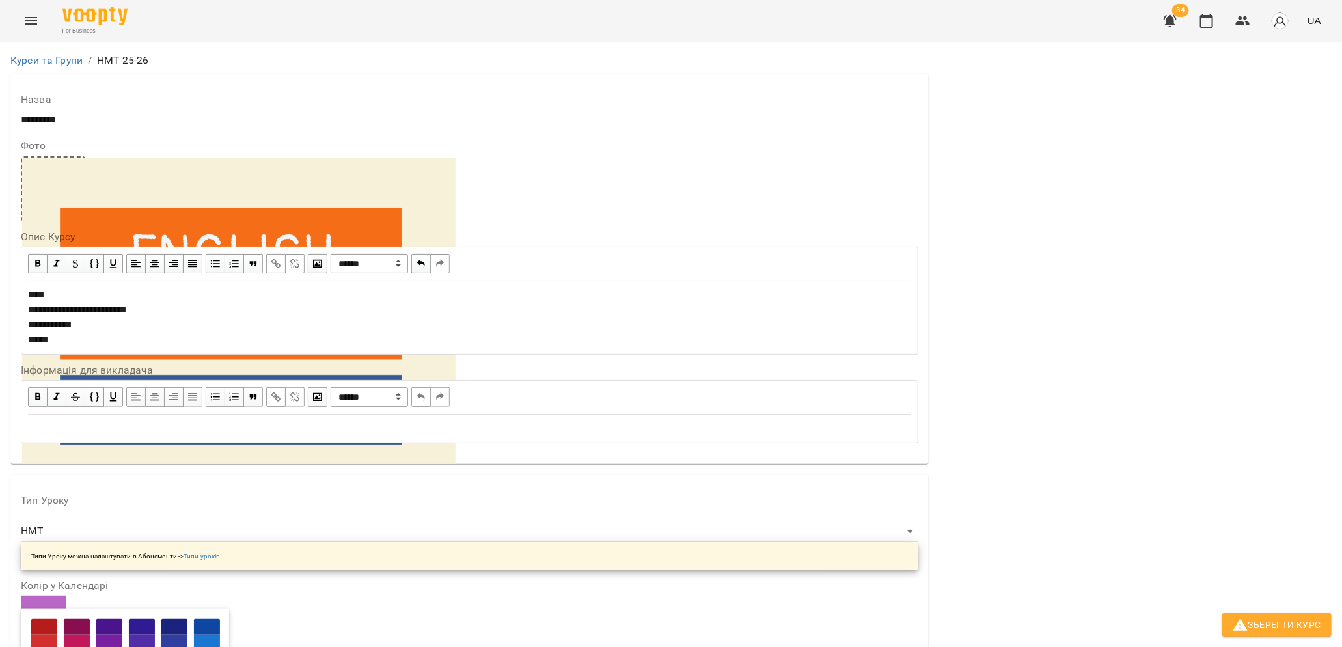
scroll to position [597, 0]
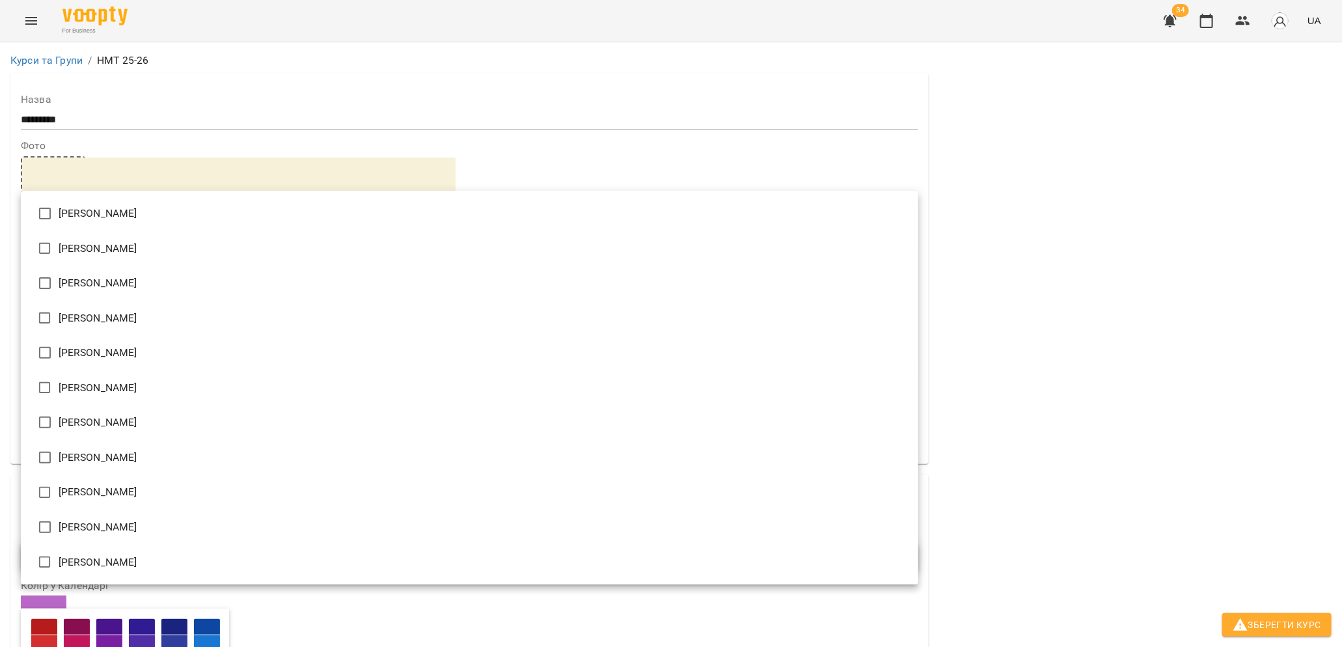
click at [989, 201] on div at bounding box center [671, 323] width 1342 height 647
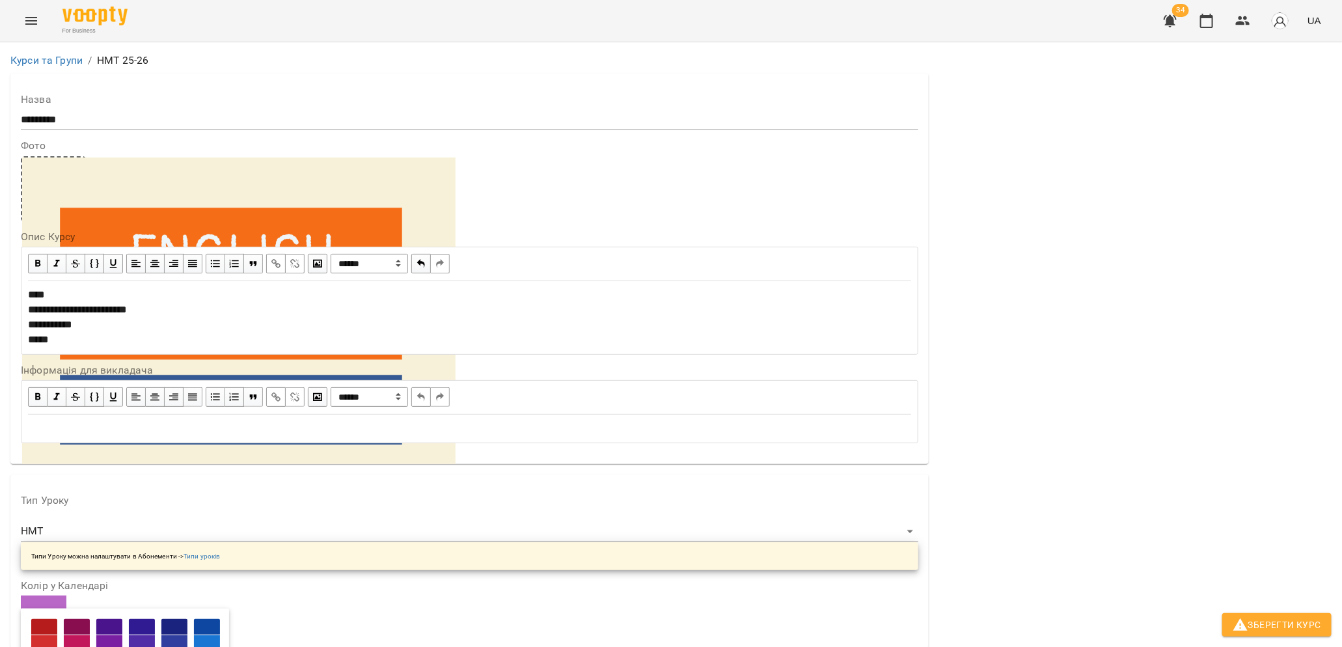
scroll to position [769, 0]
type input "*"
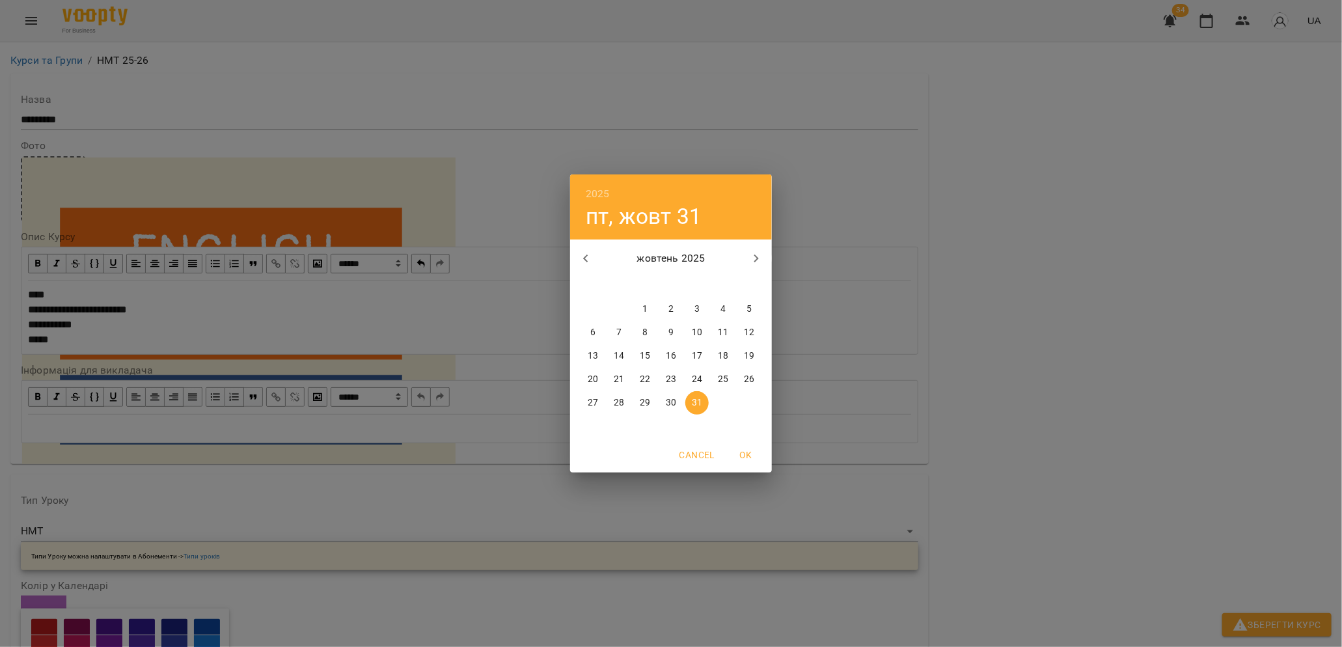
click at [82, 275] on div "2025 пт, жовт 31 жовтень 2025 пн вт ср чт пт сб нд 29 30 1 2 3 4 5 6 7 8 9 10 1…" at bounding box center [671, 323] width 1342 height 647
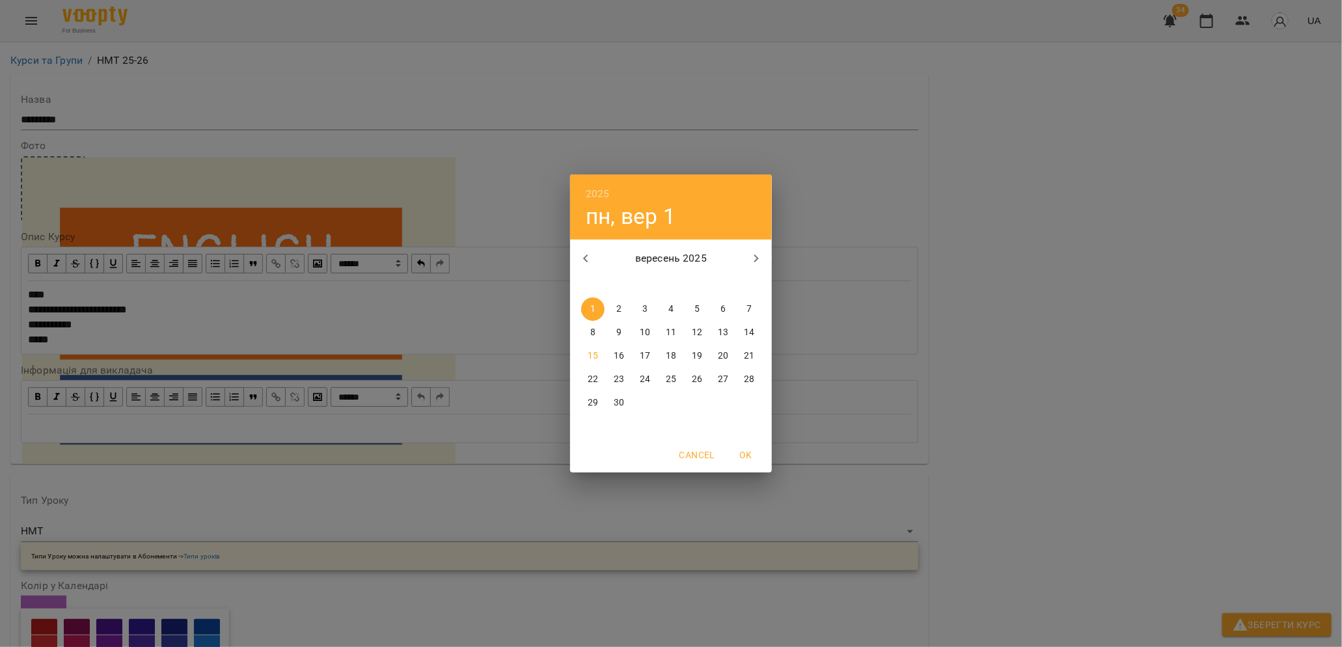
click at [648, 351] on p "17" at bounding box center [645, 355] width 10 height 13
type input "**********"
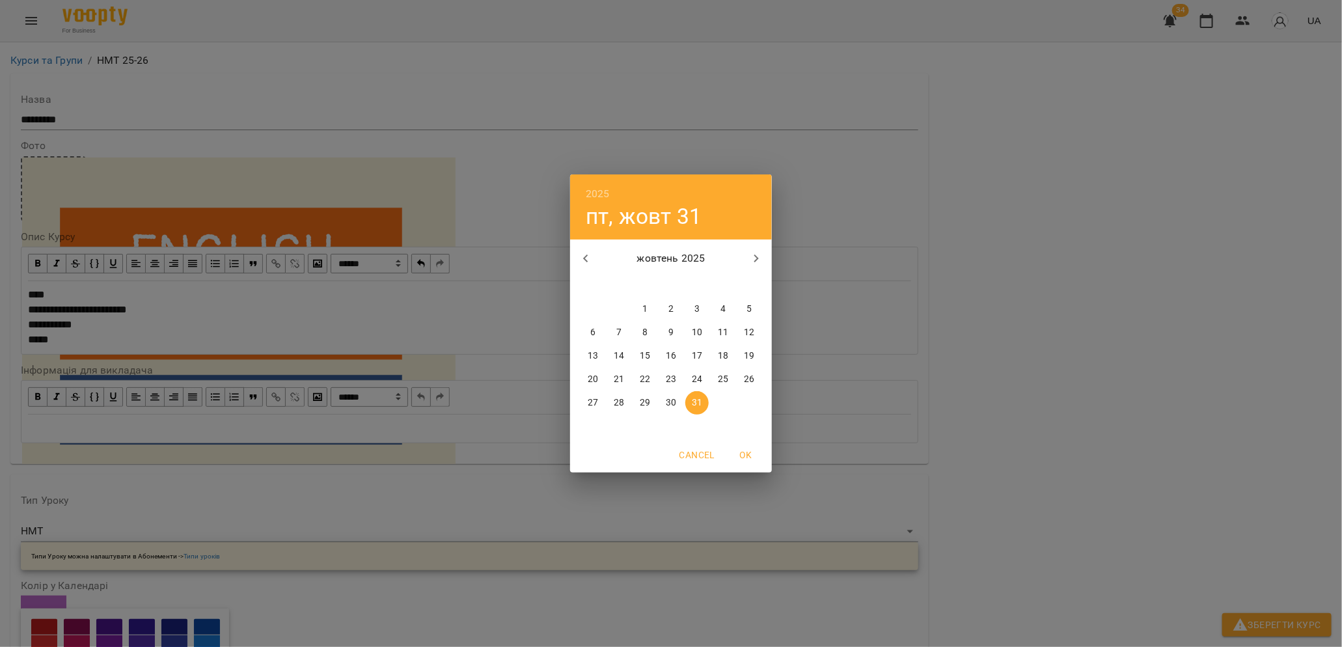
click at [748, 260] on button "button" at bounding box center [755, 258] width 31 height 31
click at [748, 260] on icon "button" at bounding box center [756, 259] width 16 height 16
click at [749, 260] on icon "button" at bounding box center [756, 259] width 16 height 16
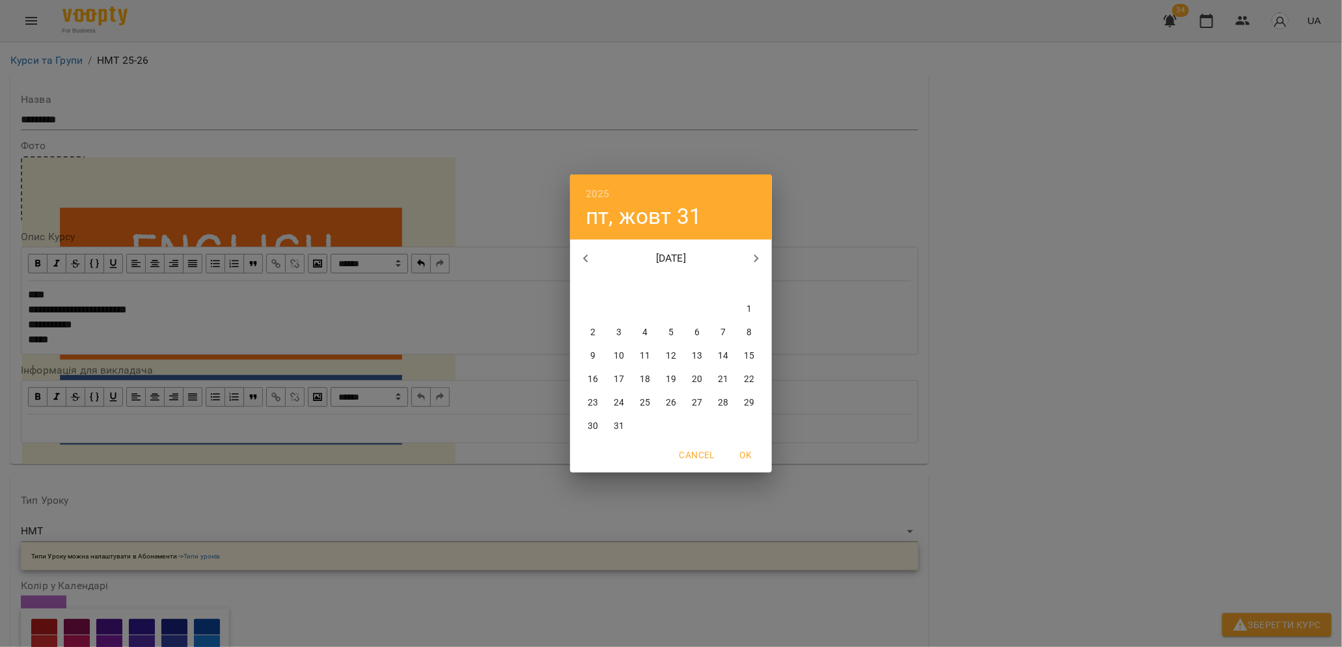
click at [750, 260] on icon "button" at bounding box center [756, 259] width 16 height 16
click at [752, 260] on icon "button" at bounding box center [756, 259] width 16 height 16
click at [753, 260] on icon "button" at bounding box center [756, 259] width 16 height 16
click at [613, 401] on span "30" at bounding box center [618, 402] width 23 height 13
type input "**********"
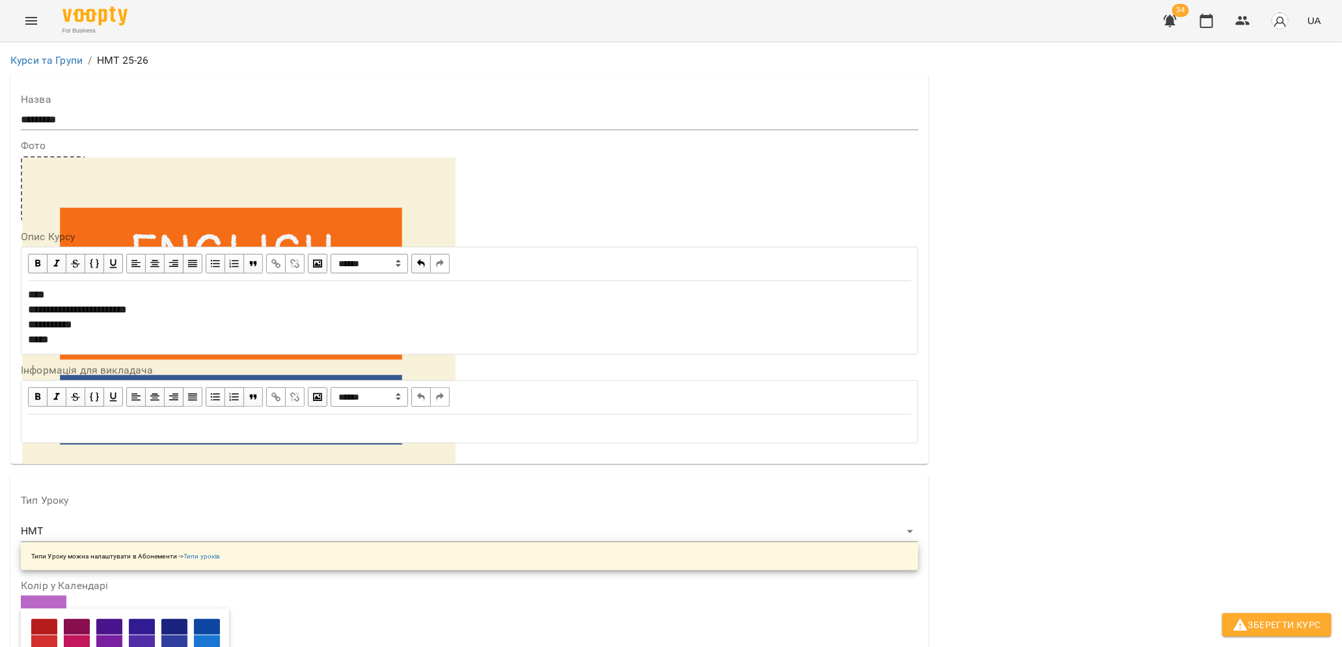
scroll to position [1154, 0]
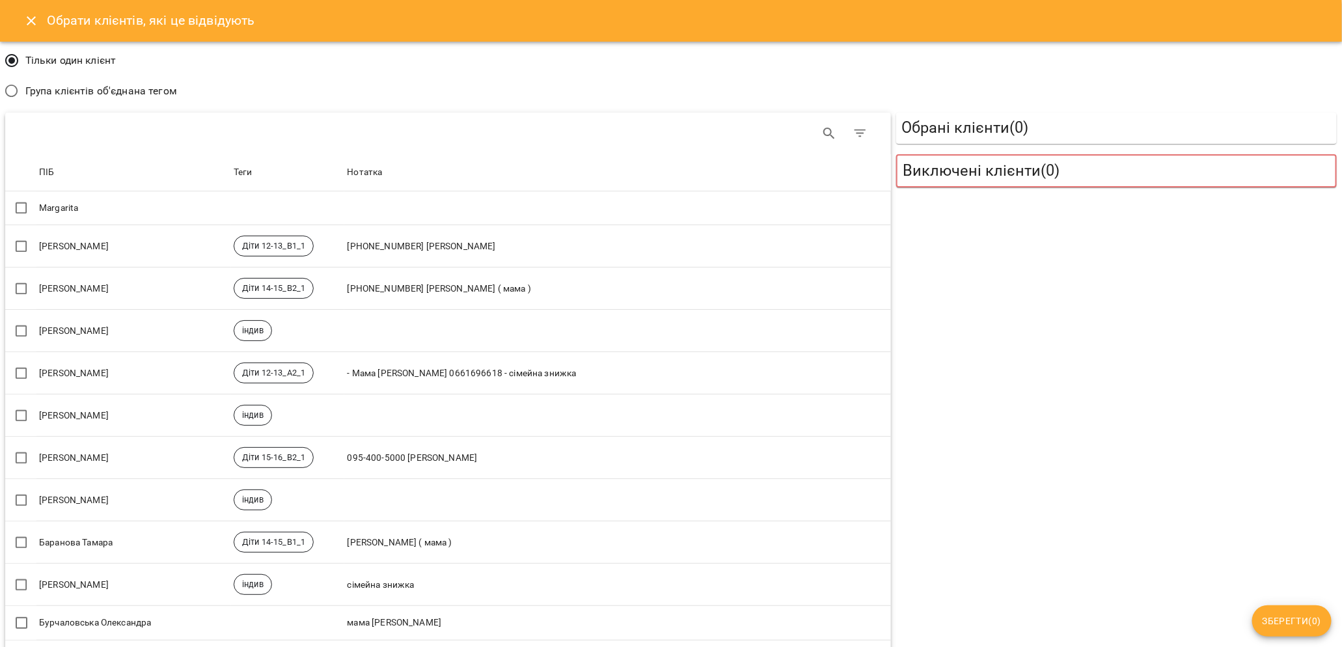
click at [36, 16] on icon "Close" at bounding box center [31, 21] width 16 height 16
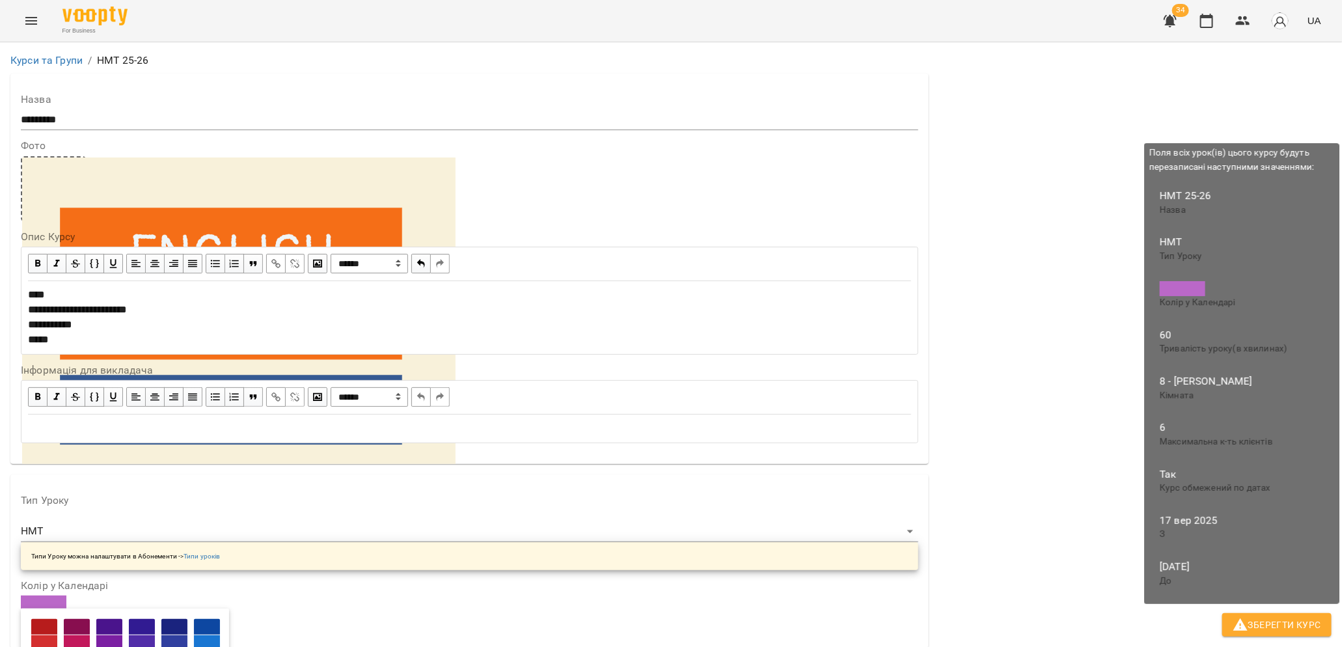
click at [1301, 619] on span "Зберегти Курс" at bounding box center [1276, 625] width 88 height 16
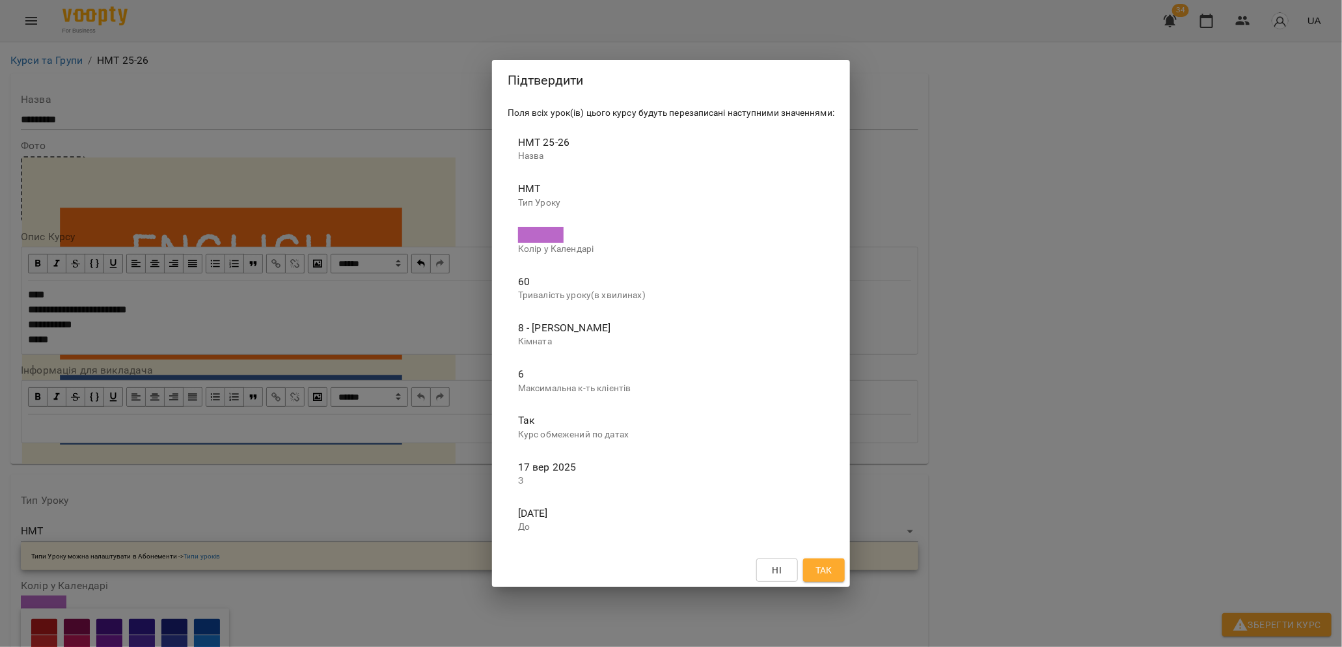
click at [821, 574] on span "Так" at bounding box center [823, 570] width 17 height 16
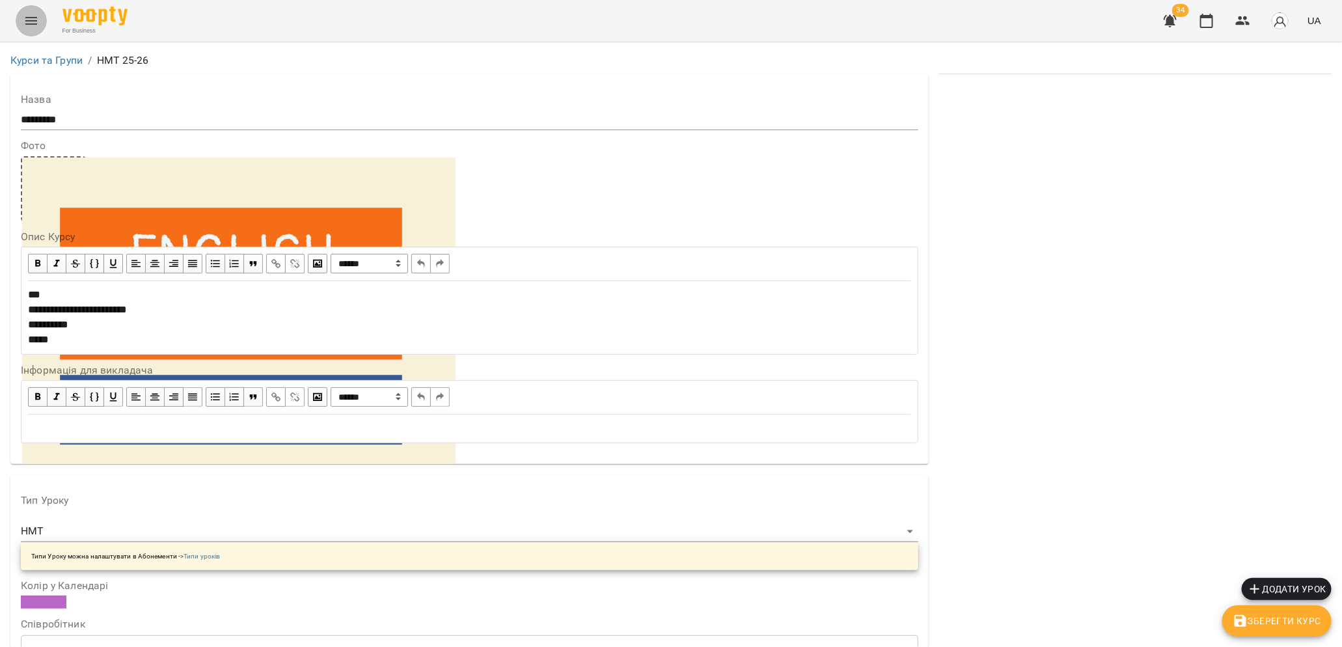
click at [27, 24] on icon "Menu" at bounding box center [31, 21] width 12 height 8
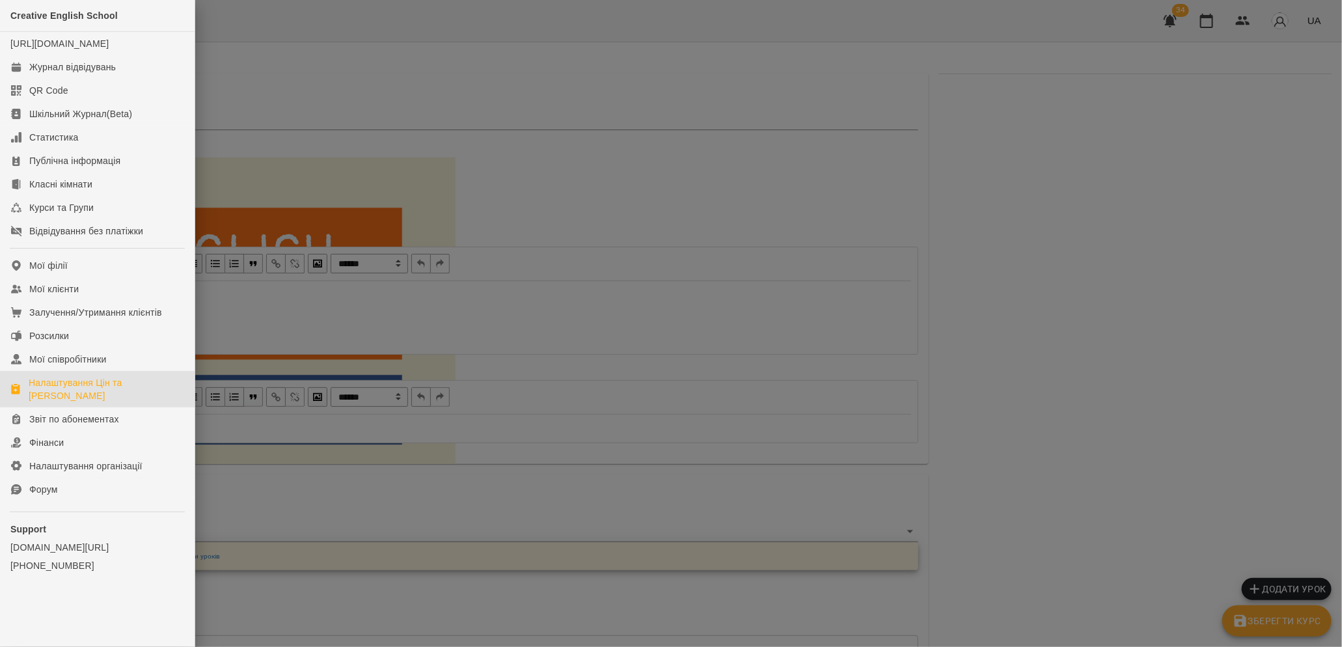
click at [59, 394] on div "Налаштування Цін та [PERSON_NAME]" at bounding box center [107, 389] width 156 height 26
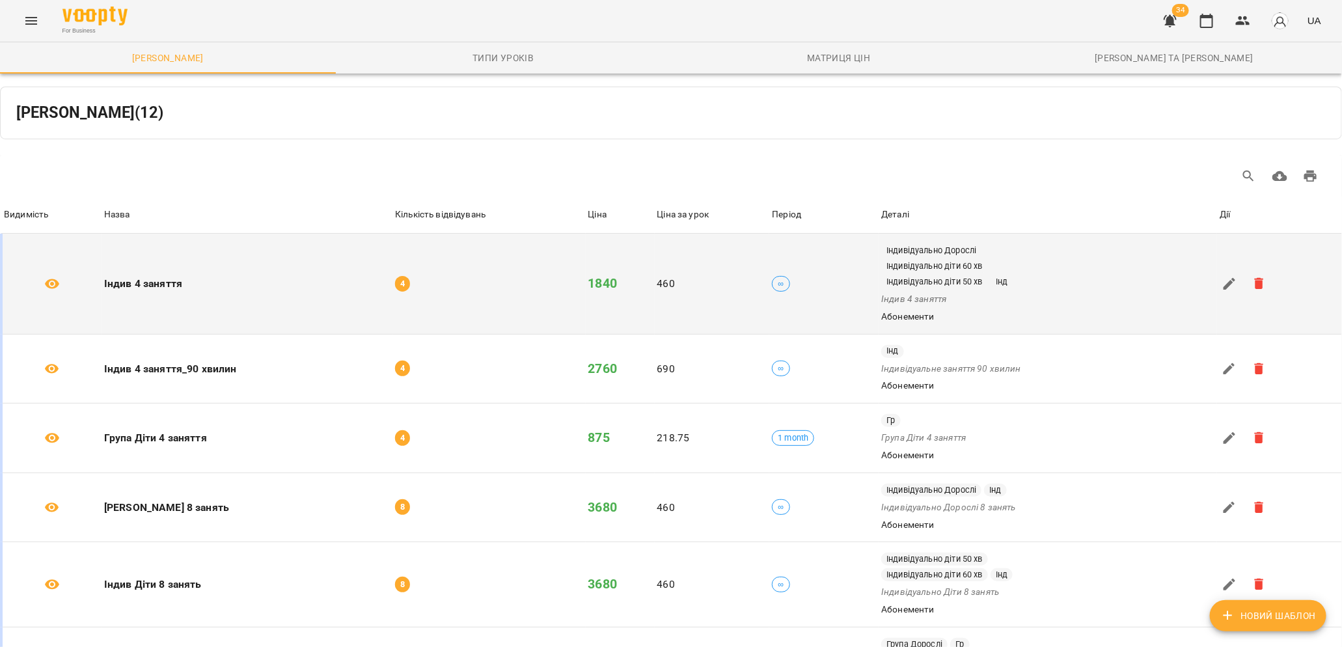
scroll to position [483, 0]
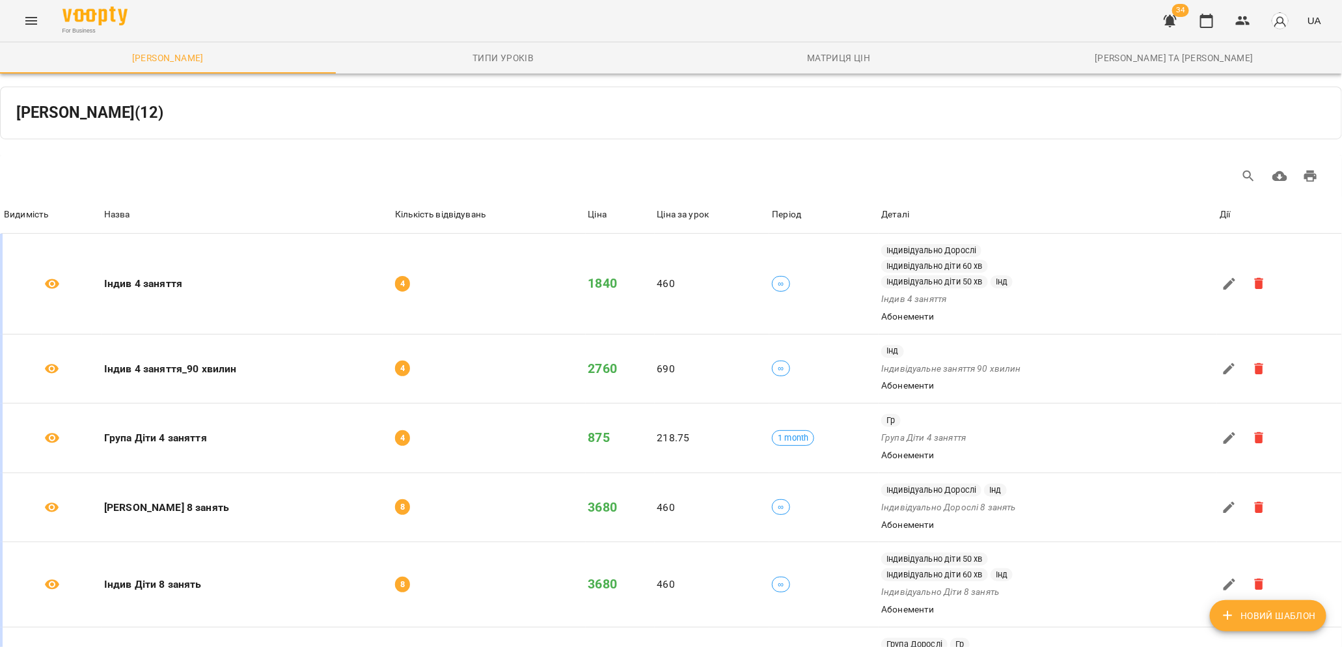
click at [34, 24] on icon "Menu" at bounding box center [31, 21] width 12 height 8
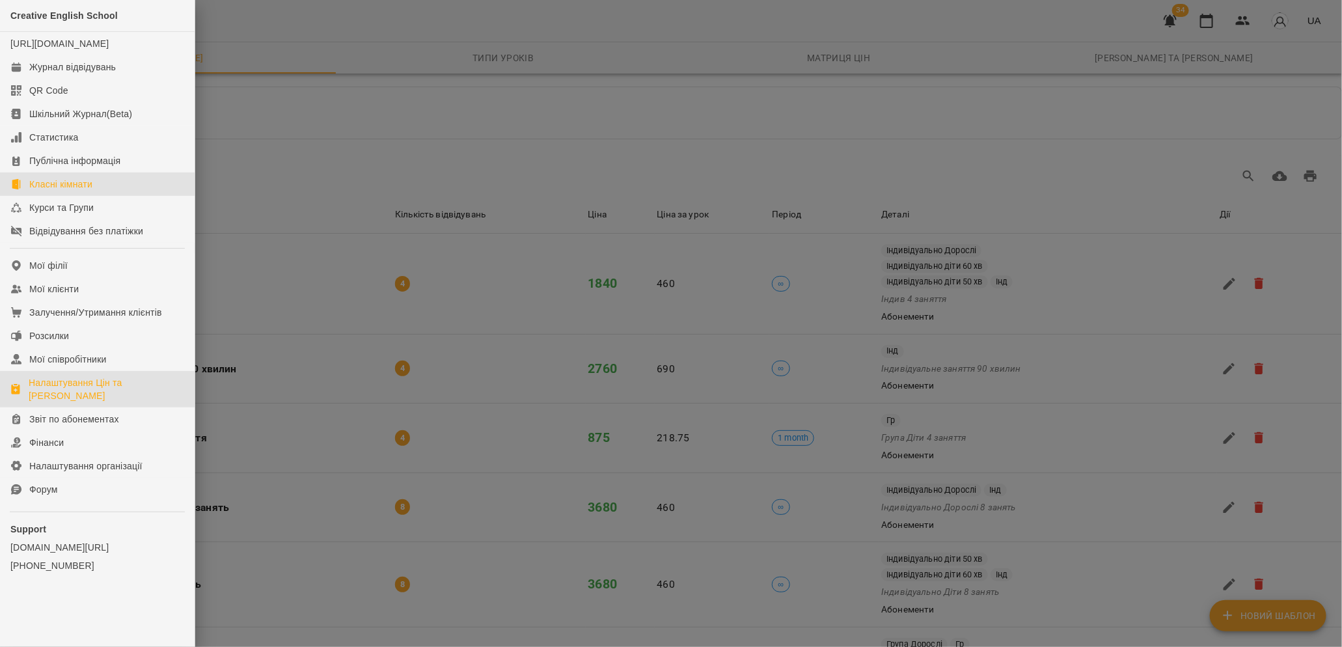
click at [81, 191] on div "Класні кімнати" at bounding box center [60, 184] width 63 height 13
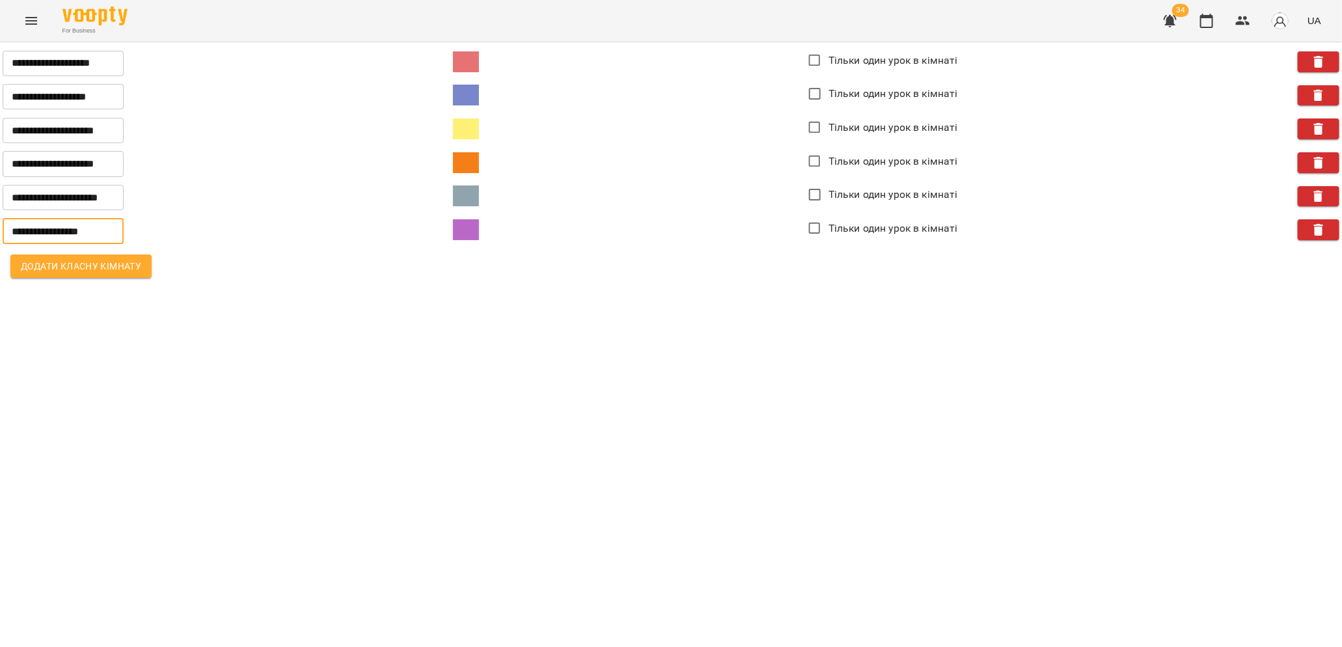
click at [85, 230] on input "**********" at bounding box center [63, 231] width 121 height 26
type input "**********"
click at [193, 288] on div "**********" at bounding box center [671, 165] width 1342 height 246
click at [1264, 233] on icon "button" at bounding box center [1272, 230] width 16 height 16
